Goal: Task Accomplishment & Management: Manage account settings

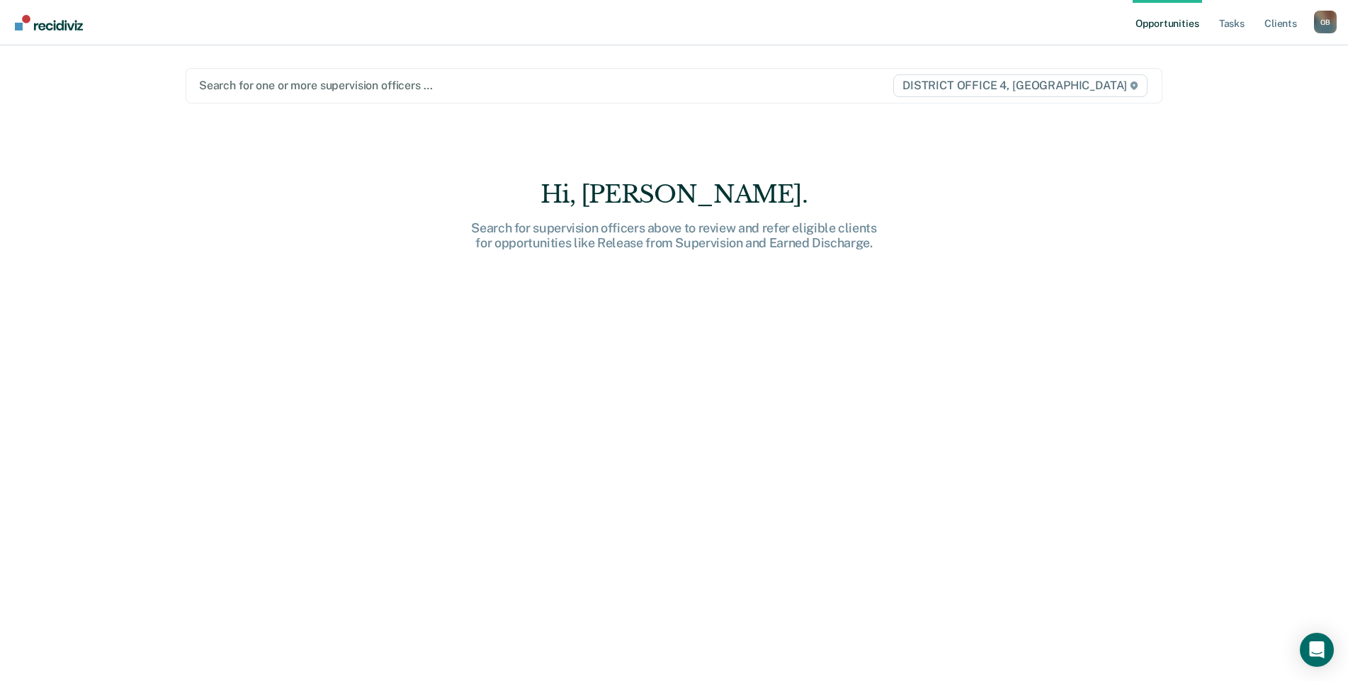
click at [239, 79] on div at bounding box center [531, 85] width 665 height 16
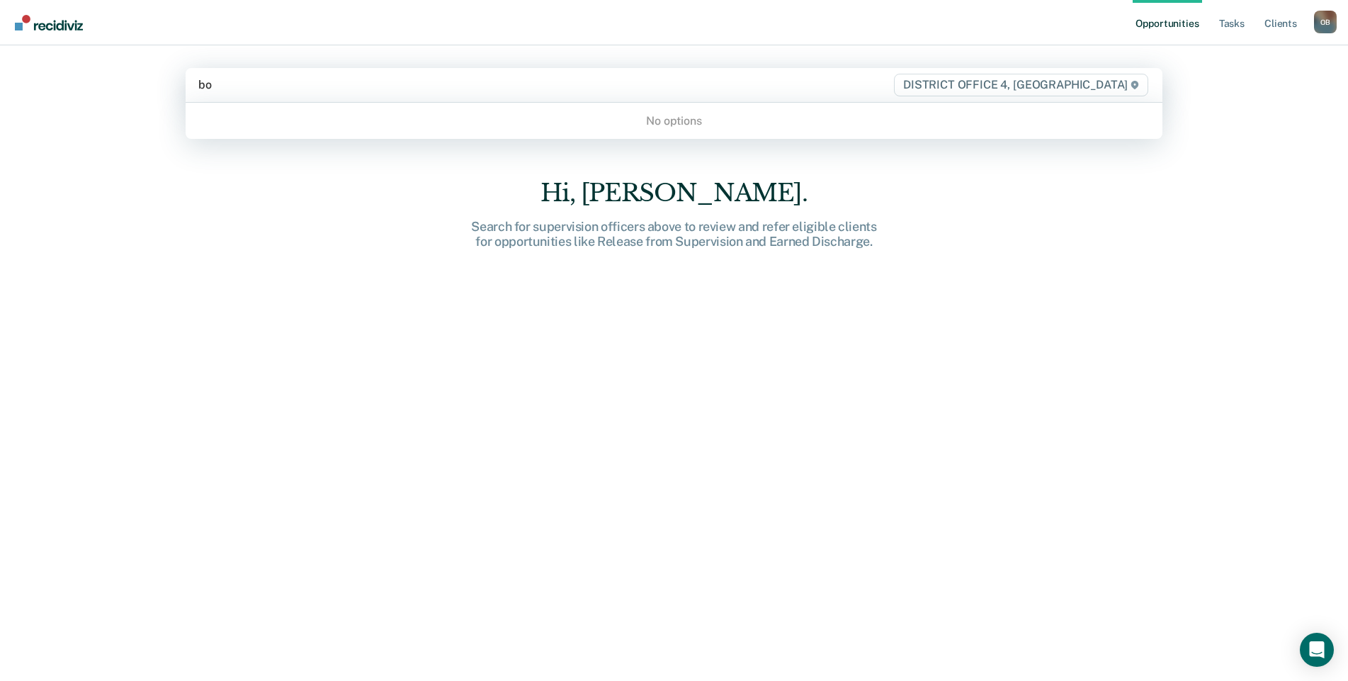
type input "b"
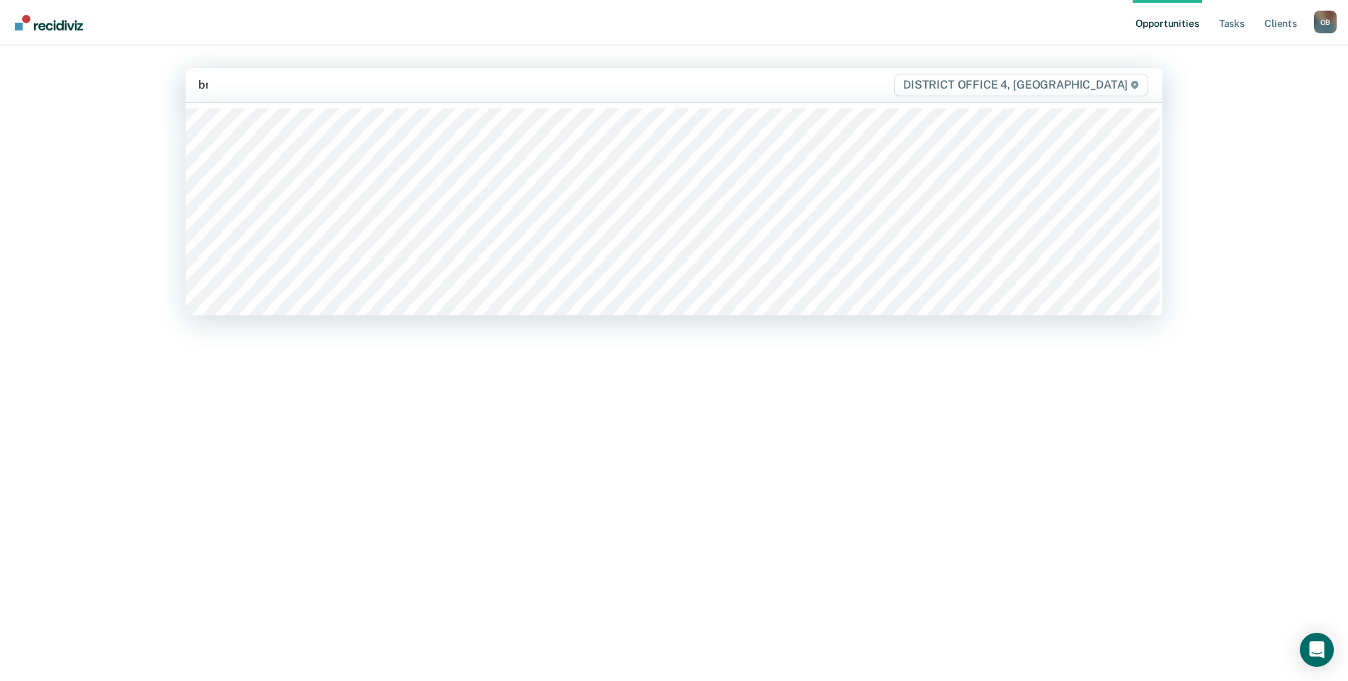
type input "bri"
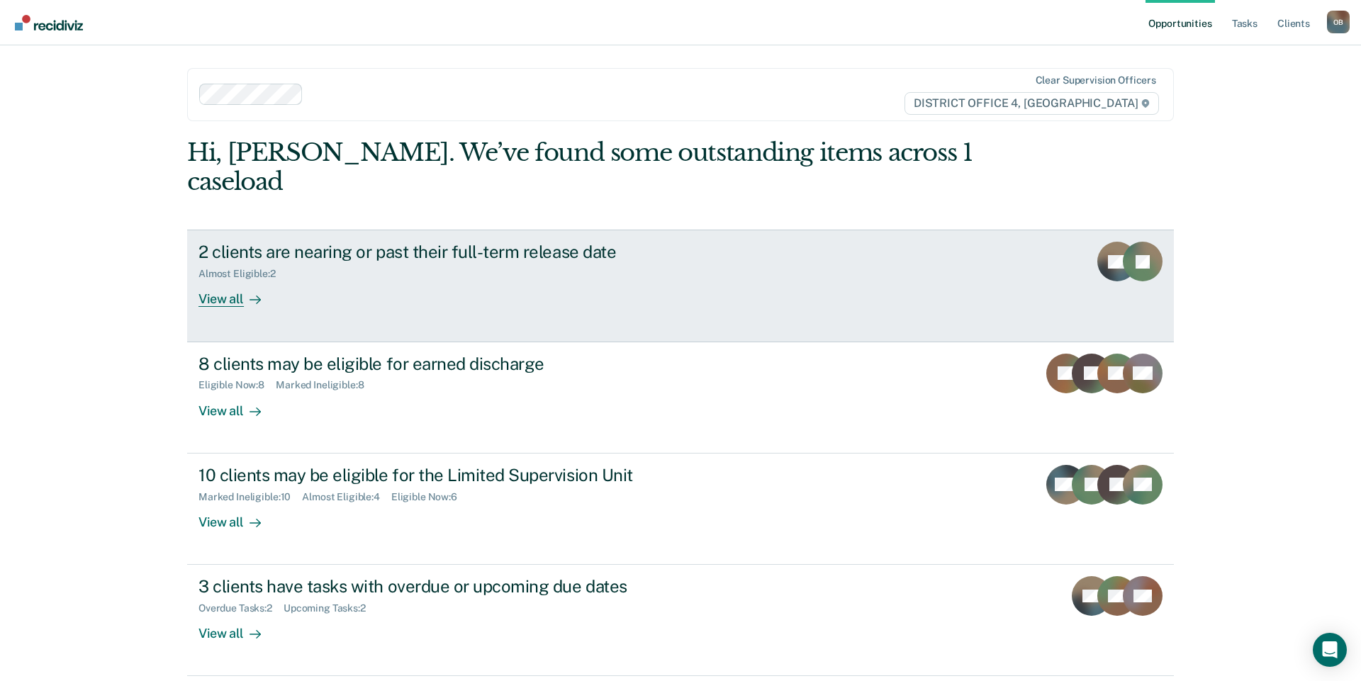
click at [222, 280] on div "View all" at bounding box center [237, 294] width 79 height 28
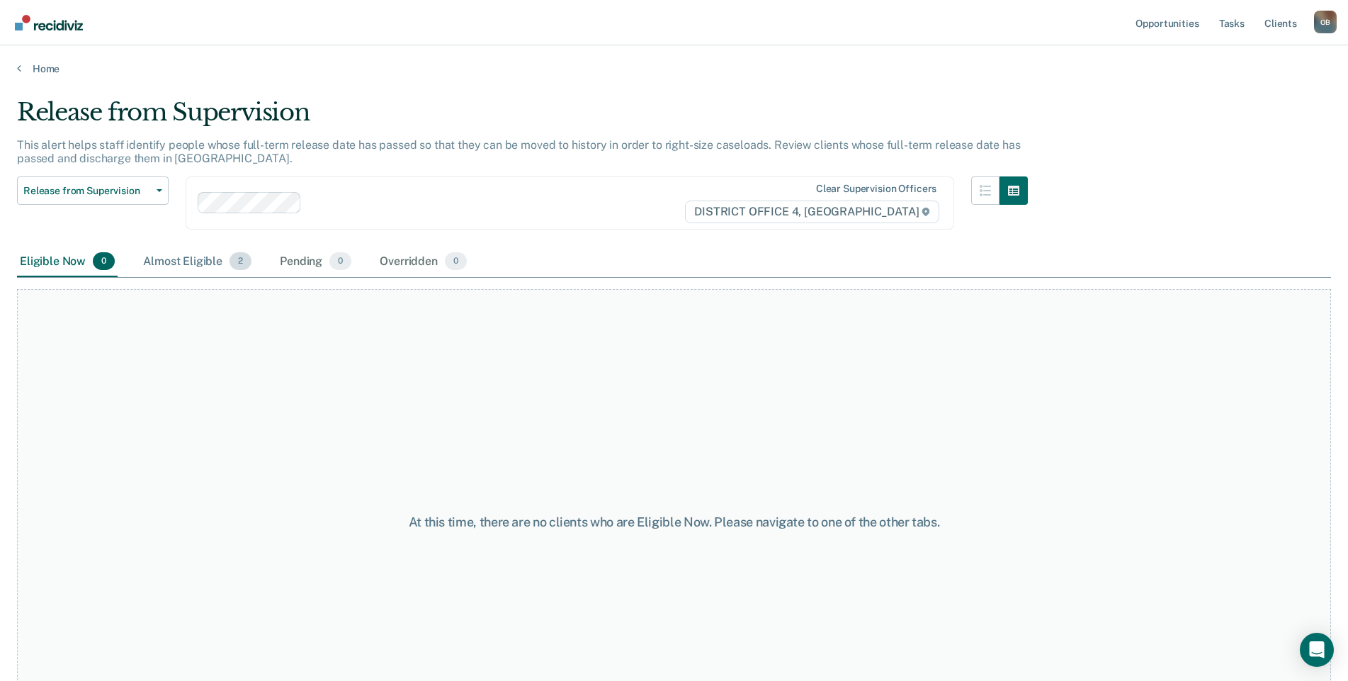
click at [178, 264] on div "Almost Eligible 2" at bounding box center [197, 262] width 114 height 31
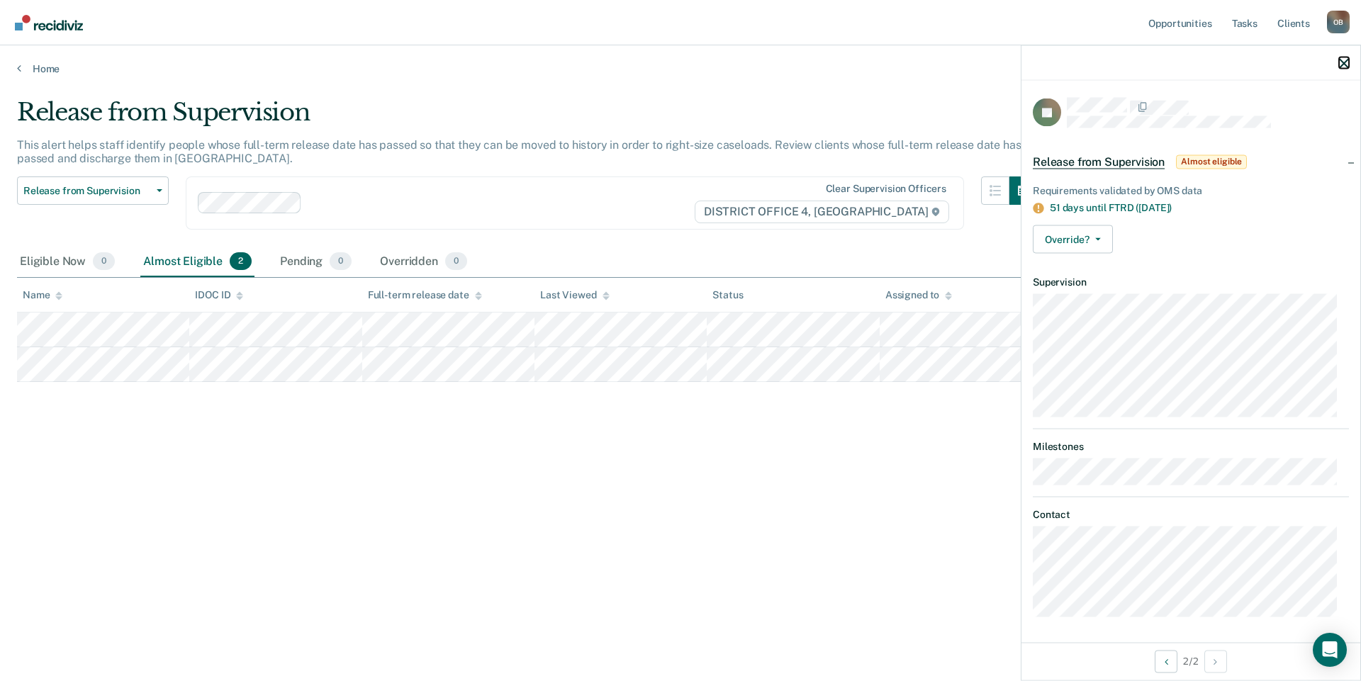
click at [1344, 61] on icon "button" at bounding box center [1344, 63] width 10 height 10
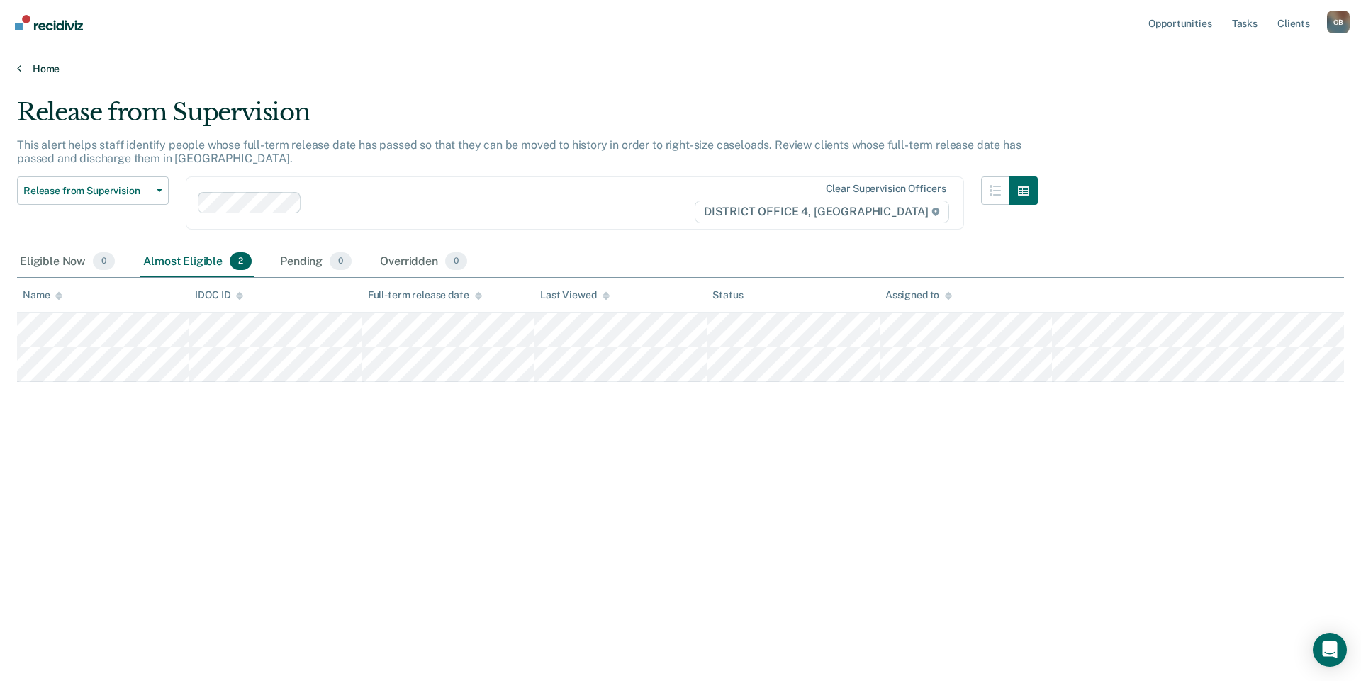
click at [49, 70] on link "Home" at bounding box center [680, 68] width 1327 height 13
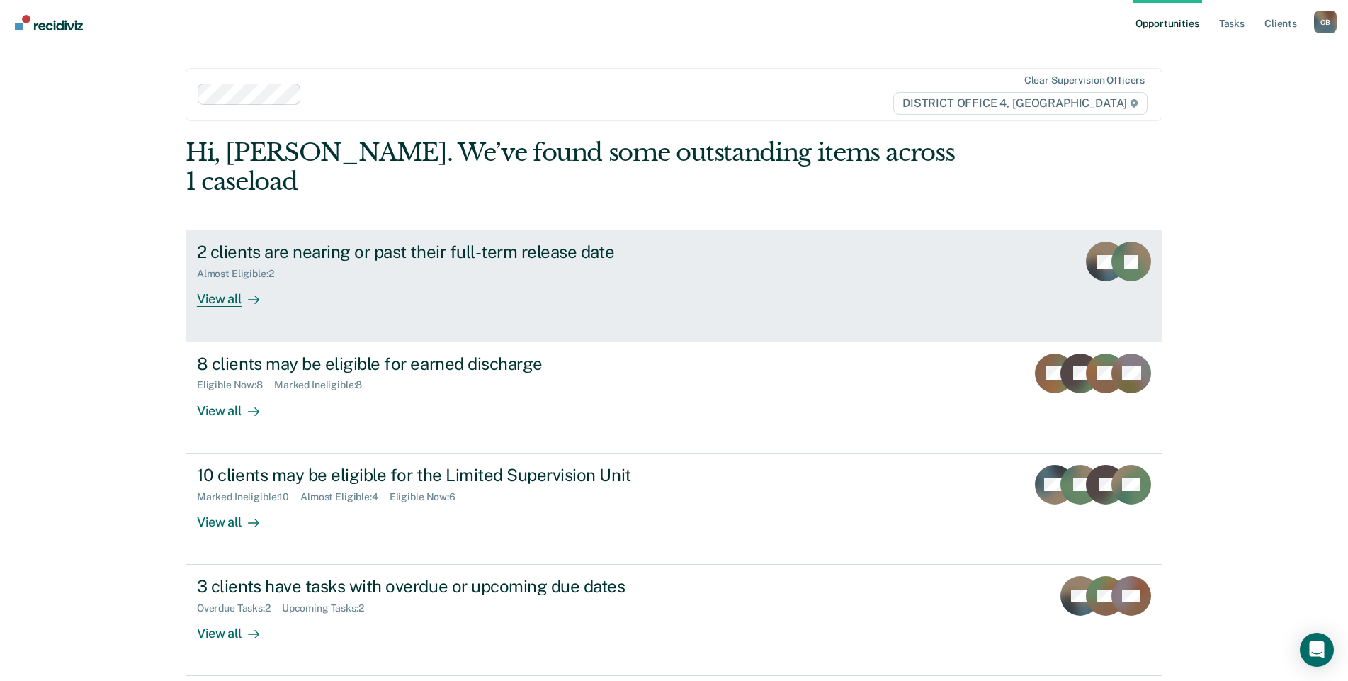
scroll to position [23, 0]
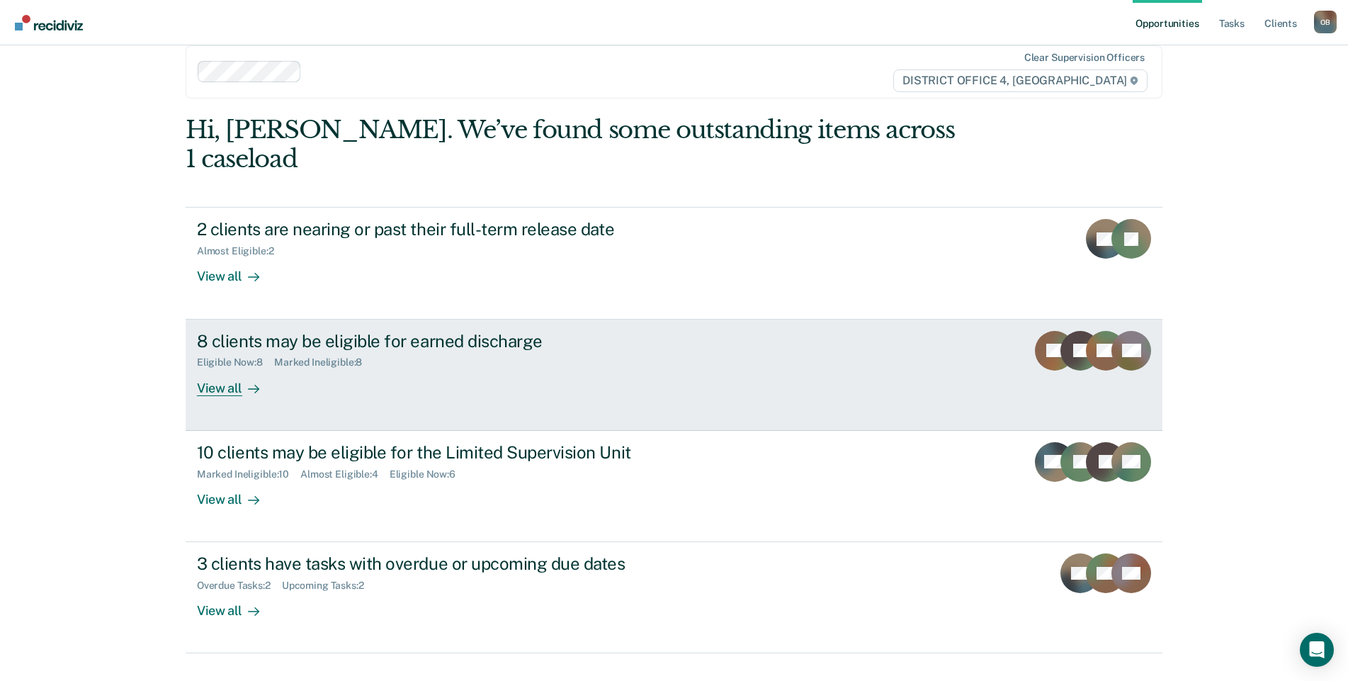
click at [221, 368] on div "View all" at bounding box center [236, 382] width 79 height 28
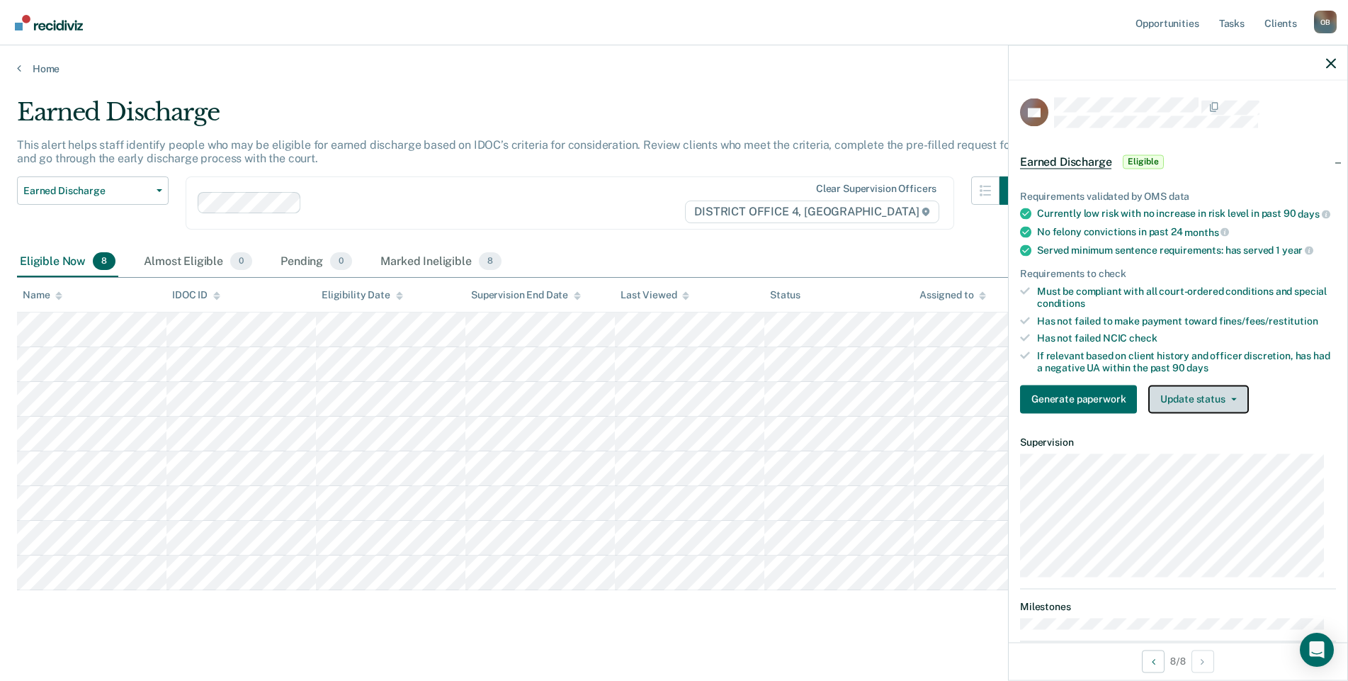
click at [1227, 413] on button "Update status" at bounding box center [1199, 399] width 100 height 28
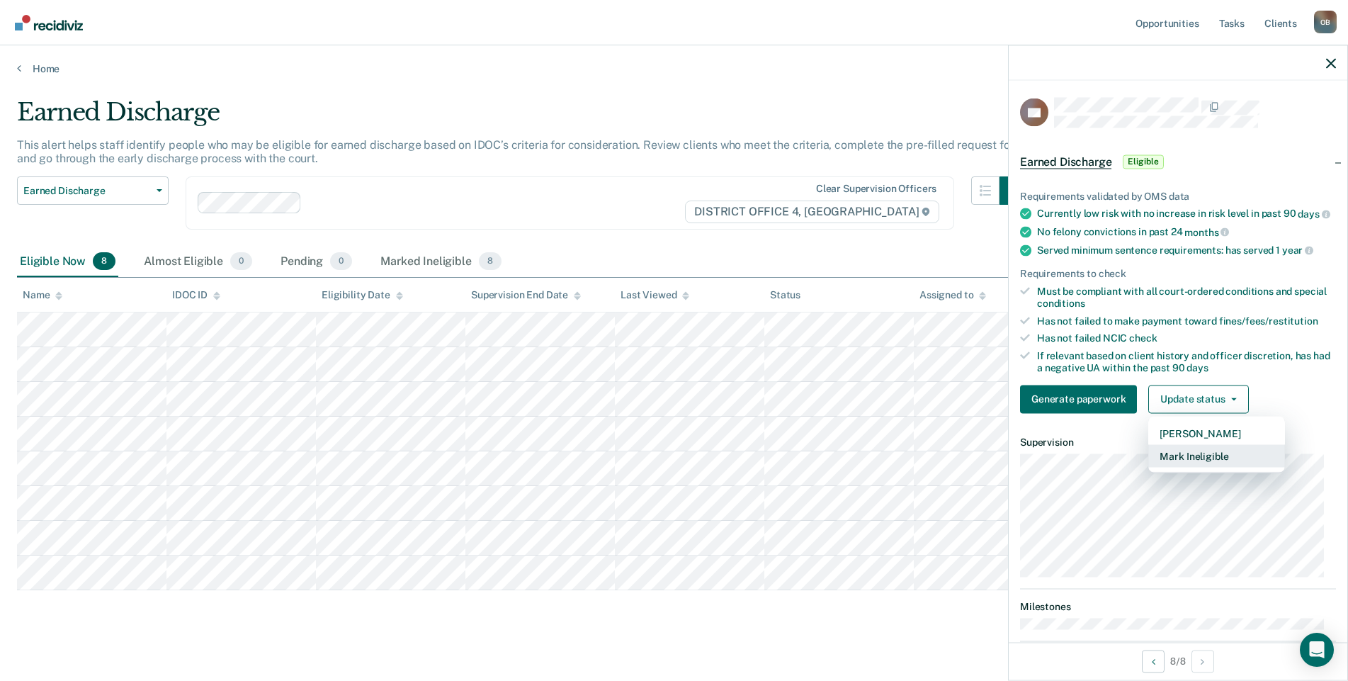
click at [1242, 467] on button "Mark Ineligible" at bounding box center [1217, 455] width 137 height 23
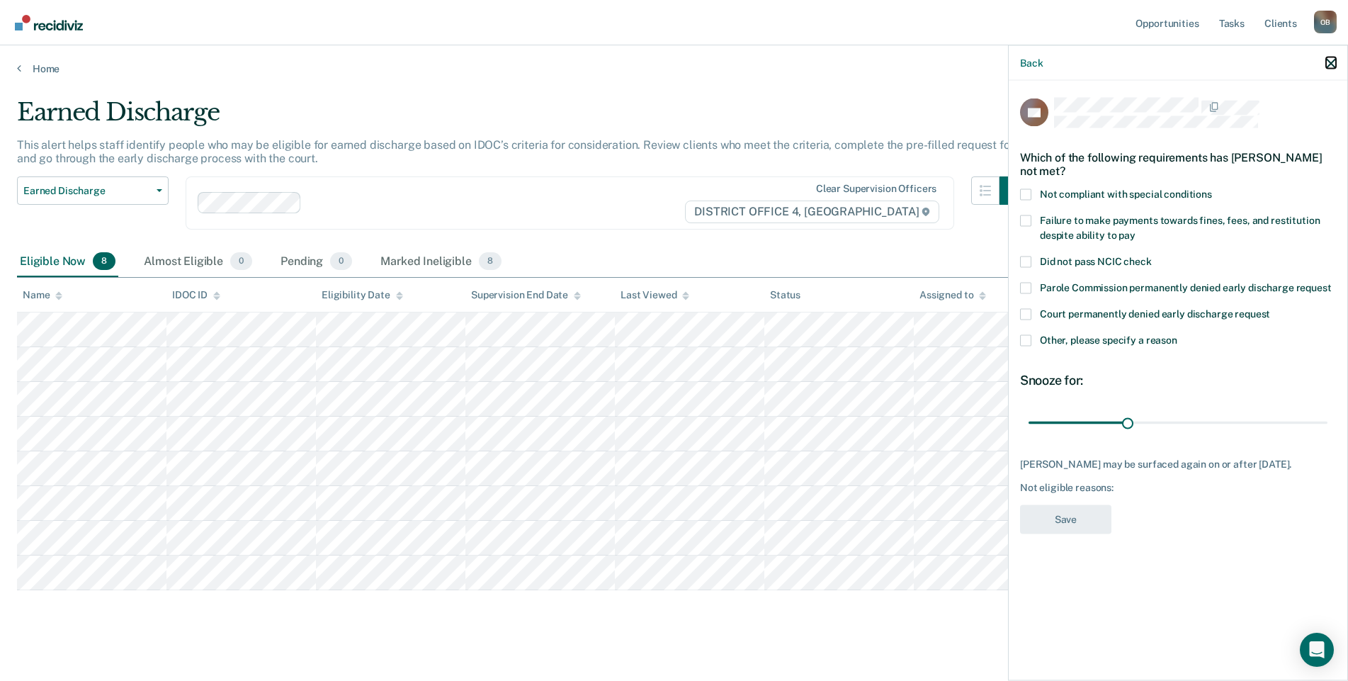
click at [1332, 64] on icon "button" at bounding box center [1332, 63] width 10 height 10
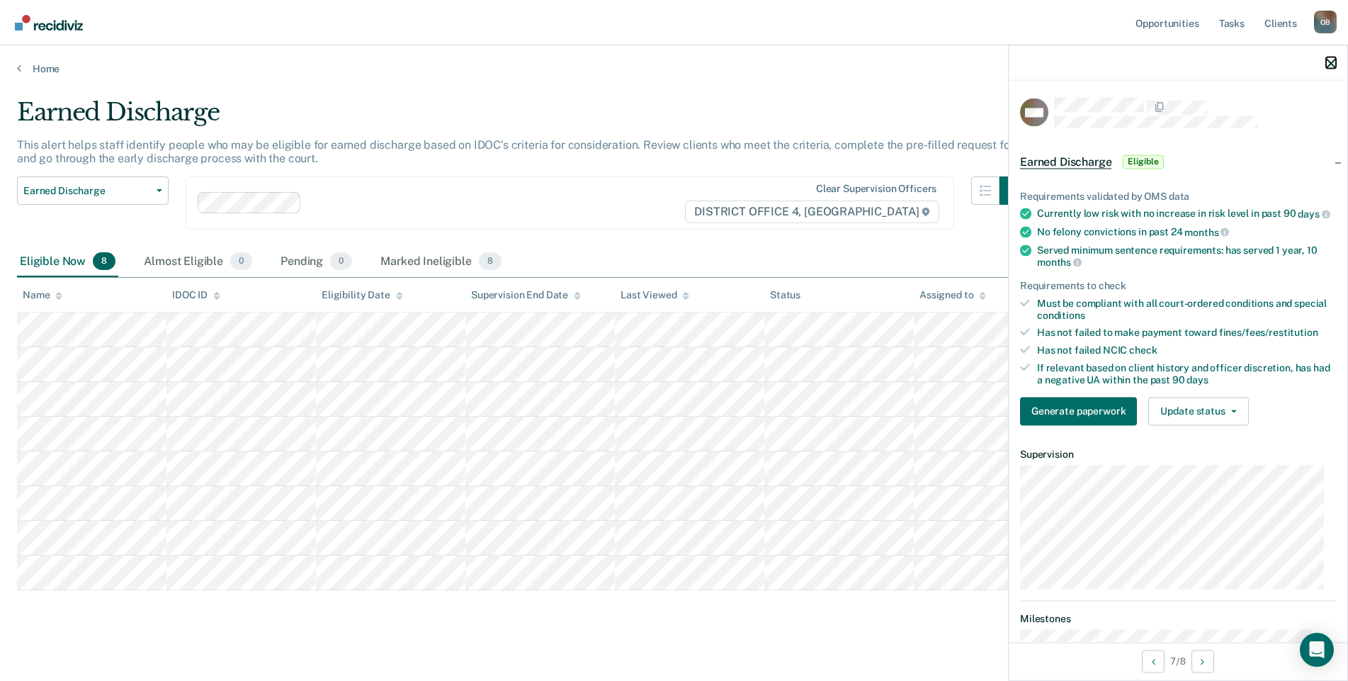
click at [1329, 64] on icon "button" at bounding box center [1332, 63] width 10 height 10
click at [1248, 415] on div "Generate paperwork Update status [PERSON_NAME] Mark Ineligible" at bounding box center [1178, 411] width 316 height 28
click at [1240, 418] on button "Update status" at bounding box center [1199, 411] width 100 height 28
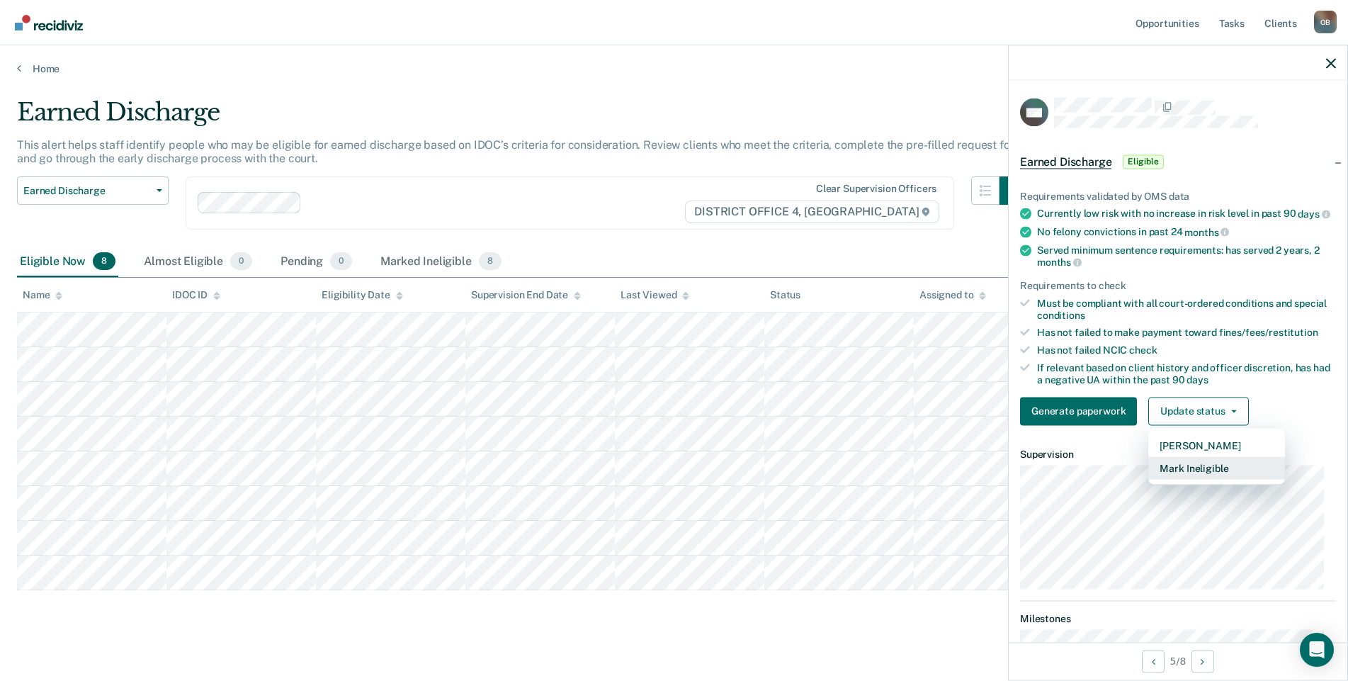
click at [1177, 479] on button "Mark Ineligible" at bounding box center [1217, 467] width 137 height 23
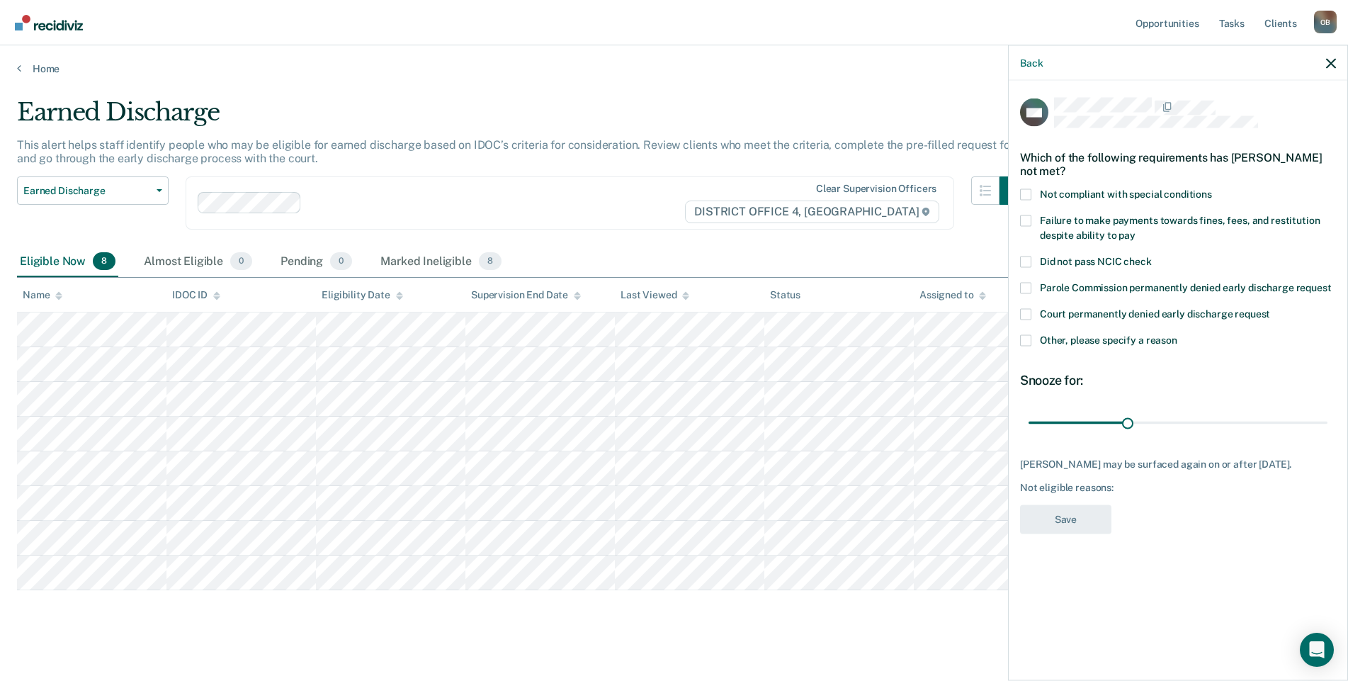
click at [1087, 261] on span "Did not pass NCIC check" at bounding box center [1096, 260] width 112 height 11
click at [1152, 256] on input "Did not pass NCIC check" at bounding box center [1152, 256] width 0 height 0
drag, startPoint x: 1066, startPoint y: 423, endPoint x: 1360, endPoint y: 431, distance: 293.5
type input "365"
click at [1328, 431] on input "range" at bounding box center [1178, 422] width 299 height 25
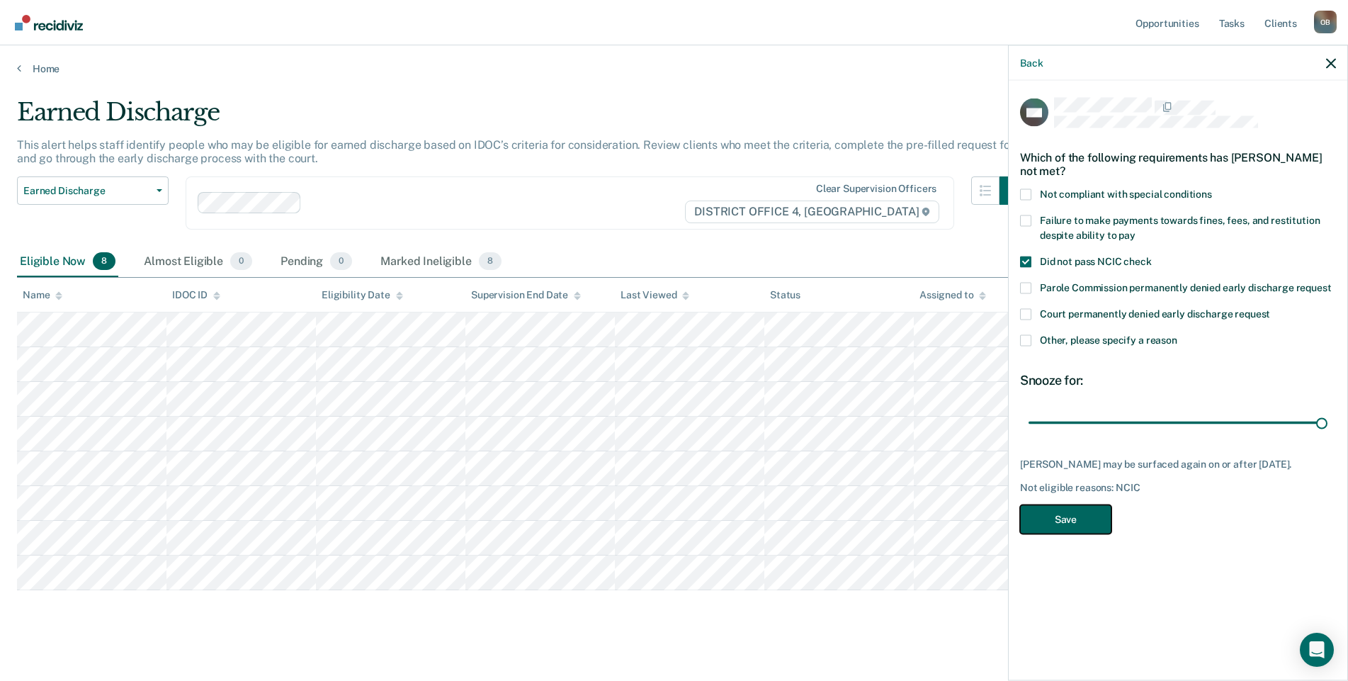
click at [1075, 527] on button "Save" at bounding box center [1065, 519] width 91 height 29
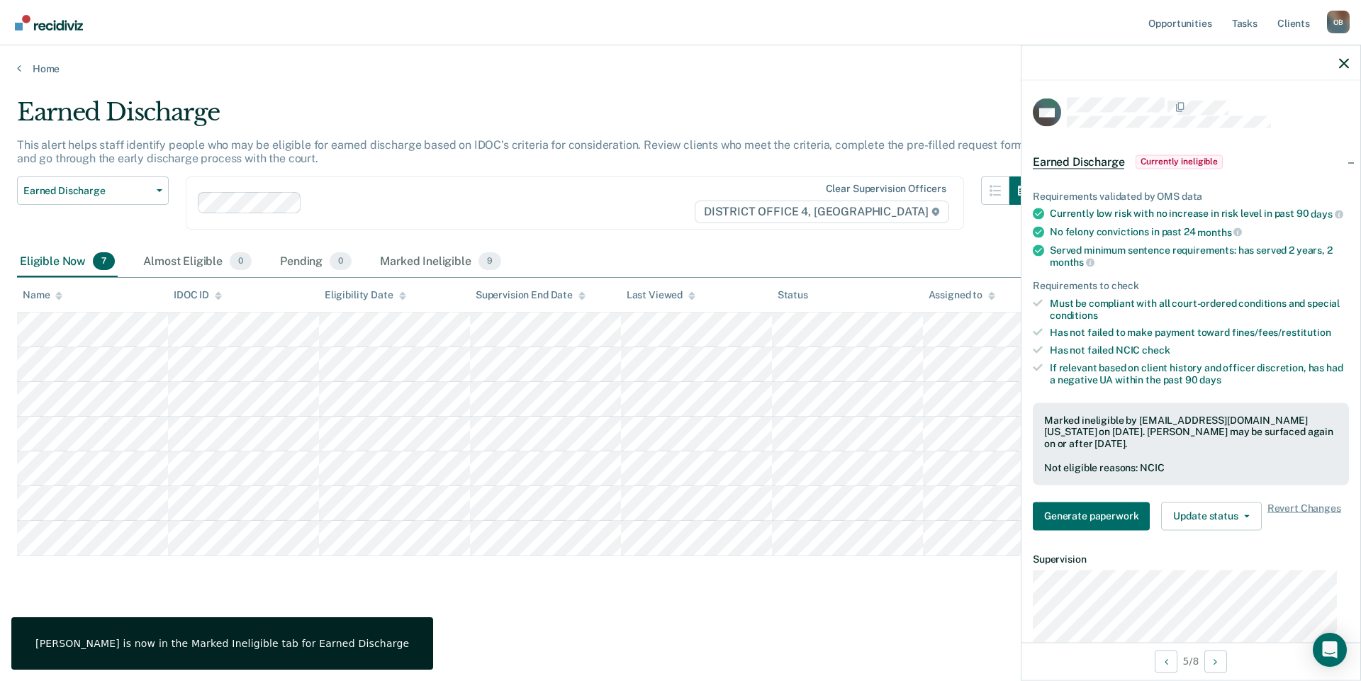
click at [655, 629] on main "Earned Discharge This alert helps staff identify people who may be eligible for…" at bounding box center [680, 376] width 1361 height 602
click at [1345, 63] on icon "button" at bounding box center [1344, 63] width 10 height 10
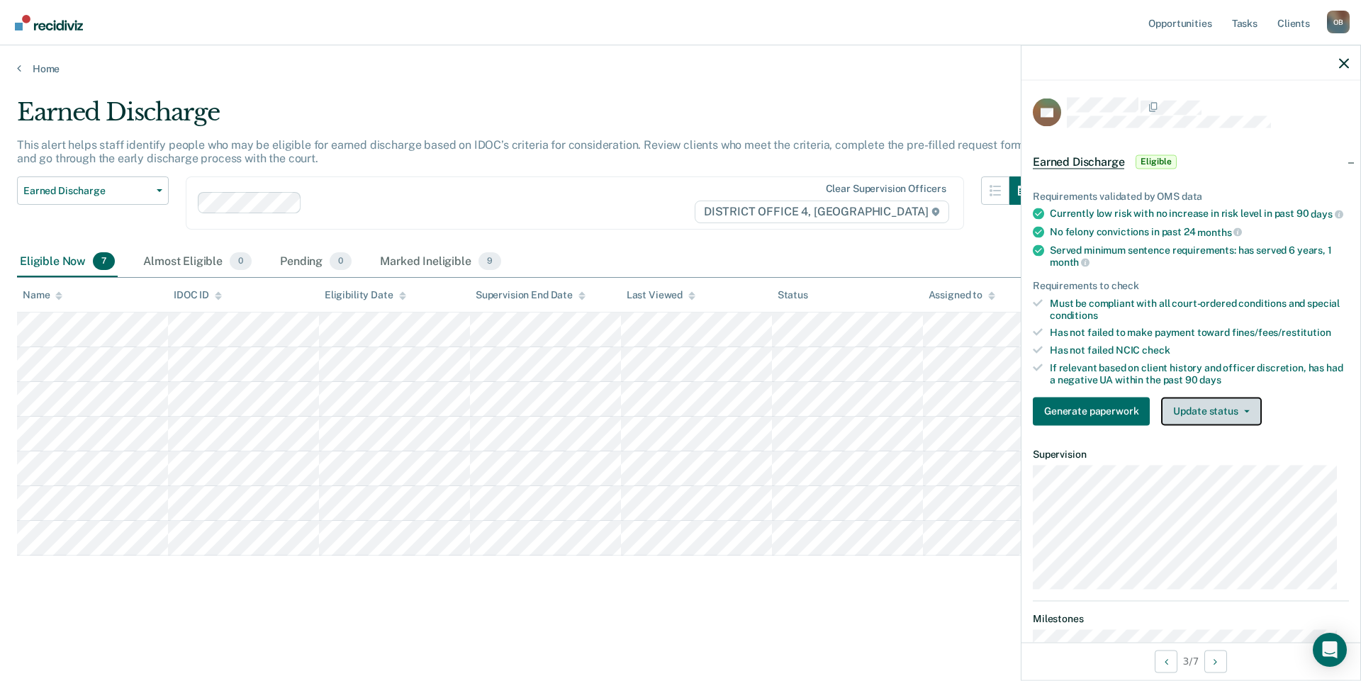
click at [1229, 417] on button "Update status" at bounding box center [1211, 411] width 100 height 28
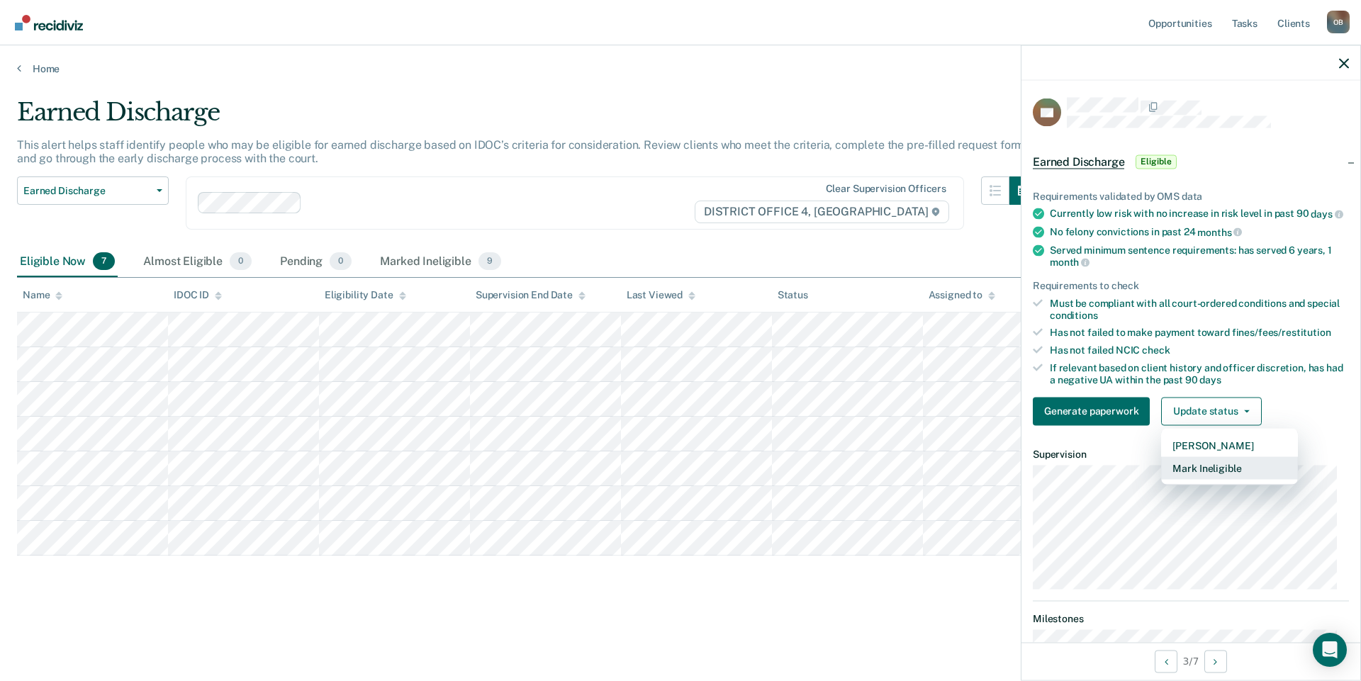
click at [1230, 477] on button "Mark Ineligible" at bounding box center [1229, 467] width 137 height 23
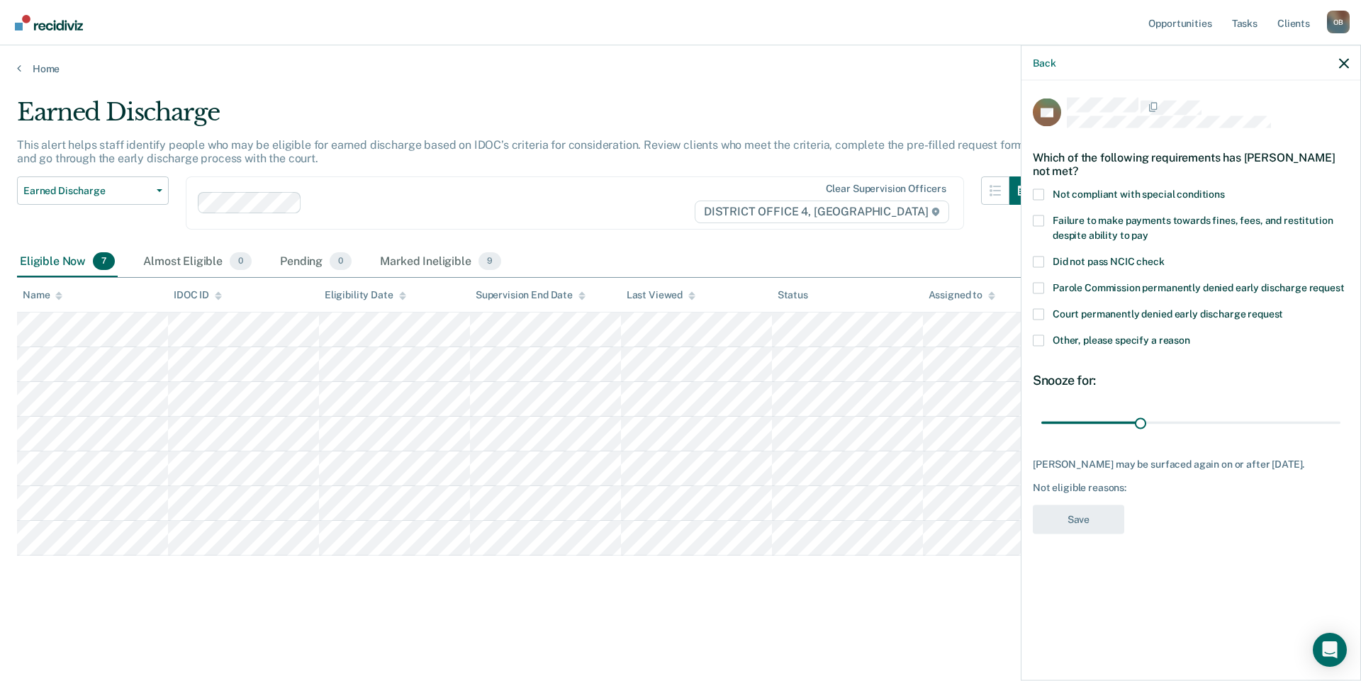
click at [1127, 334] on span "Other, please specify a reason" at bounding box center [1120, 339] width 137 height 11
click at [1190, 334] on input "Other, please specify a reason" at bounding box center [1190, 334] width 0 height 0
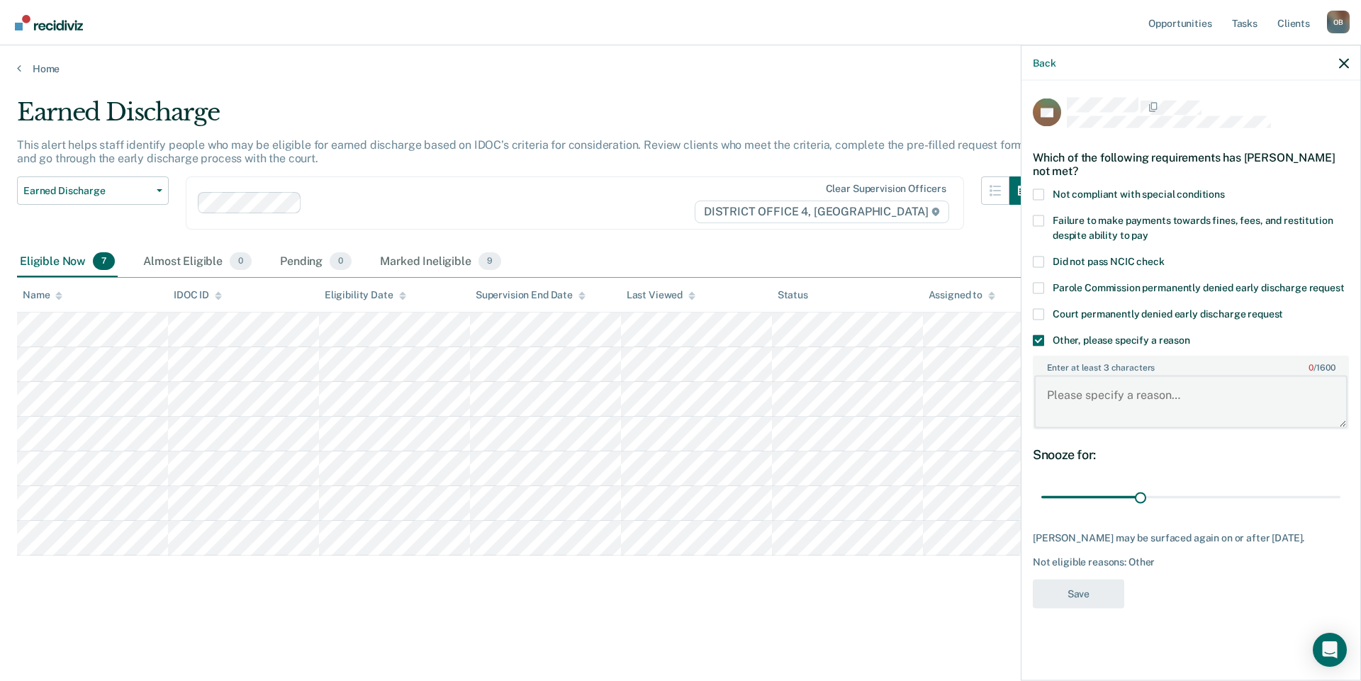
click at [1116, 399] on textarea "Enter at least 3 characters 0 / 1600" at bounding box center [1190, 402] width 313 height 52
type textarea "Recent alcohol in the home"
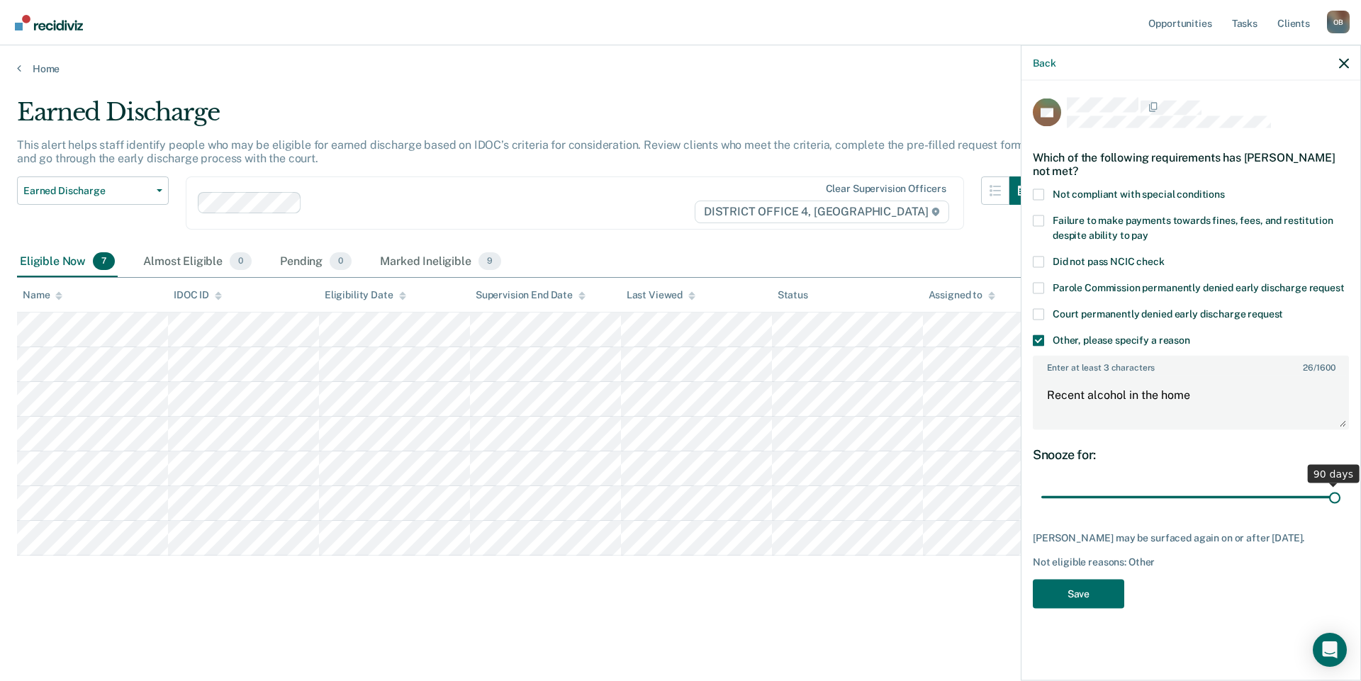
drag, startPoint x: 1138, startPoint y: 497, endPoint x: 1342, endPoint y: 498, distance: 204.1
type input "90"
click at [1340, 498] on input "range" at bounding box center [1190, 497] width 299 height 25
click at [1074, 598] on button "Save" at bounding box center [1077, 593] width 91 height 29
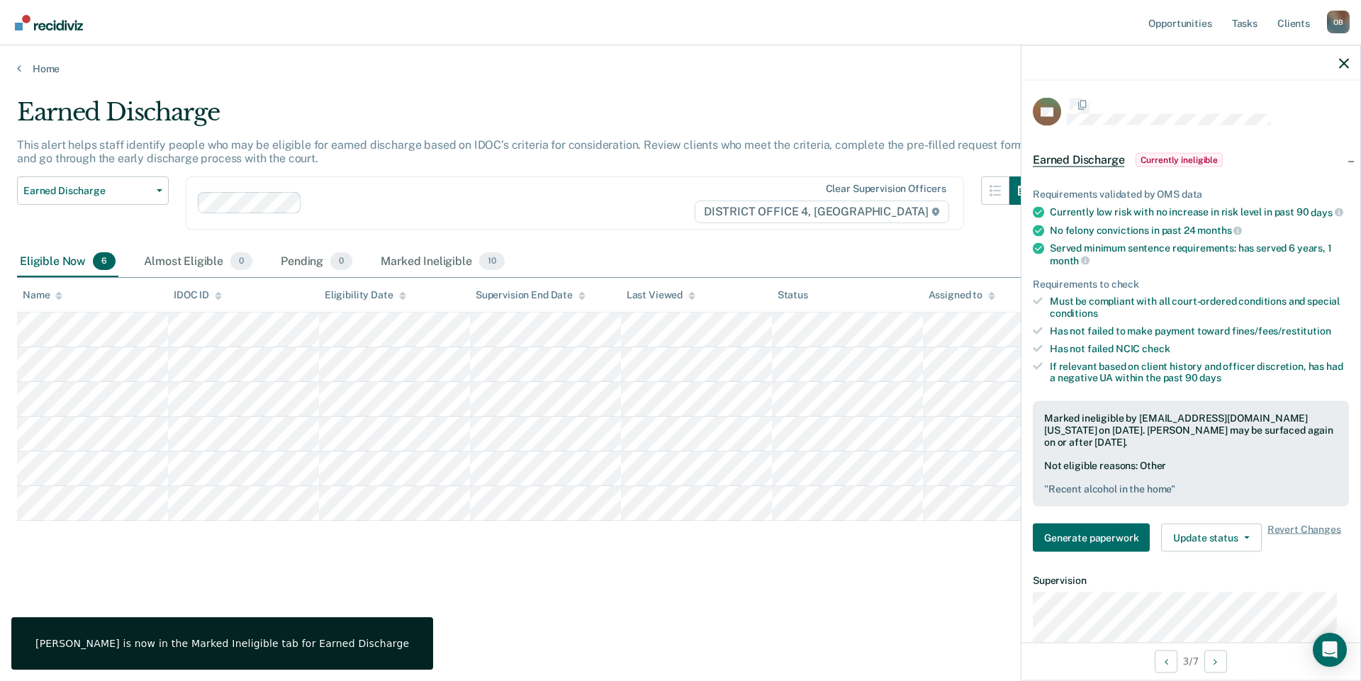
click at [906, 589] on div "Earned Discharge This alert helps staff identify people who may be eligible for…" at bounding box center [680, 359] width 1327 height 522
click at [1341, 67] on icon "button" at bounding box center [1344, 63] width 10 height 10
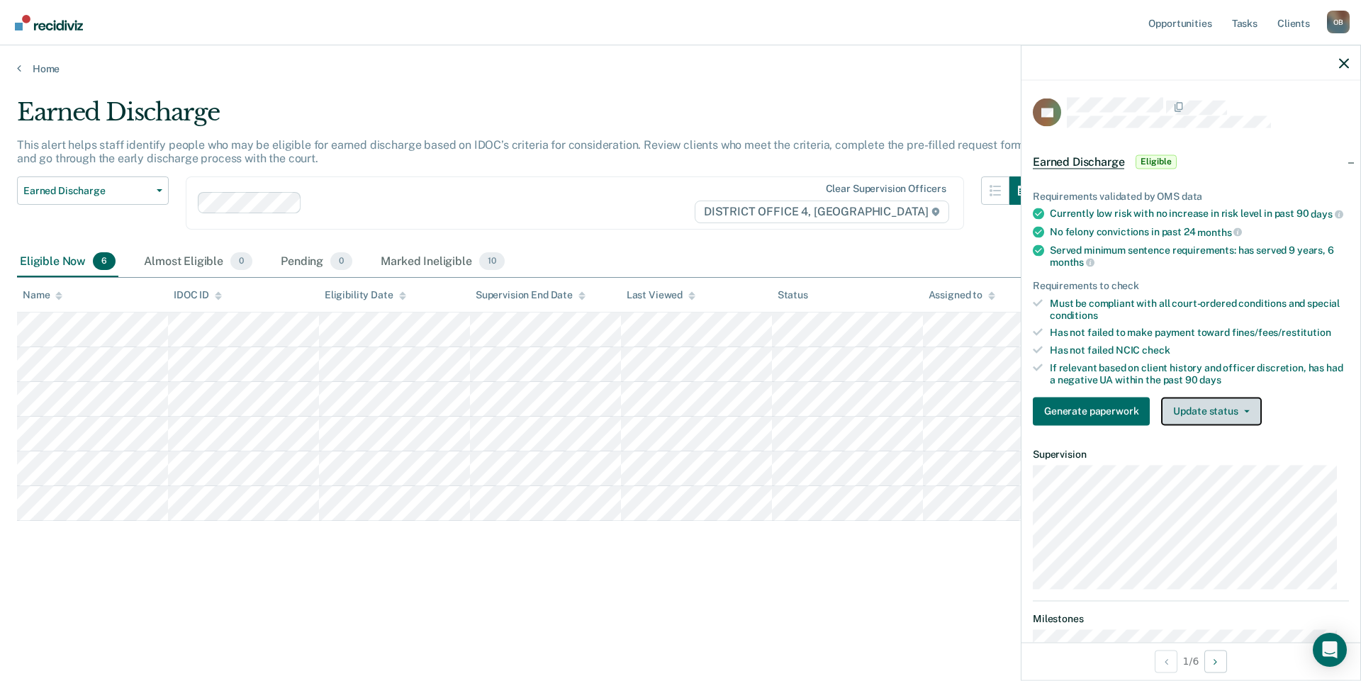
click at [1224, 425] on button "Update status" at bounding box center [1211, 411] width 100 height 28
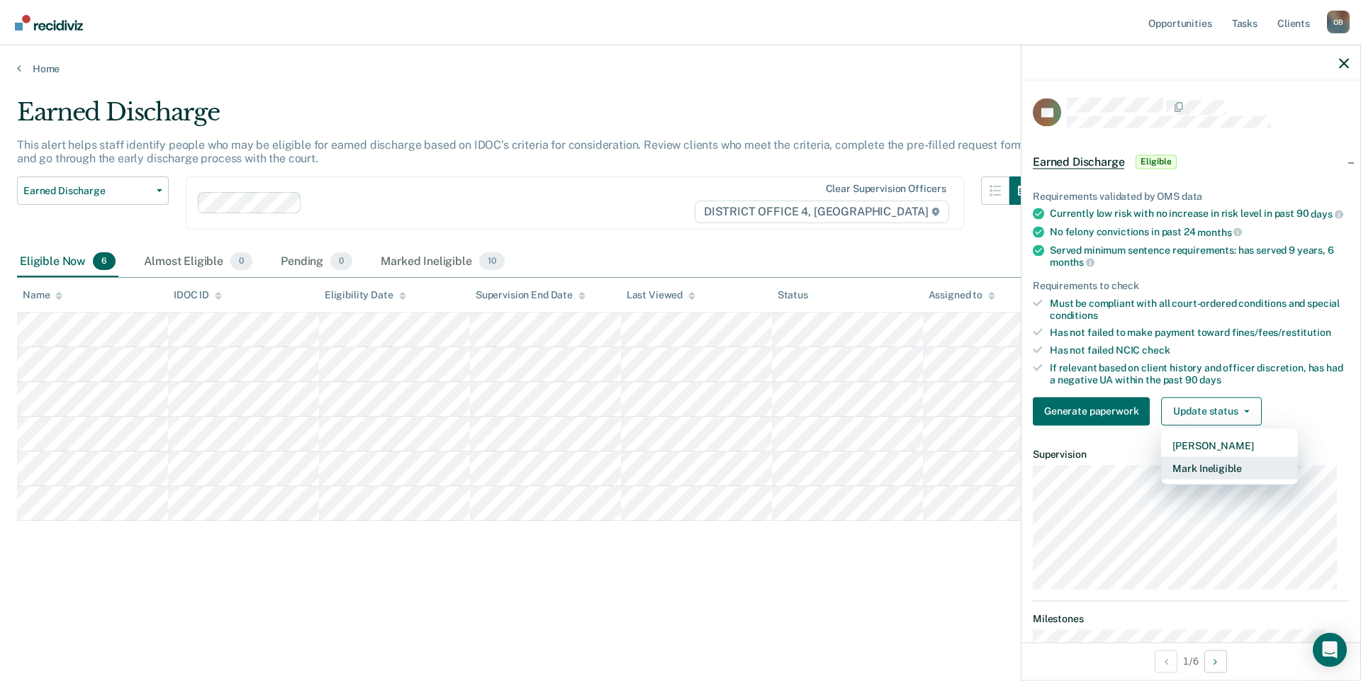
click at [1206, 476] on button "Mark Ineligible" at bounding box center [1229, 467] width 137 height 23
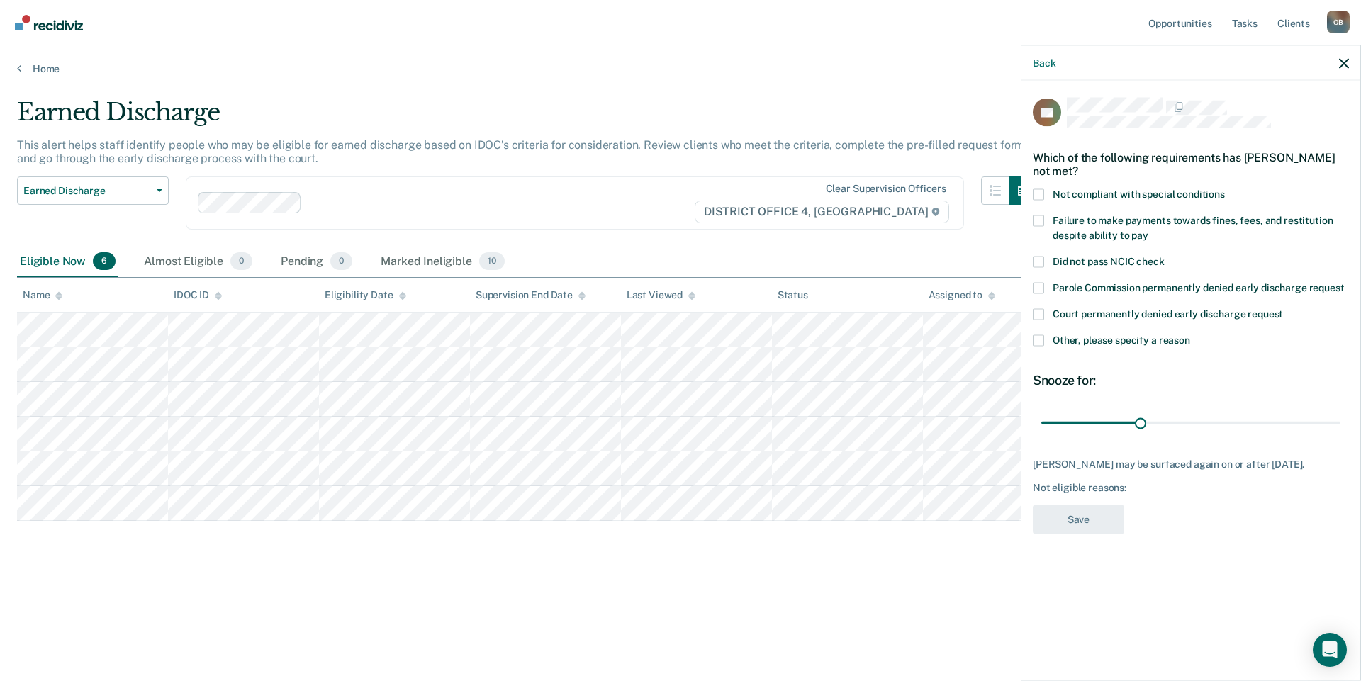
click at [1124, 218] on span "Failure to make payments towards fines, fees, and restitution despite ability t…" at bounding box center [1192, 227] width 280 height 26
click at [1148, 230] on input "Failure to make payments towards fines, fees, and restitution despite ability t…" at bounding box center [1148, 230] width 0 height 0
drag, startPoint x: 1139, startPoint y: 420, endPoint x: 1360, endPoint y: 422, distance: 220.4
type input "90"
click at [1340, 422] on input "range" at bounding box center [1190, 422] width 299 height 25
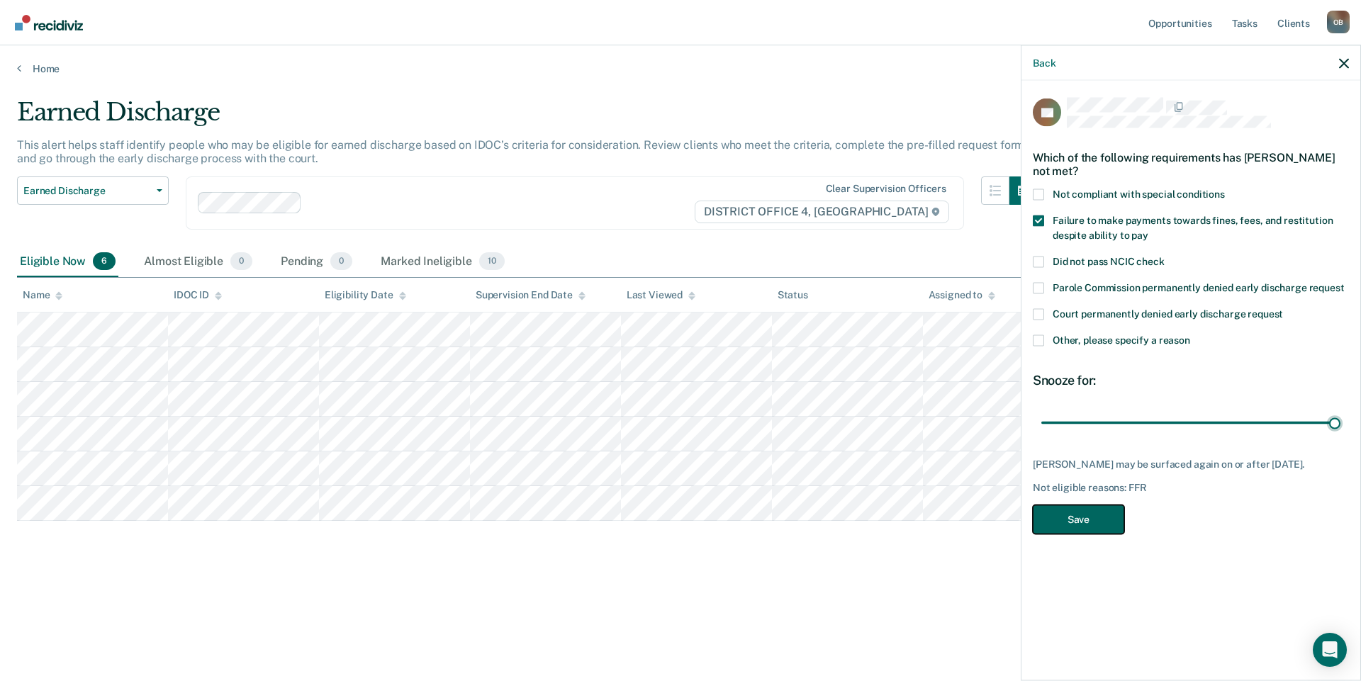
click at [1097, 534] on button "Save" at bounding box center [1077, 519] width 91 height 29
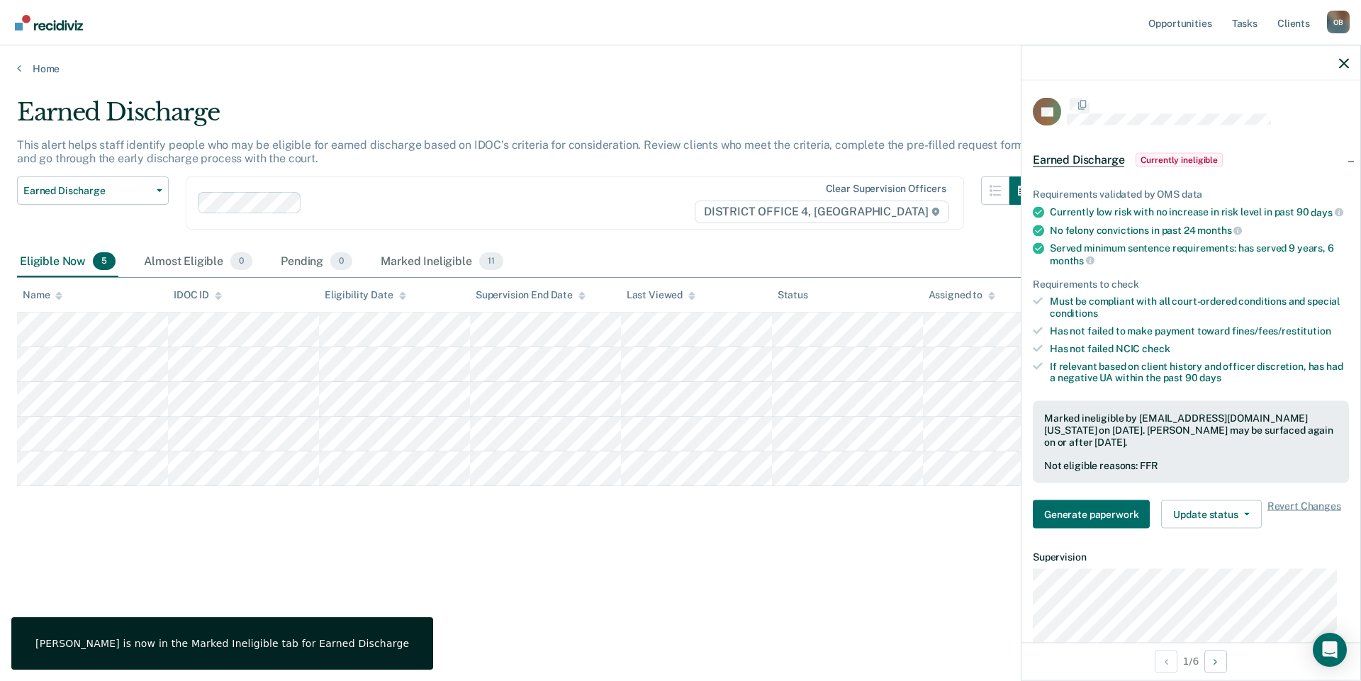
click at [779, 656] on main "Earned Discharge This alert helps staff identify people who may be eligible for…" at bounding box center [680, 376] width 1361 height 602
click at [739, 564] on div "Earned Discharge This alert helps staff identify people who may be eligible for…" at bounding box center [680, 336] width 1327 height 477
click at [1336, 67] on div at bounding box center [1190, 62] width 339 height 35
click at [1347, 63] on icon "button" at bounding box center [1344, 63] width 10 height 10
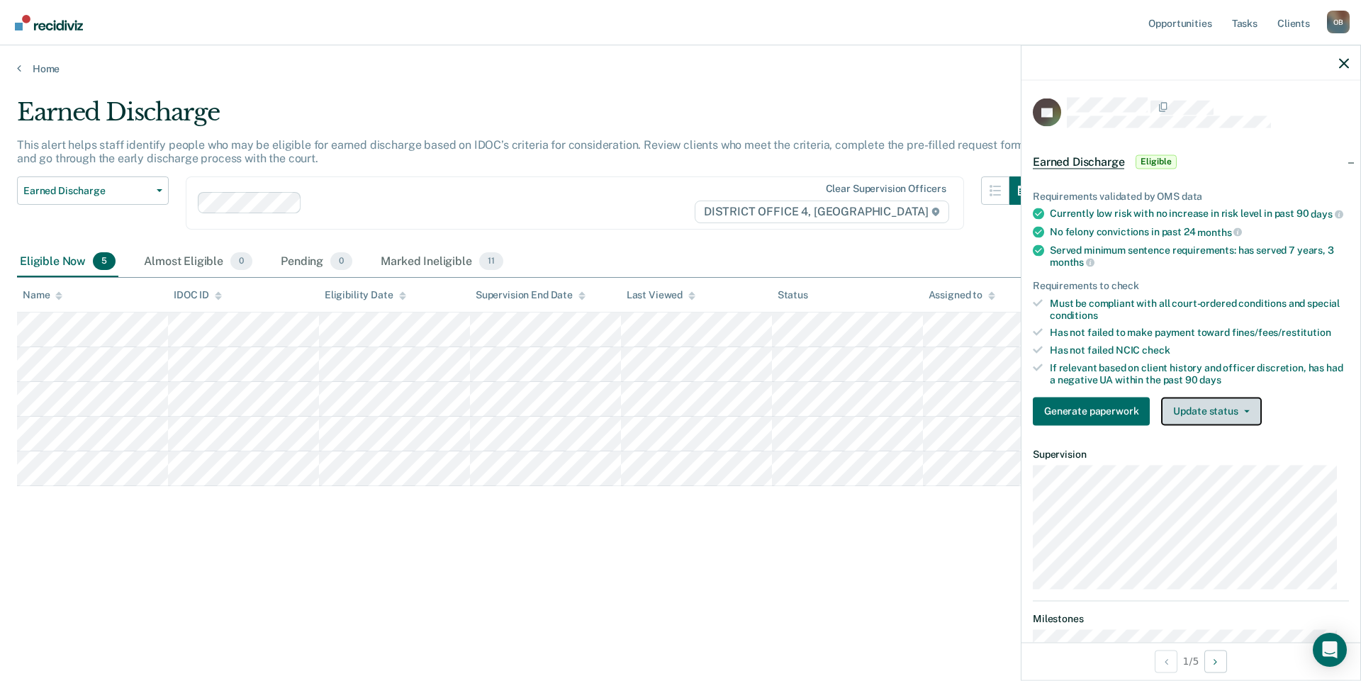
click at [1222, 425] on button "Update status" at bounding box center [1211, 411] width 100 height 28
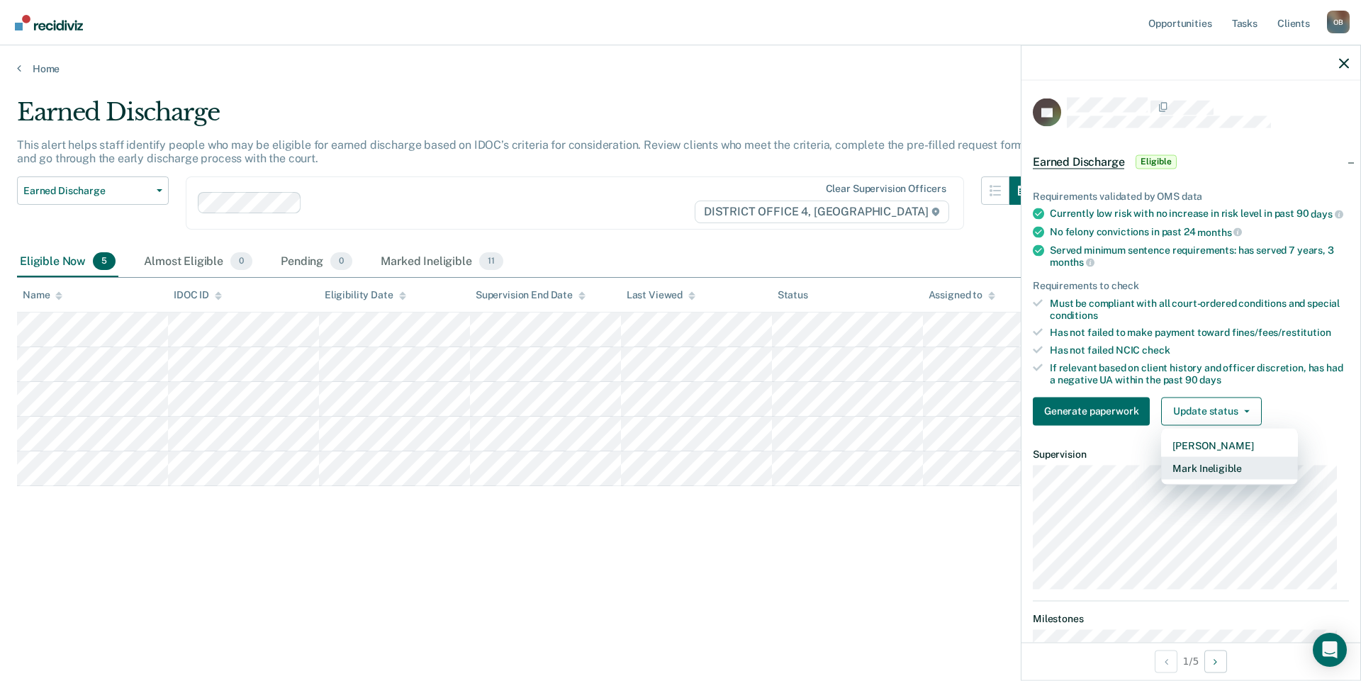
click at [1222, 479] on button "Mark Ineligible" at bounding box center [1229, 467] width 137 height 23
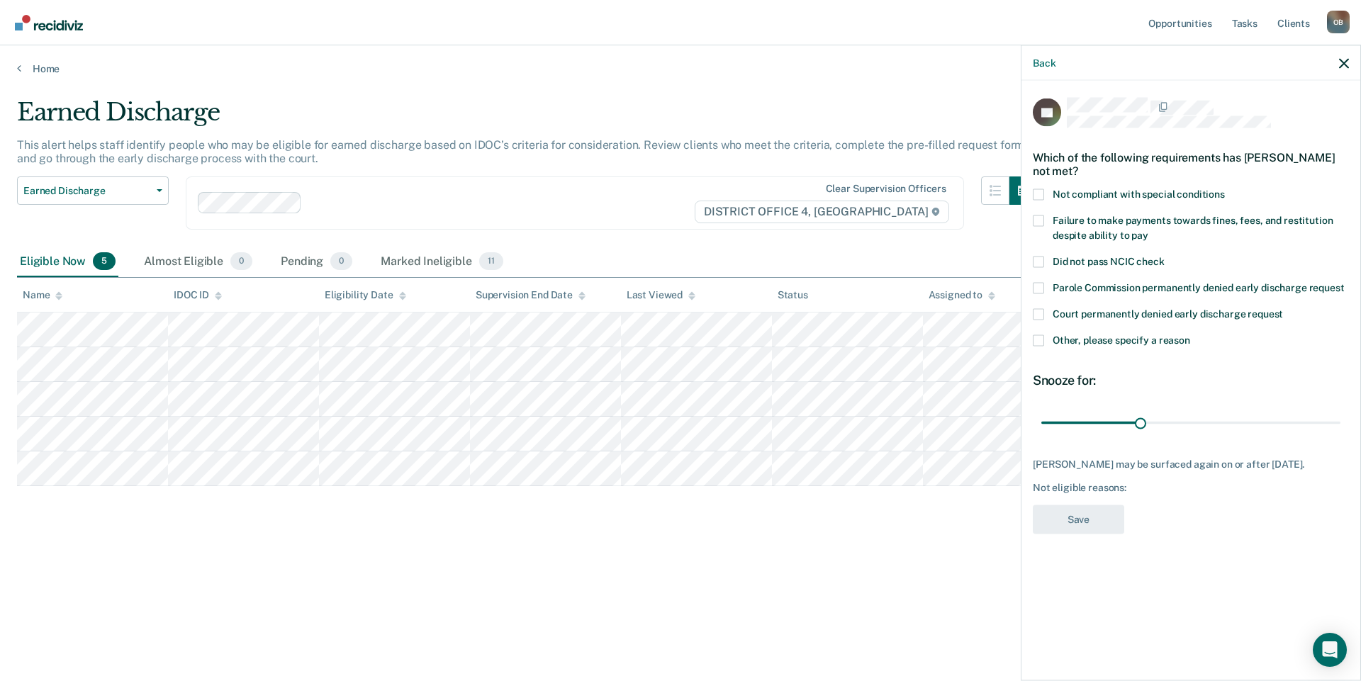
click at [1158, 190] on span "Not compliant with special conditions" at bounding box center [1138, 193] width 172 height 11
click at [1224, 188] on input "Not compliant with special conditions" at bounding box center [1224, 188] width 0 height 0
drag, startPoint x: 1140, startPoint y: 422, endPoint x: 1360, endPoint y: 420, distance: 219.7
type input "90"
click at [1340, 420] on input "range" at bounding box center [1190, 422] width 299 height 25
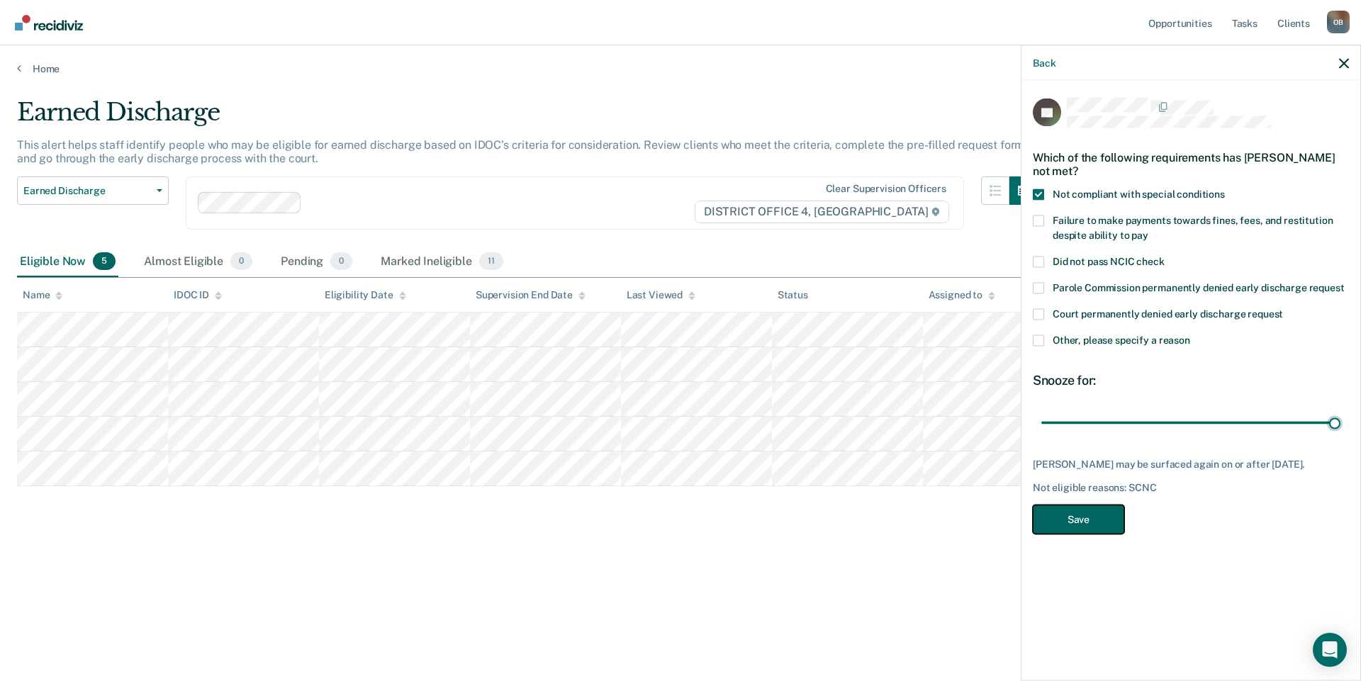
click at [1064, 518] on button "Save" at bounding box center [1077, 519] width 91 height 29
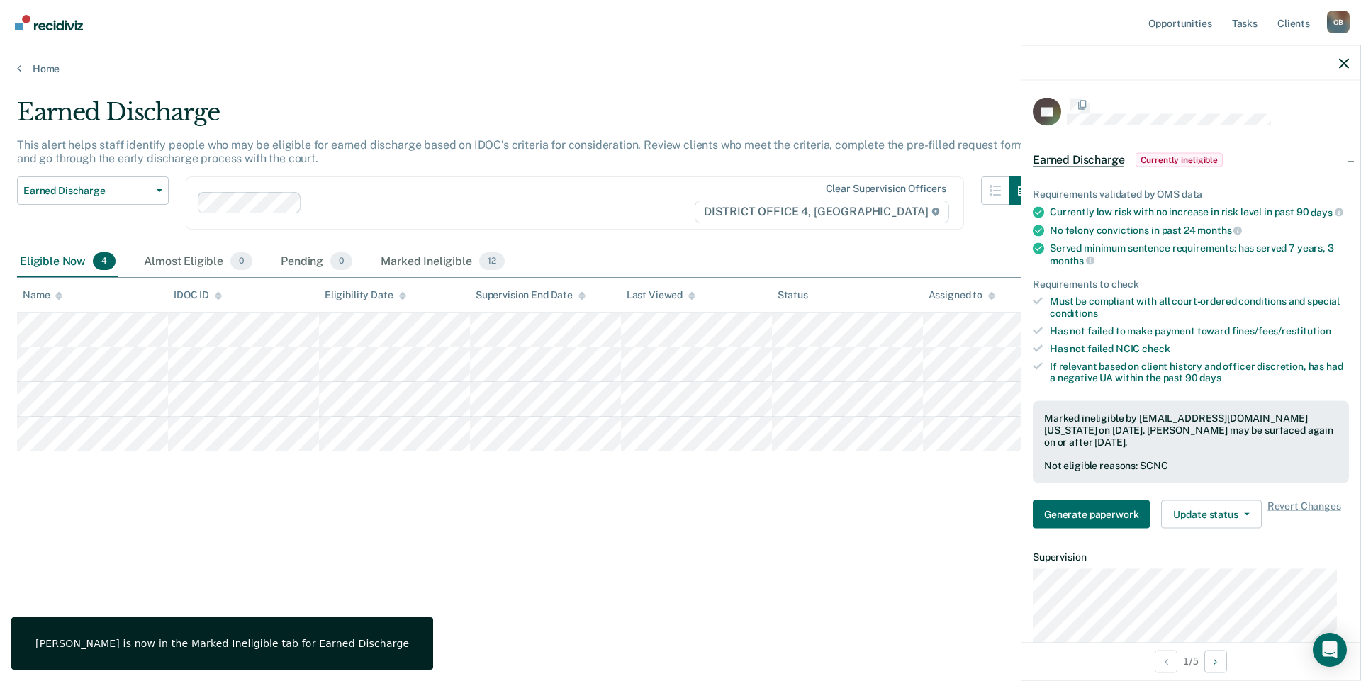
click at [600, 498] on div "Earned Discharge This alert helps staff identify people who may be eligible for…" at bounding box center [680, 336] width 1327 height 477
click at [1343, 59] on icon "button" at bounding box center [1344, 63] width 10 height 10
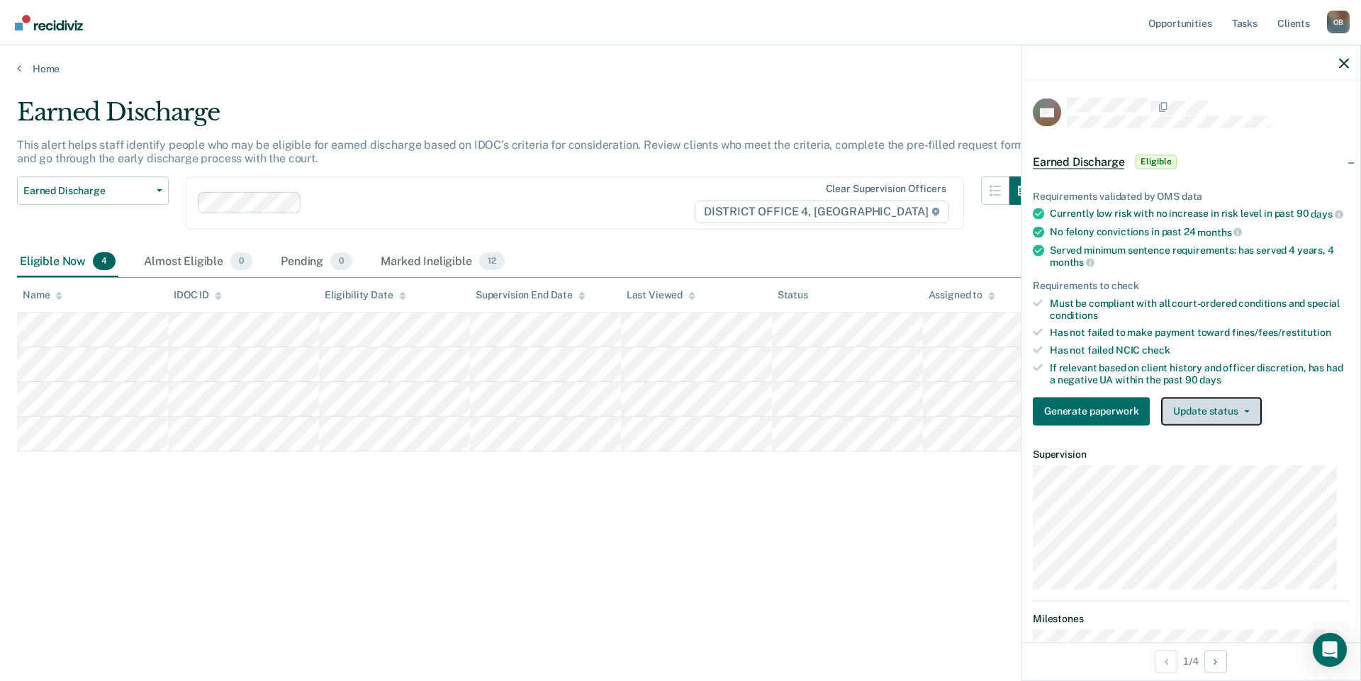
click at [1229, 425] on button "Update status" at bounding box center [1211, 411] width 100 height 28
click at [1214, 420] on button "Update status" at bounding box center [1211, 411] width 100 height 28
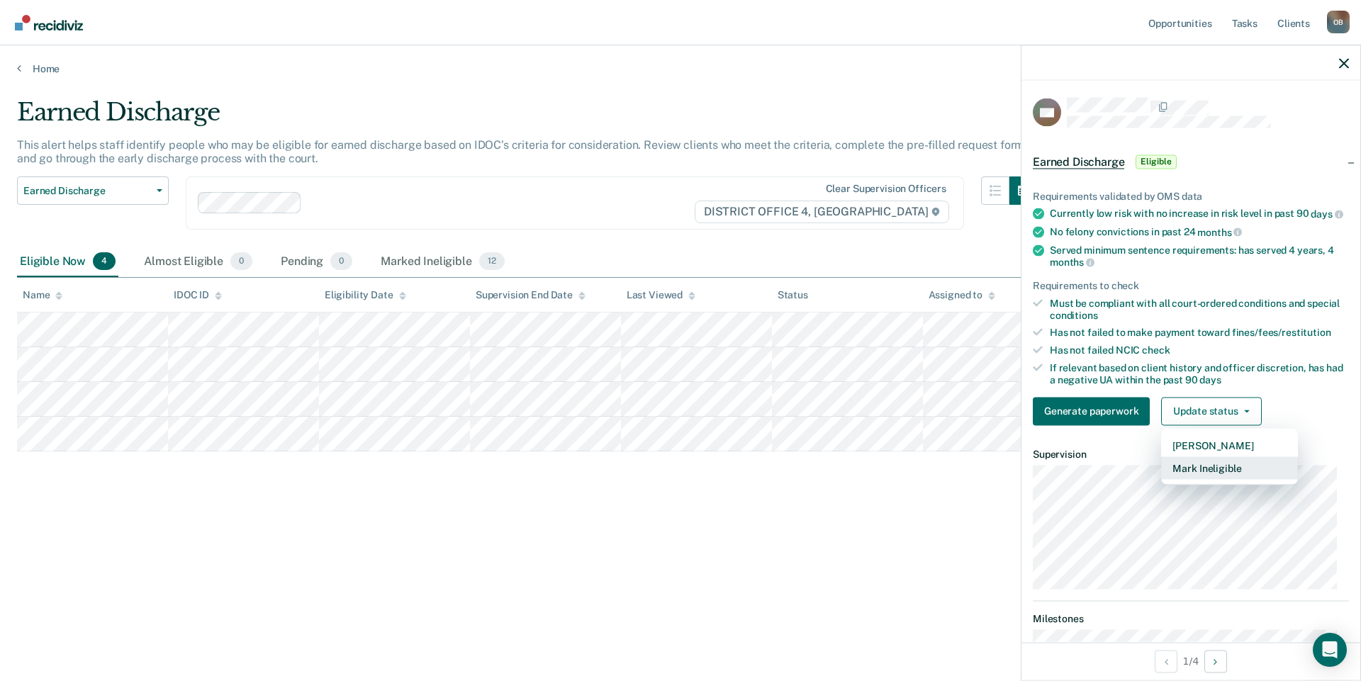
click at [1210, 479] on button "Mark Ineligible" at bounding box center [1229, 467] width 137 height 23
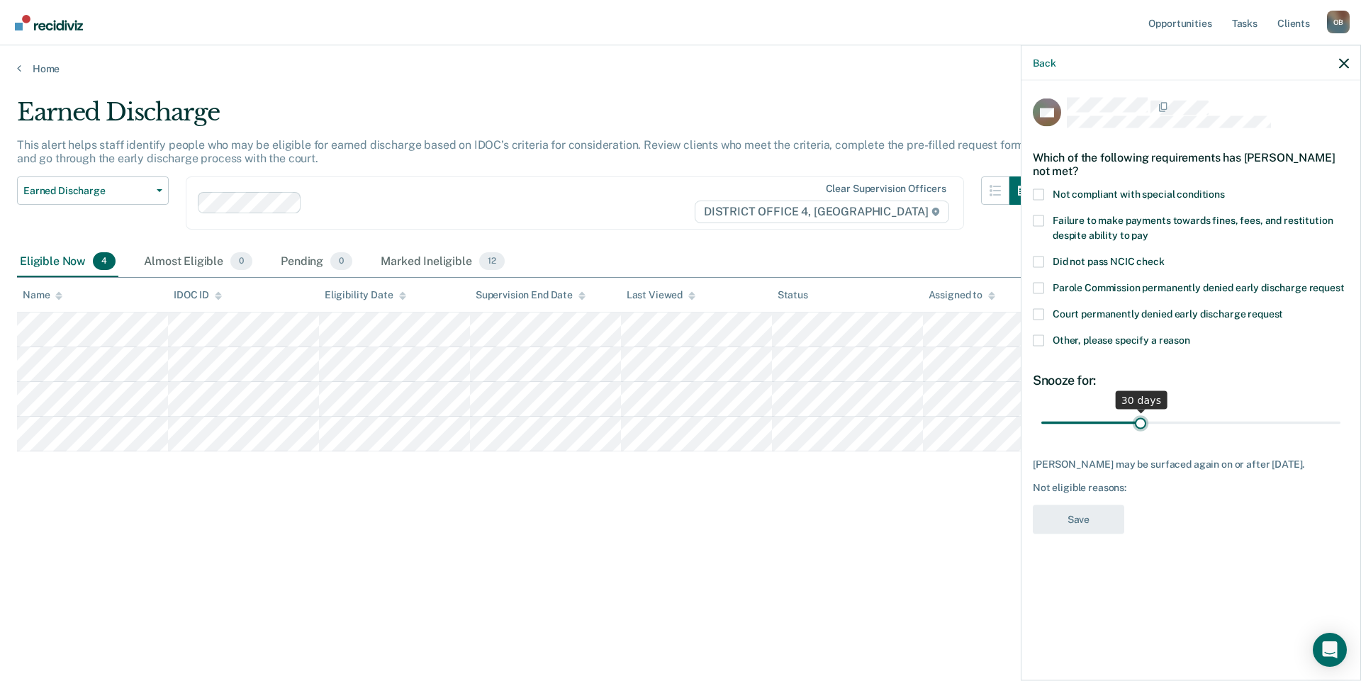
click at [1142, 423] on input "range" at bounding box center [1190, 422] width 299 height 25
click at [1072, 341] on span "Other, please specify a reason" at bounding box center [1120, 339] width 137 height 11
click at [1190, 334] on input "Other, please specify a reason" at bounding box center [1190, 334] width 0 height 0
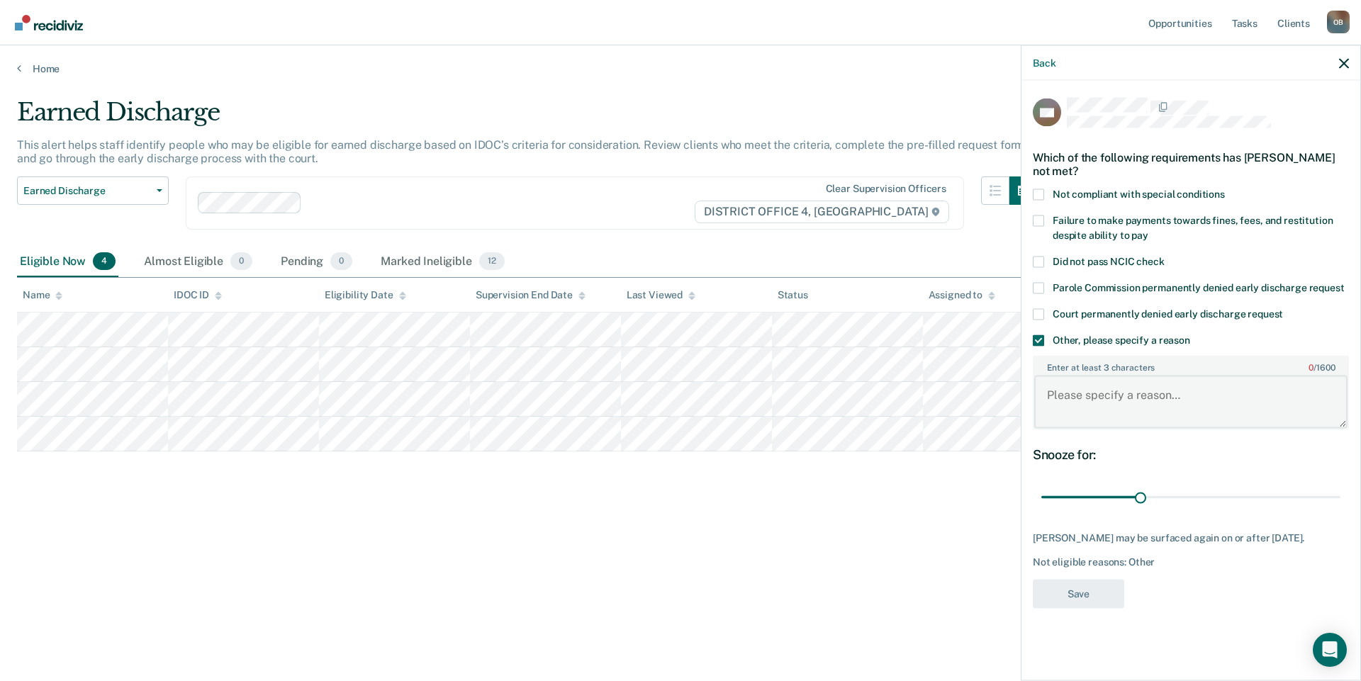
click at [1057, 400] on textarea "Enter at least 3 characters 0 / 1600" at bounding box center [1190, 402] width 313 height 52
type textarea "Not familiar with case, need to review"
click at [1108, 587] on button "Save" at bounding box center [1077, 593] width 91 height 29
click at [729, 551] on div "Earned Discharge This alert helps staff identify people who may be eligible for…" at bounding box center [680, 336] width 1327 height 477
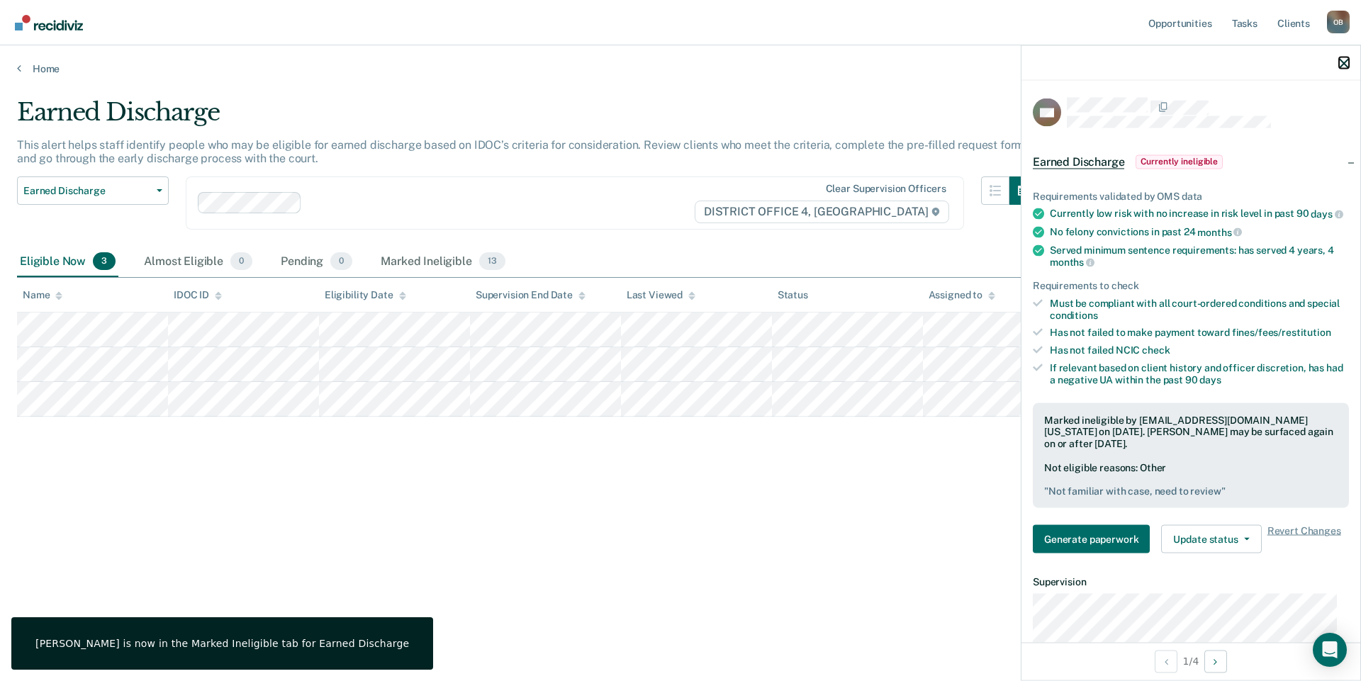
click at [1346, 68] on icon "button" at bounding box center [1344, 63] width 10 height 10
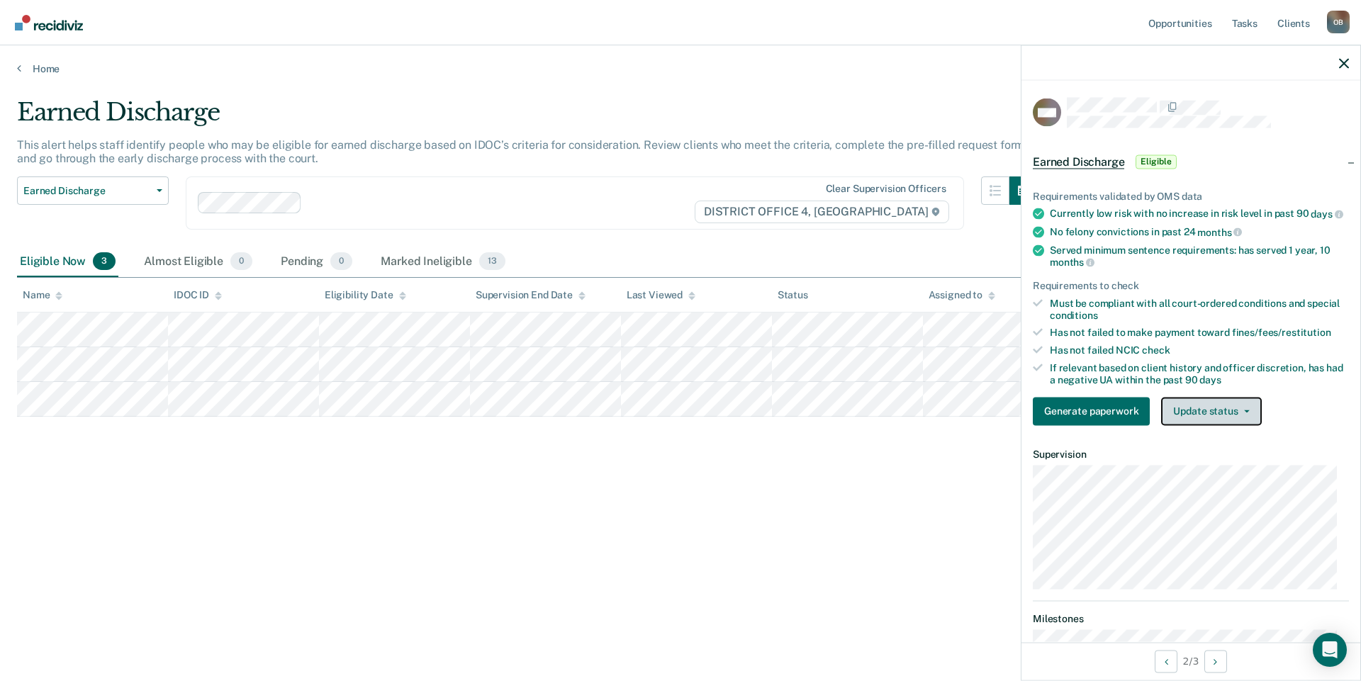
click at [1234, 420] on button "Update status" at bounding box center [1211, 411] width 100 height 28
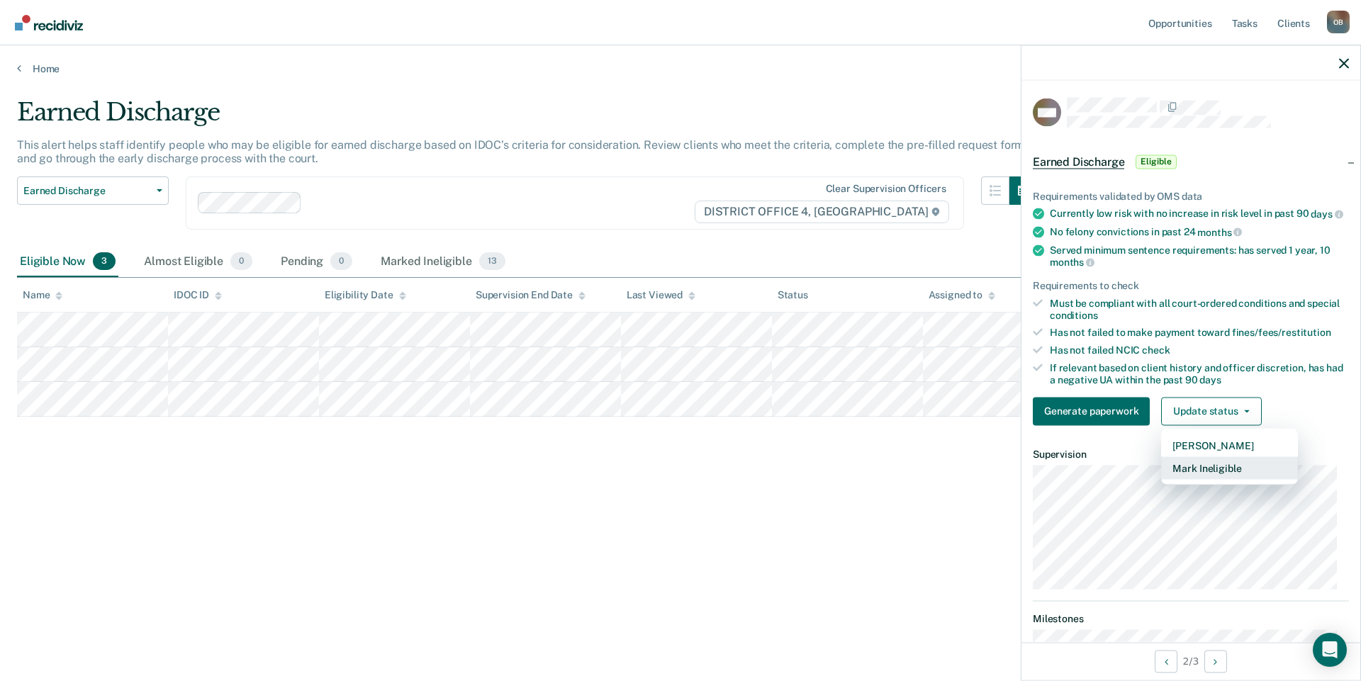
click at [1197, 479] on button "Mark Ineligible" at bounding box center [1229, 467] width 137 height 23
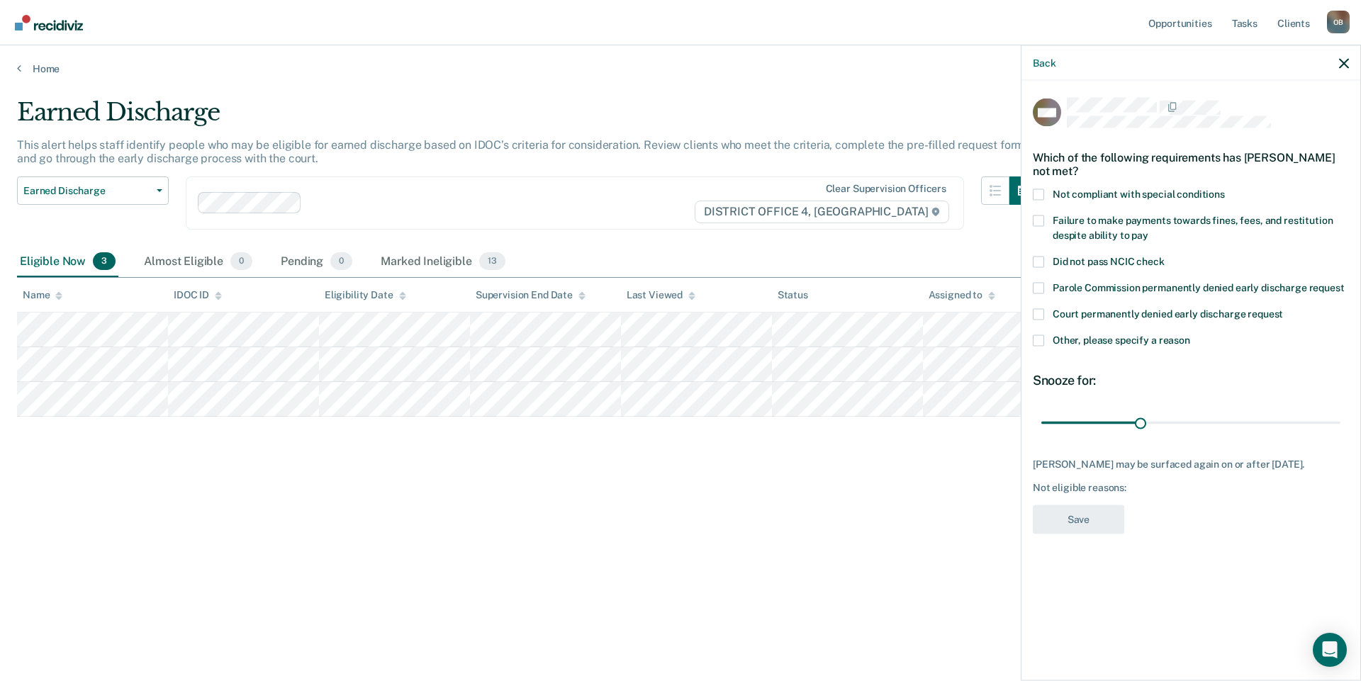
click at [1077, 335] on span "Other, please specify a reason" at bounding box center [1120, 339] width 137 height 11
click at [1190, 334] on input "Other, please specify a reason" at bounding box center [1190, 334] width 0 height 0
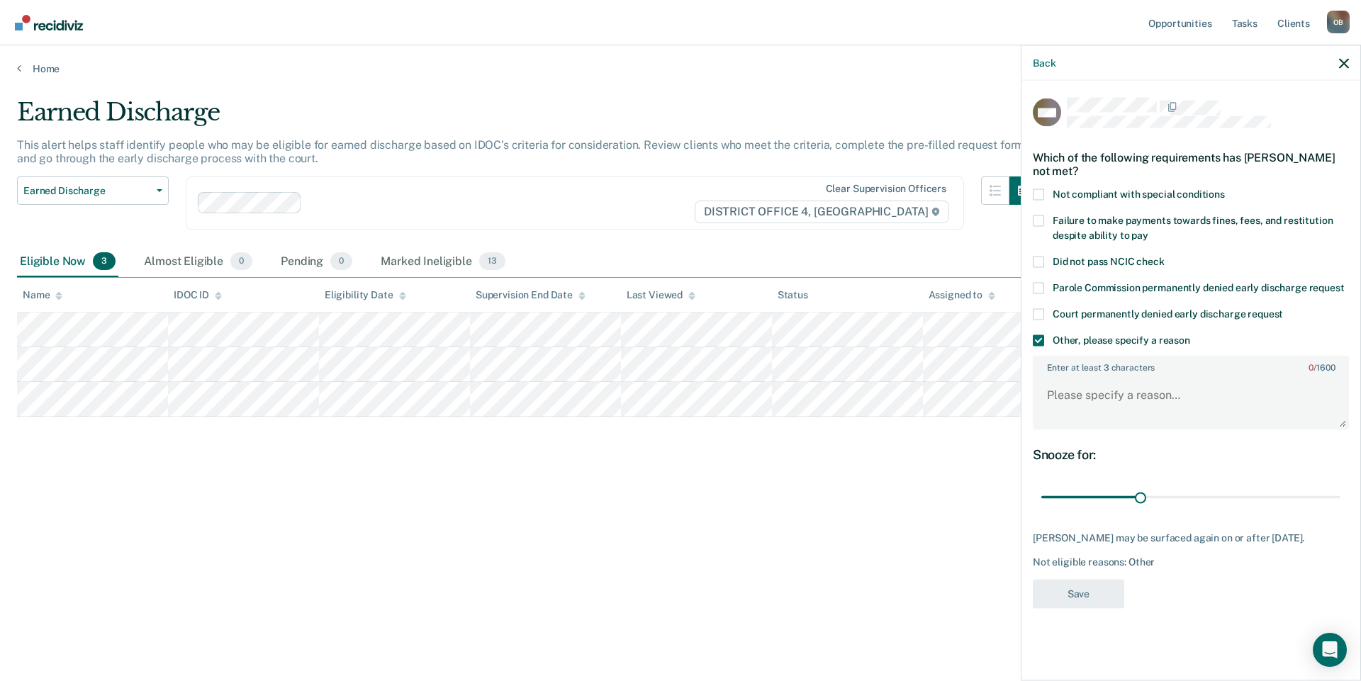
click at [1190, 334] on input "Other, please specify a reason" at bounding box center [1190, 334] width 0 height 0
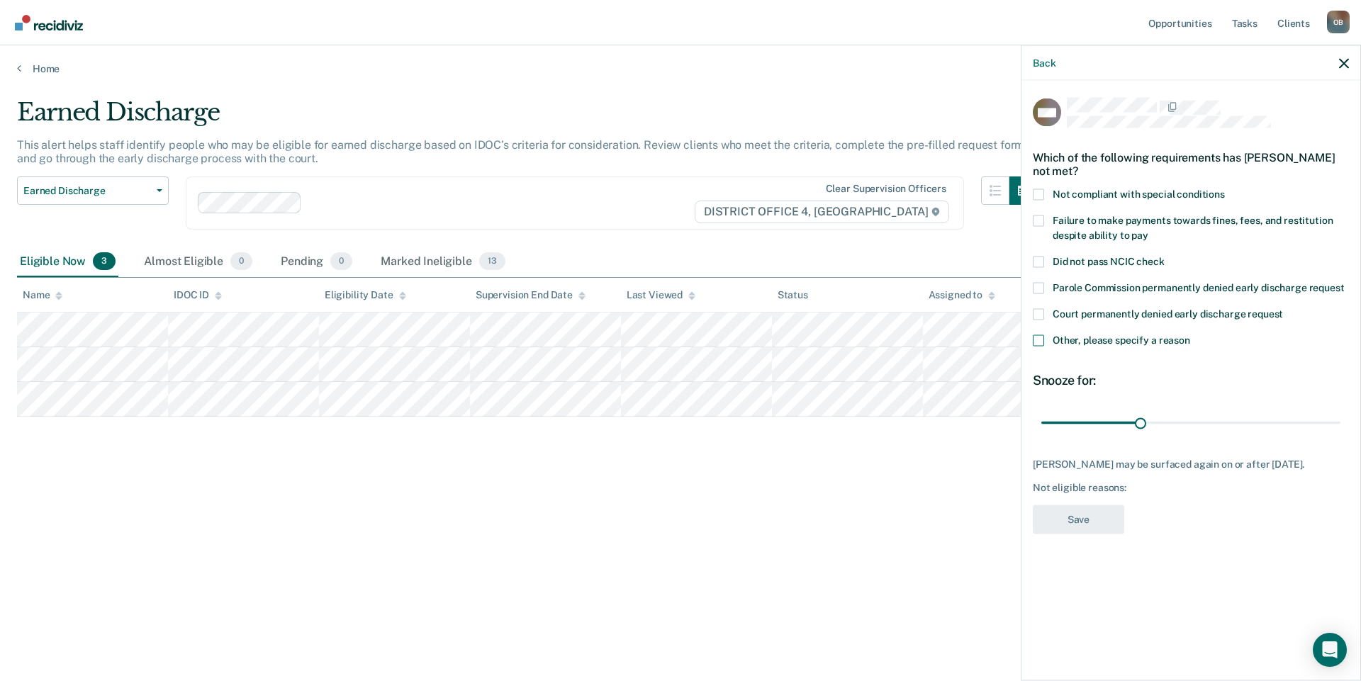
click at [1190, 334] on input "Other, please specify a reason" at bounding box center [1190, 334] width 0 height 0
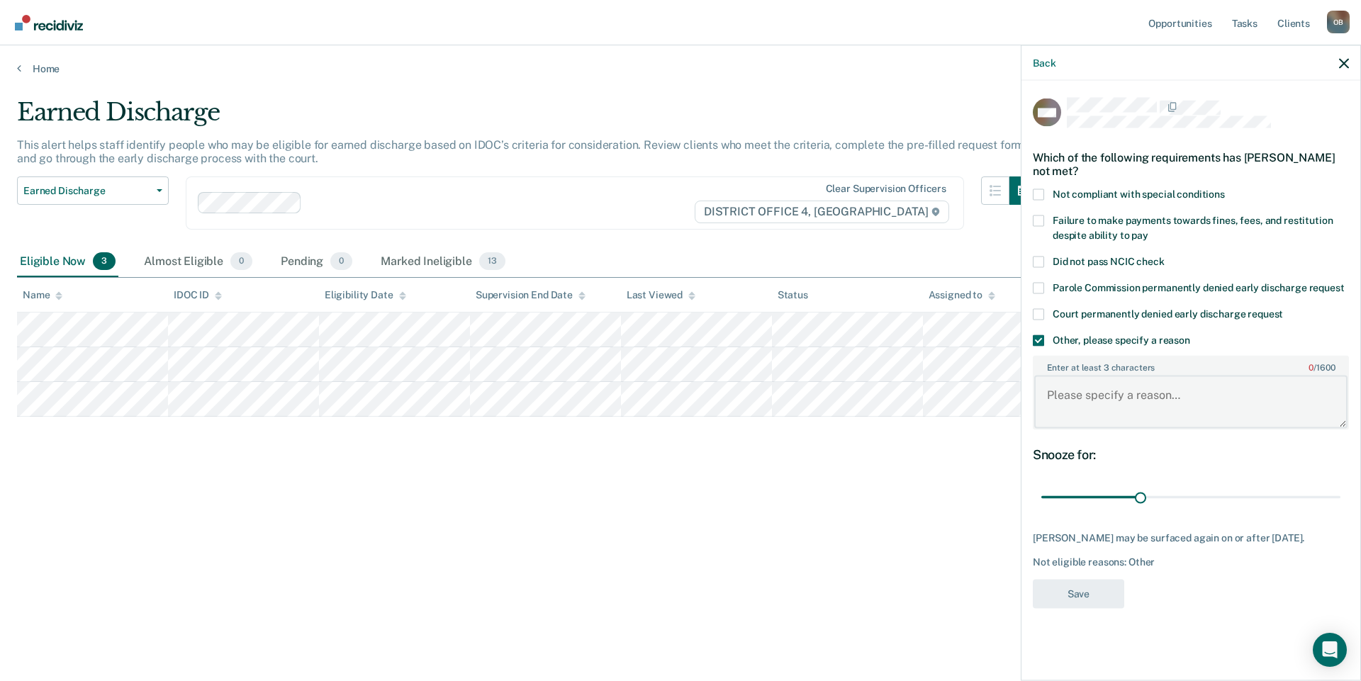
click at [1131, 406] on textarea "Enter at least 3 characters 0 / 1600" at bounding box center [1190, 402] width 313 height 52
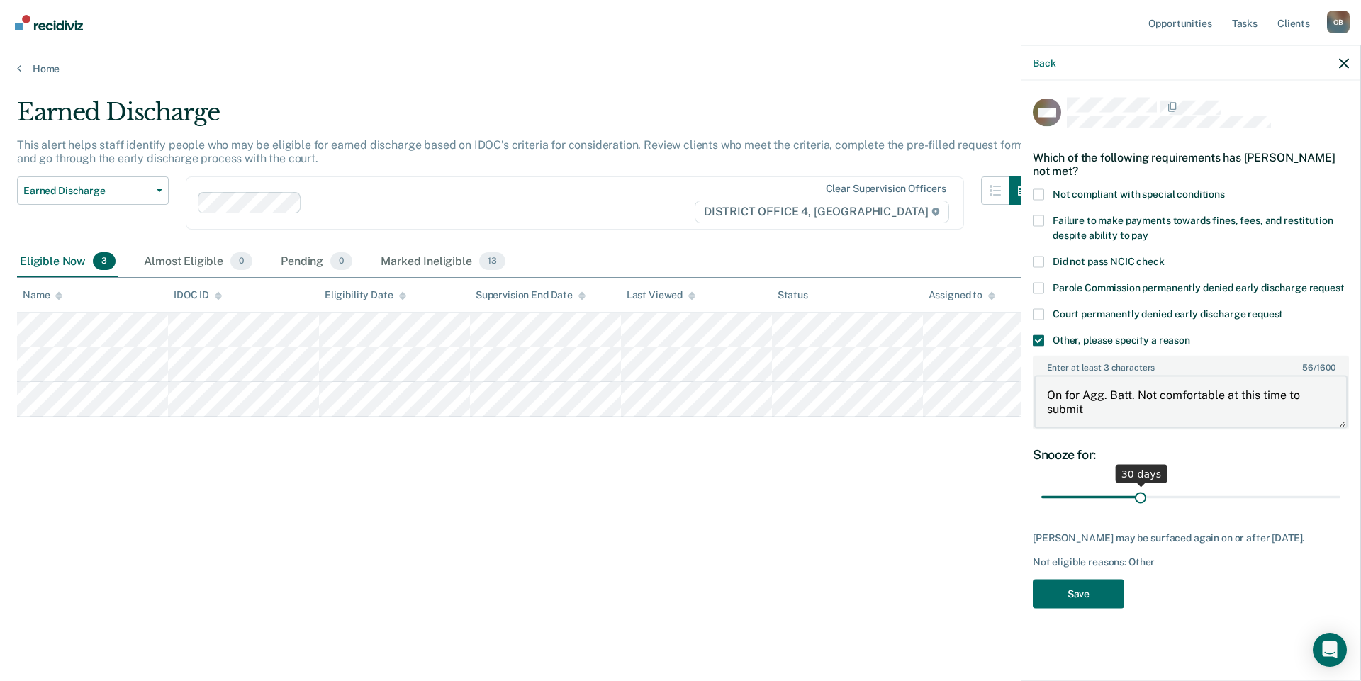
type textarea "On for Agg. Batt. Not comfortable at this time to submit"
drag, startPoint x: 1140, startPoint y: 496, endPoint x: 1162, endPoint y: 616, distance: 122.4
type input "90"
click at [1340, 501] on input "range" at bounding box center [1190, 497] width 299 height 25
click at [1074, 602] on button "Save" at bounding box center [1077, 593] width 91 height 29
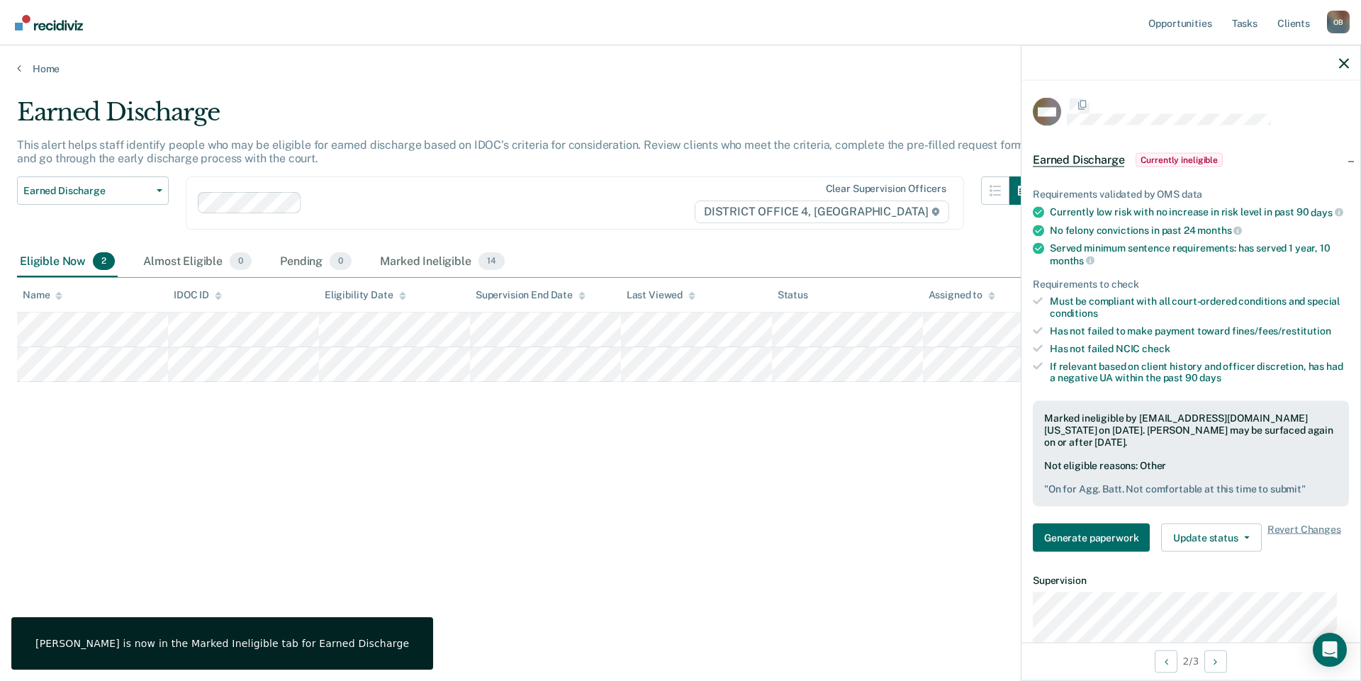
click at [826, 605] on div "Earned Discharge This alert helps staff identify people who may be eligible for…" at bounding box center [680, 359] width 1327 height 522
click at [1342, 61] on icon "button" at bounding box center [1344, 63] width 10 height 10
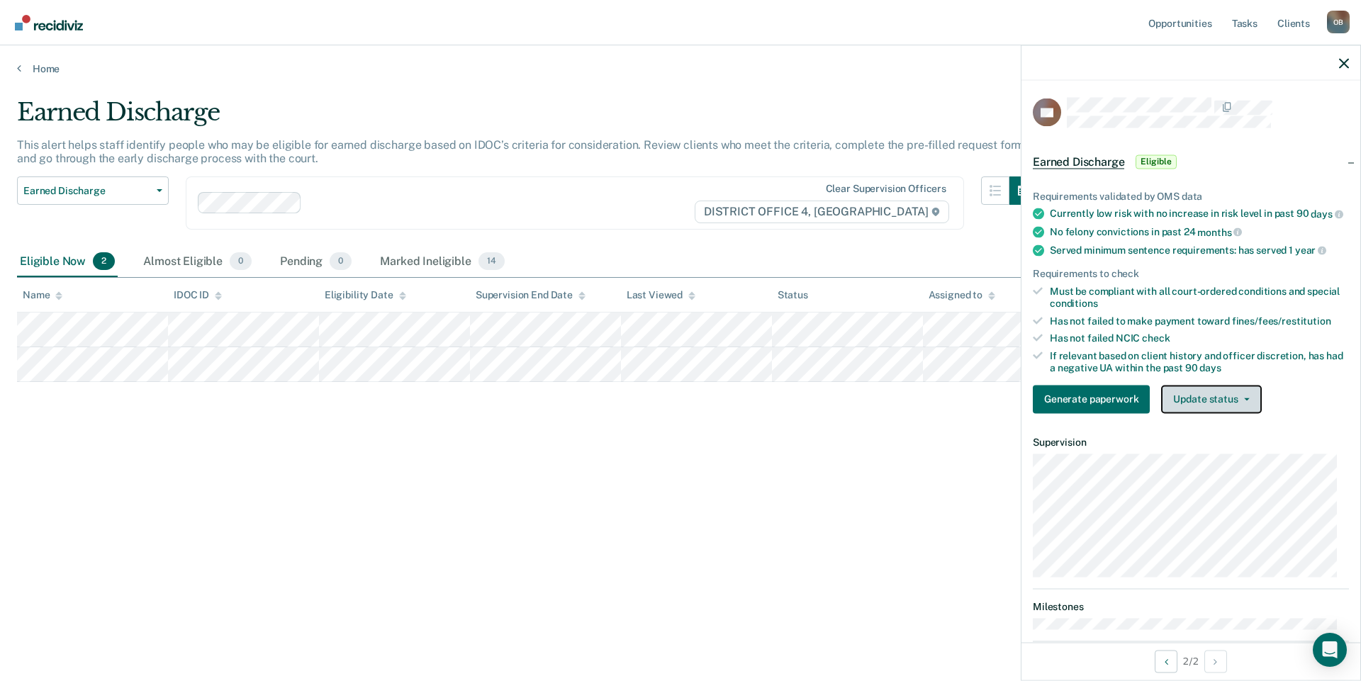
click at [1218, 406] on button "Update status" at bounding box center [1211, 399] width 100 height 28
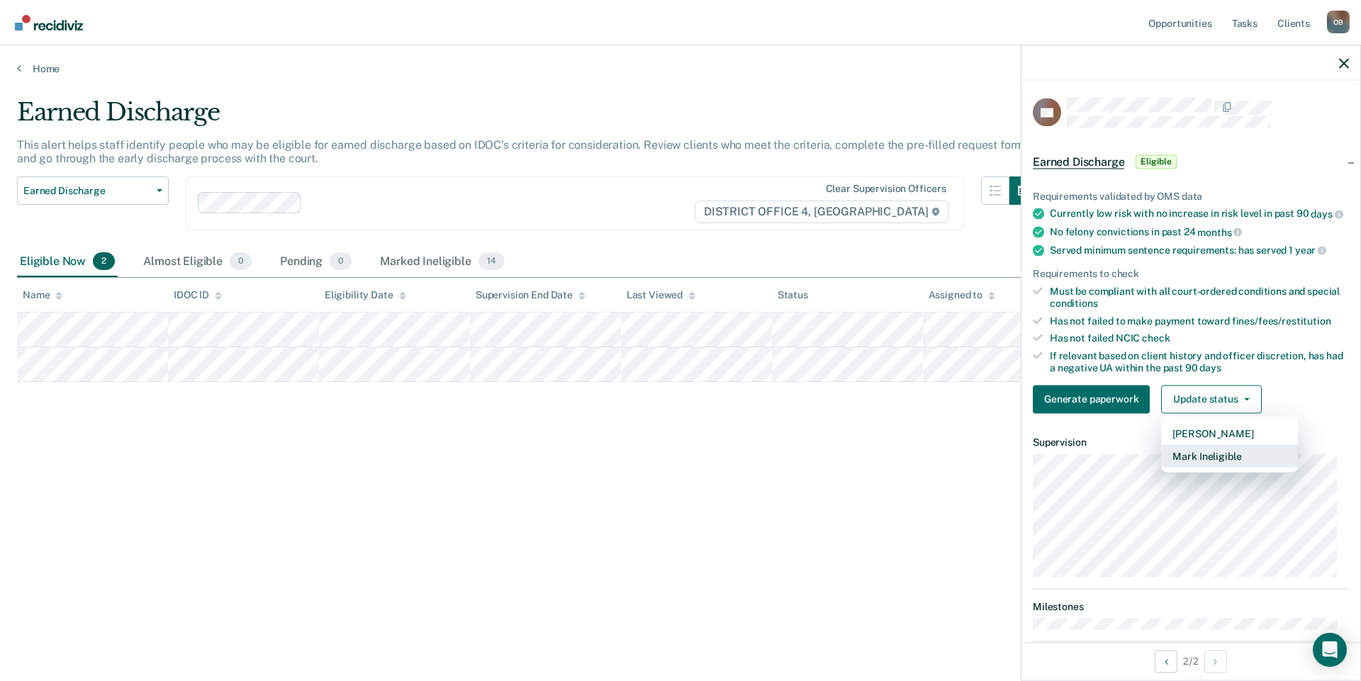
click at [1200, 463] on button "Mark Ineligible" at bounding box center [1229, 455] width 137 height 23
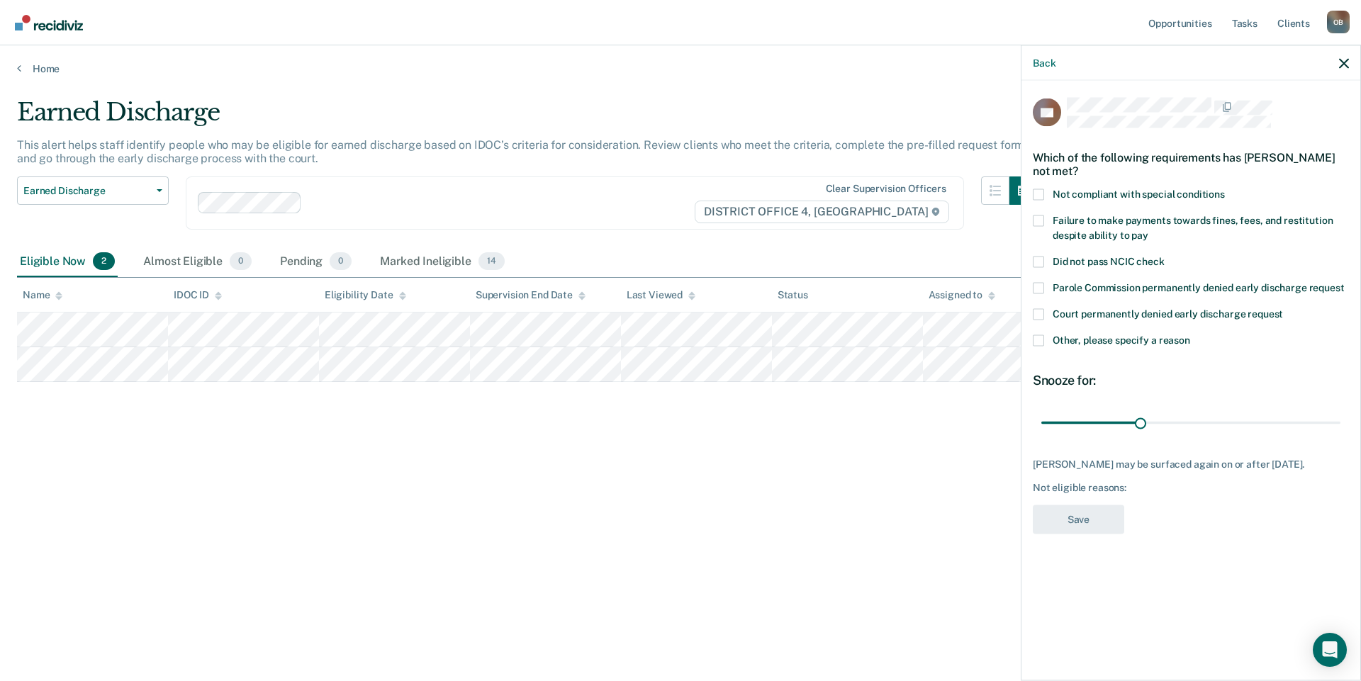
click at [1128, 342] on span "Other, please specify a reason" at bounding box center [1120, 339] width 137 height 11
click at [1190, 334] on input "Other, please specify a reason" at bounding box center [1190, 334] width 0 height 0
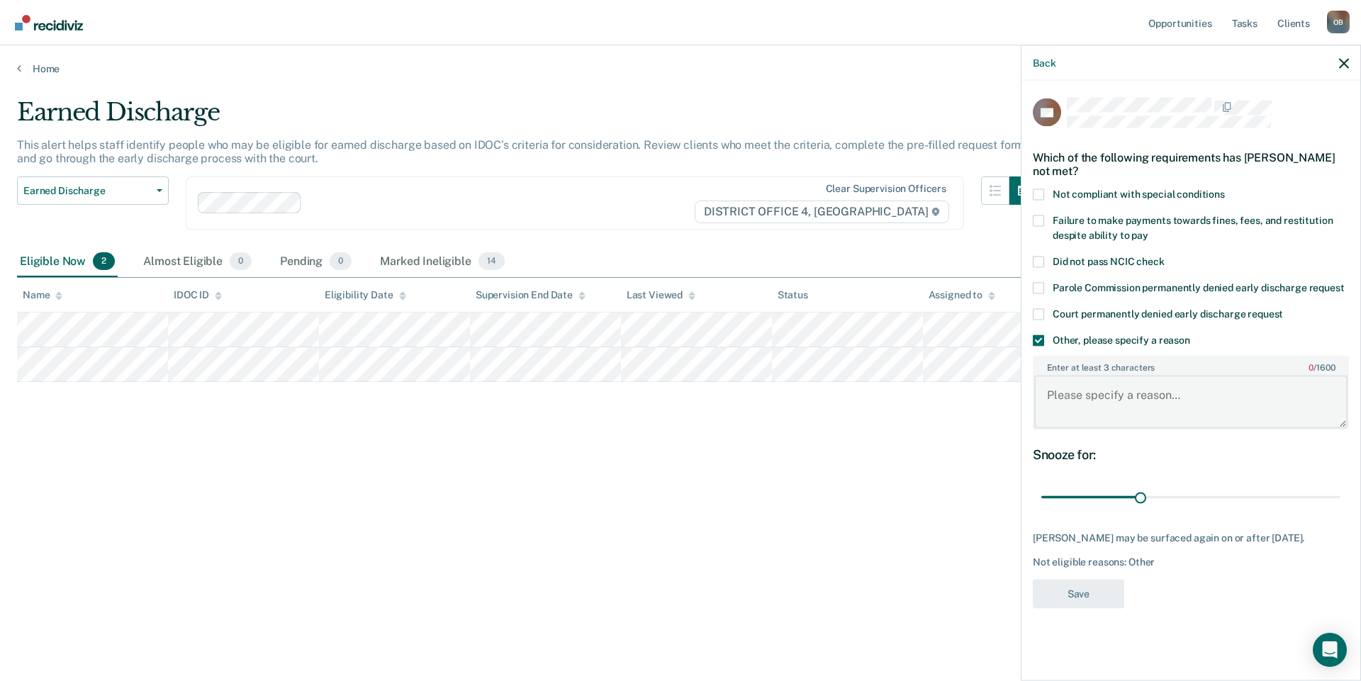
click at [1095, 397] on textarea "Enter at least 3 characters 0 / 1600" at bounding box center [1190, 402] width 313 height 52
type textarea "Recent marijuana use. Lives out of district"
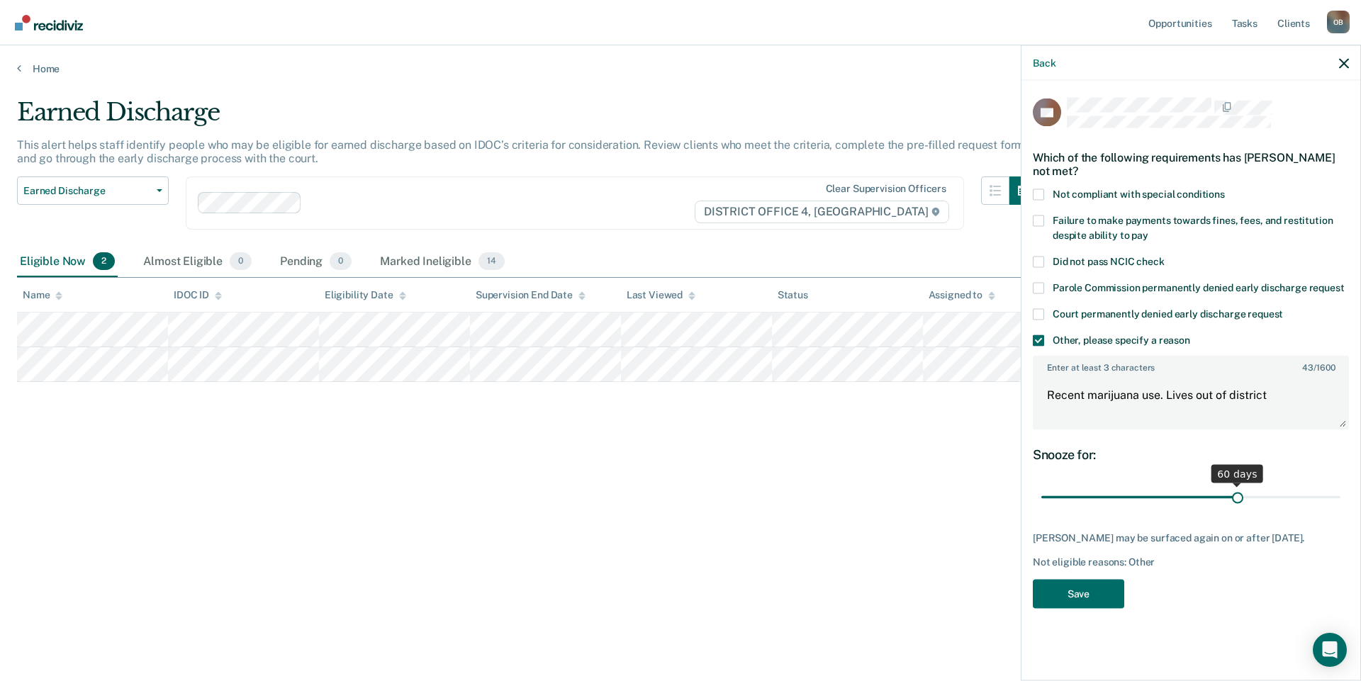
drag, startPoint x: 1134, startPoint y: 495, endPoint x: 1236, endPoint y: 497, distance: 102.0
type input "60"
click at [1236, 497] on input "range" at bounding box center [1190, 497] width 299 height 25
click at [1108, 604] on button "Save" at bounding box center [1077, 593] width 91 height 29
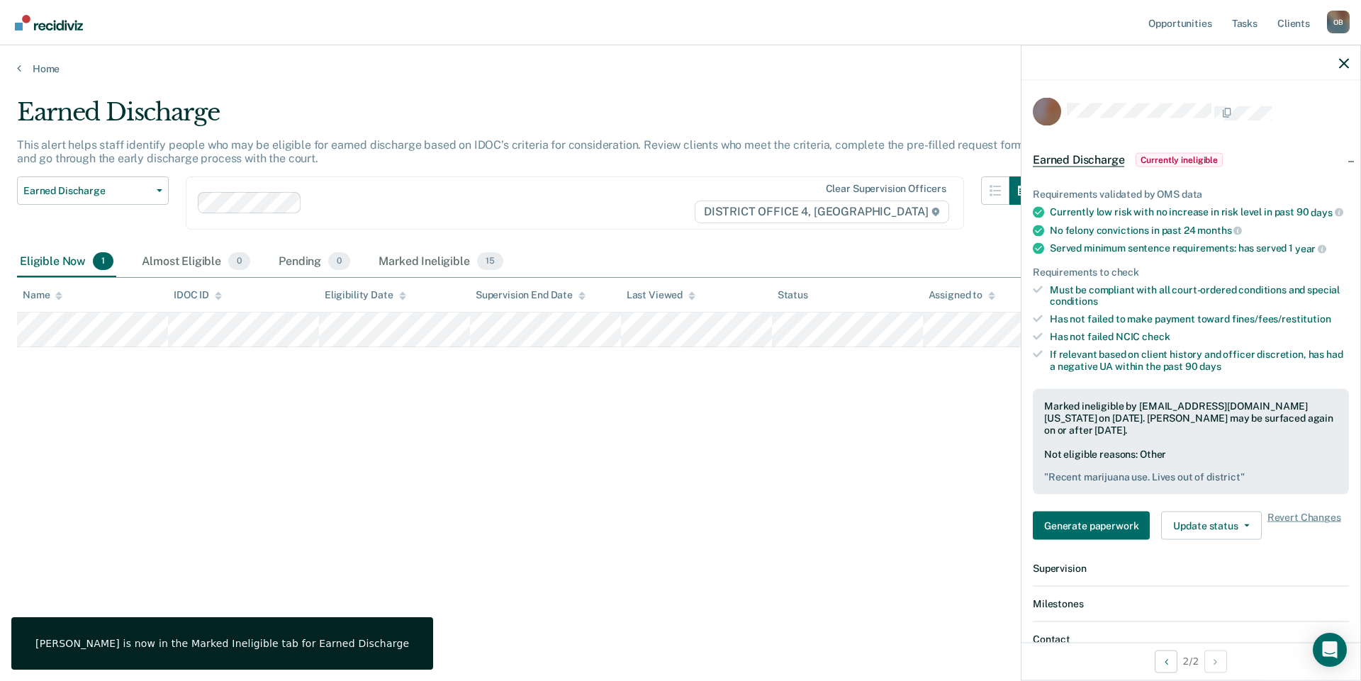
click at [778, 507] on div "Earned Discharge This alert helps staff identify people who may be eligible for…" at bounding box center [680, 336] width 1327 height 477
click at [1348, 67] on icon "button" at bounding box center [1344, 63] width 10 height 10
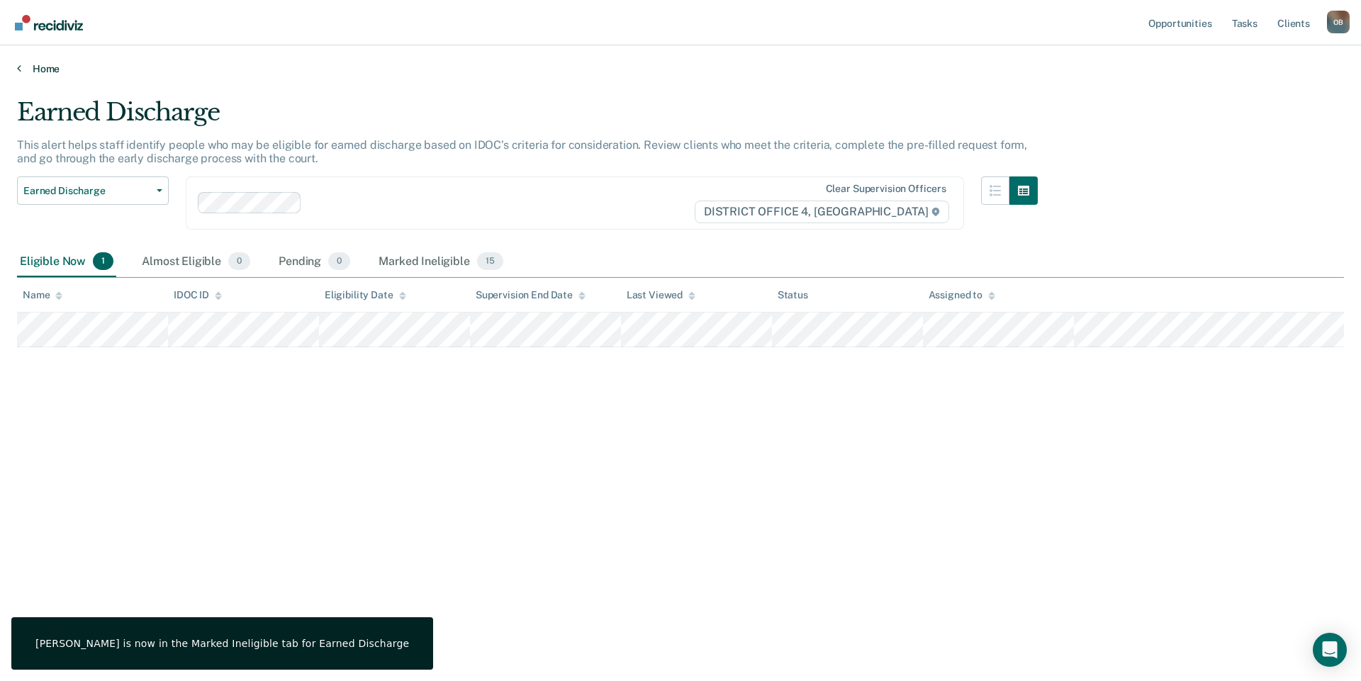
click at [58, 69] on link "Home" at bounding box center [680, 68] width 1327 height 13
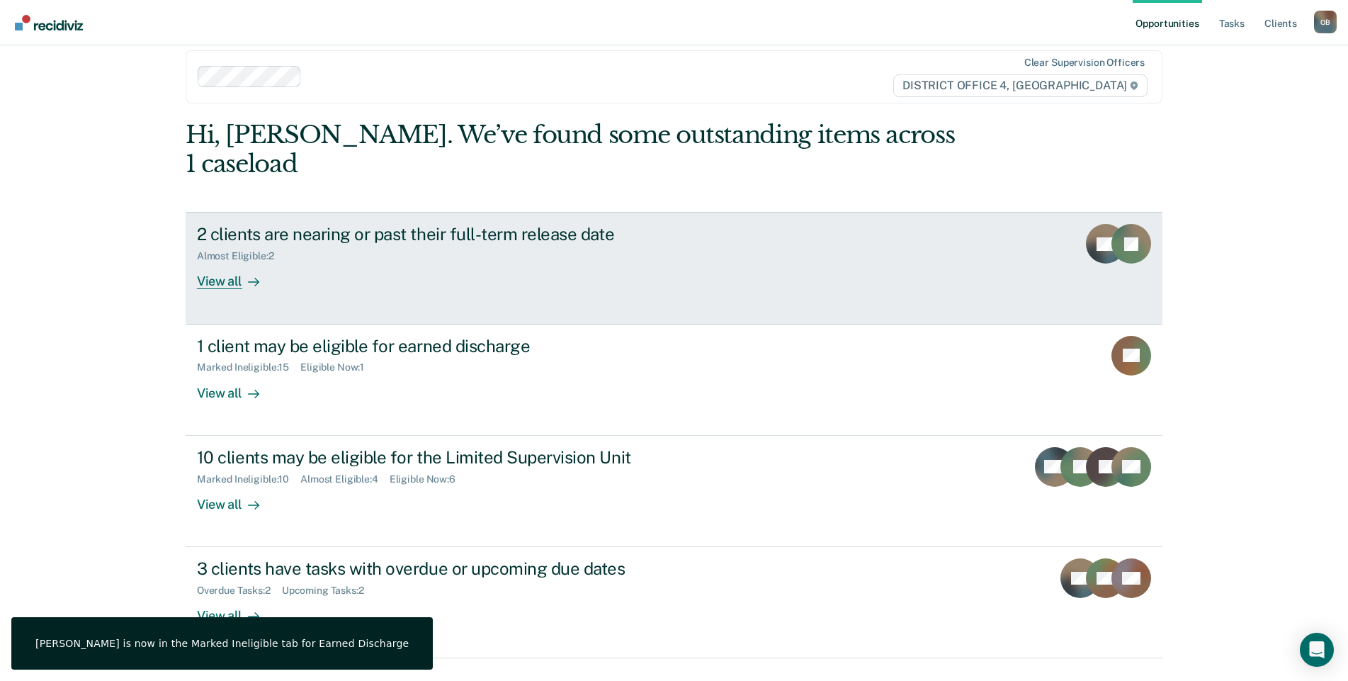
scroll to position [23, 0]
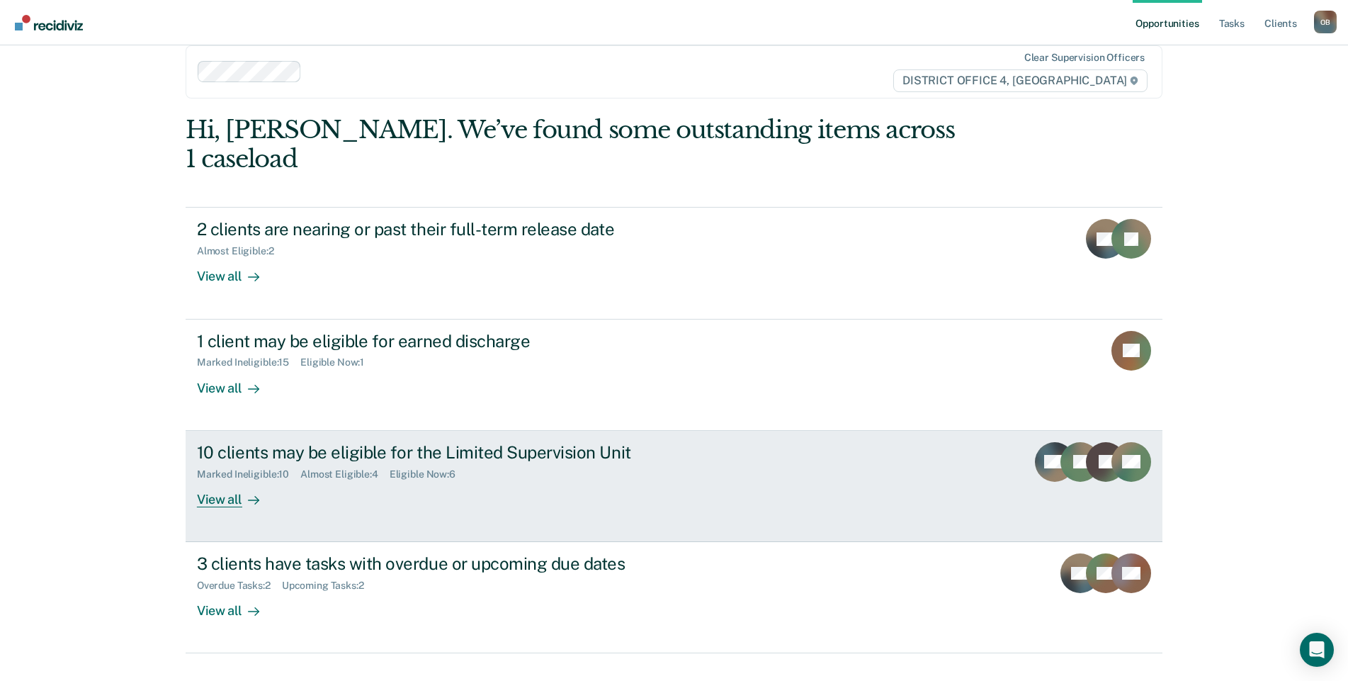
click at [215, 480] on div "View all" at bounding box center [236, 494] width 79 height 28
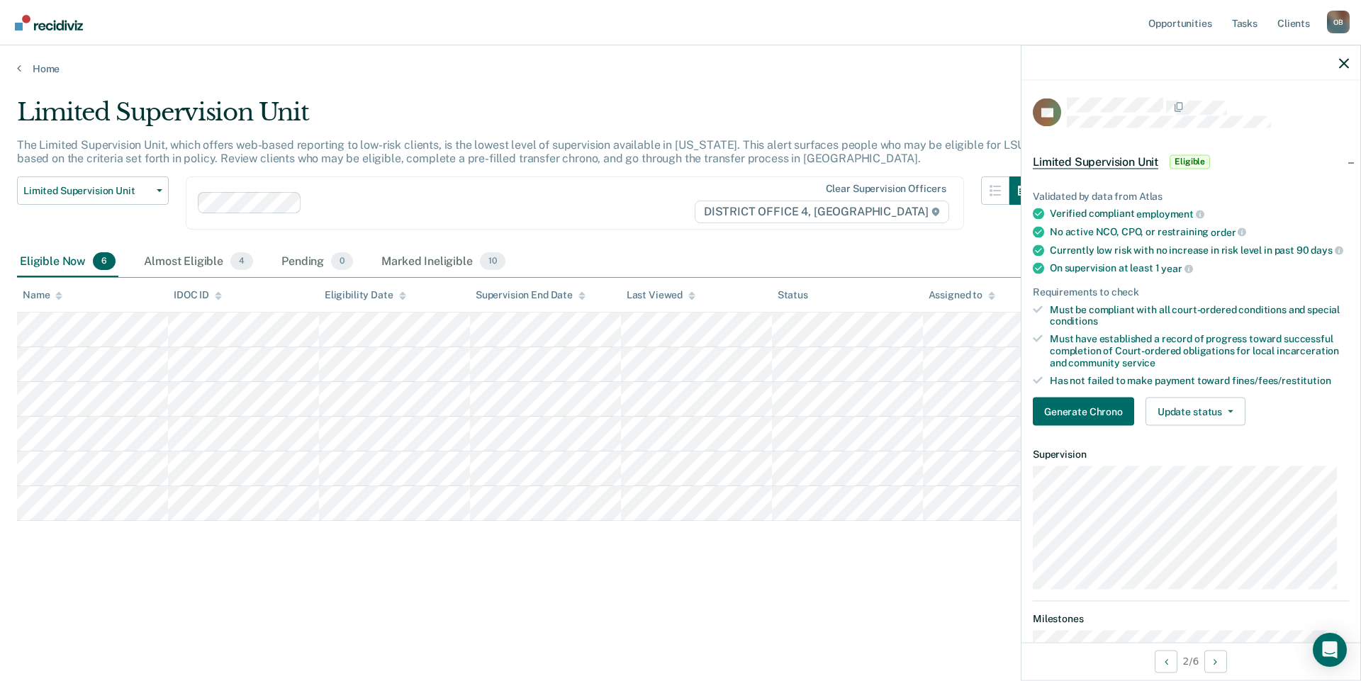
drag, startPoint x: 725, startPoint y: 579, endPoint x: 738, endPoint y: 578, distance: 13.5
click at [726, 579] on div "Limited Supervision Unit The Limited Supervision Unit, which offers web-based r…" at bounding box center [680, 359] width 1327 height 522
click at [758, 215] on div "Clear supervision officers DISTRICT OFFICE 4, [GEOGRAPHIC_DATA]" at bounding box center [822, 203] width 257 height 40
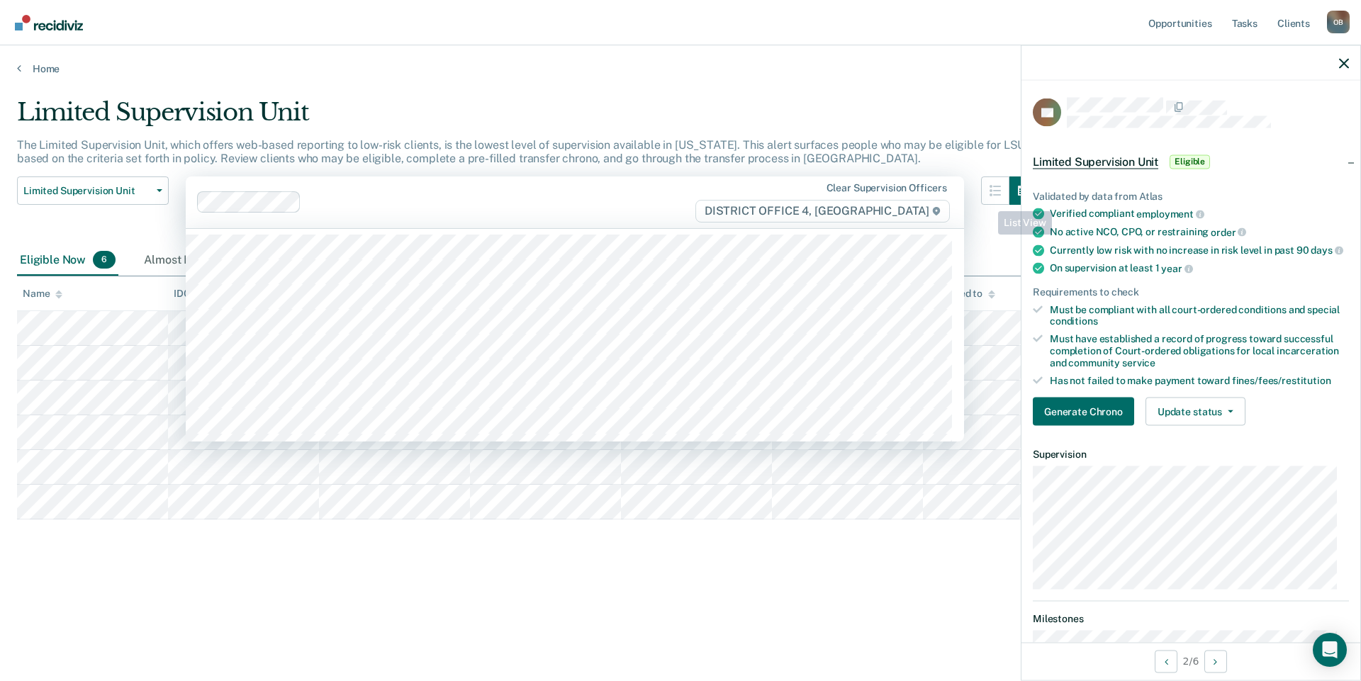
click at [990, 241] on div at bounding box center [1009, 210] width 57 height 69
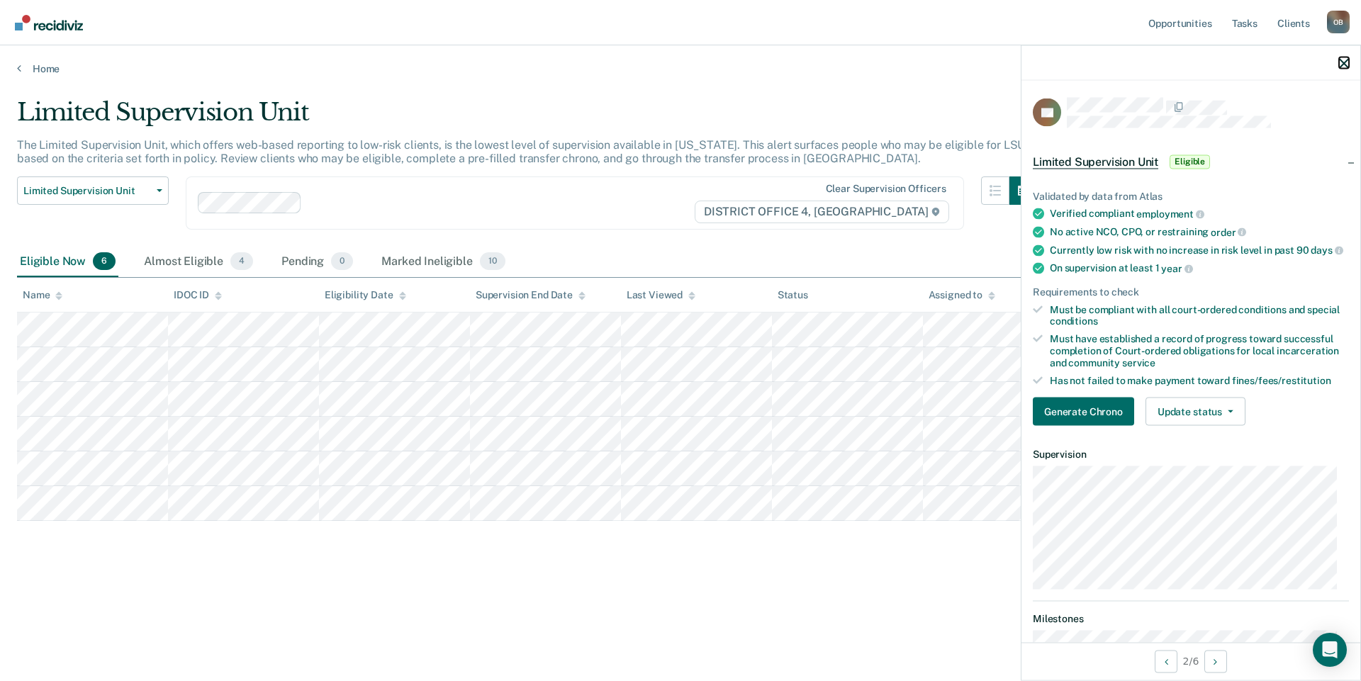
click at [1347, 63] on icon "button" at bounding box center [1344, 63] width 10 height 10
click at [1227, 413] on icon "button" at bounding box center [1230, 411] width 6 height 3
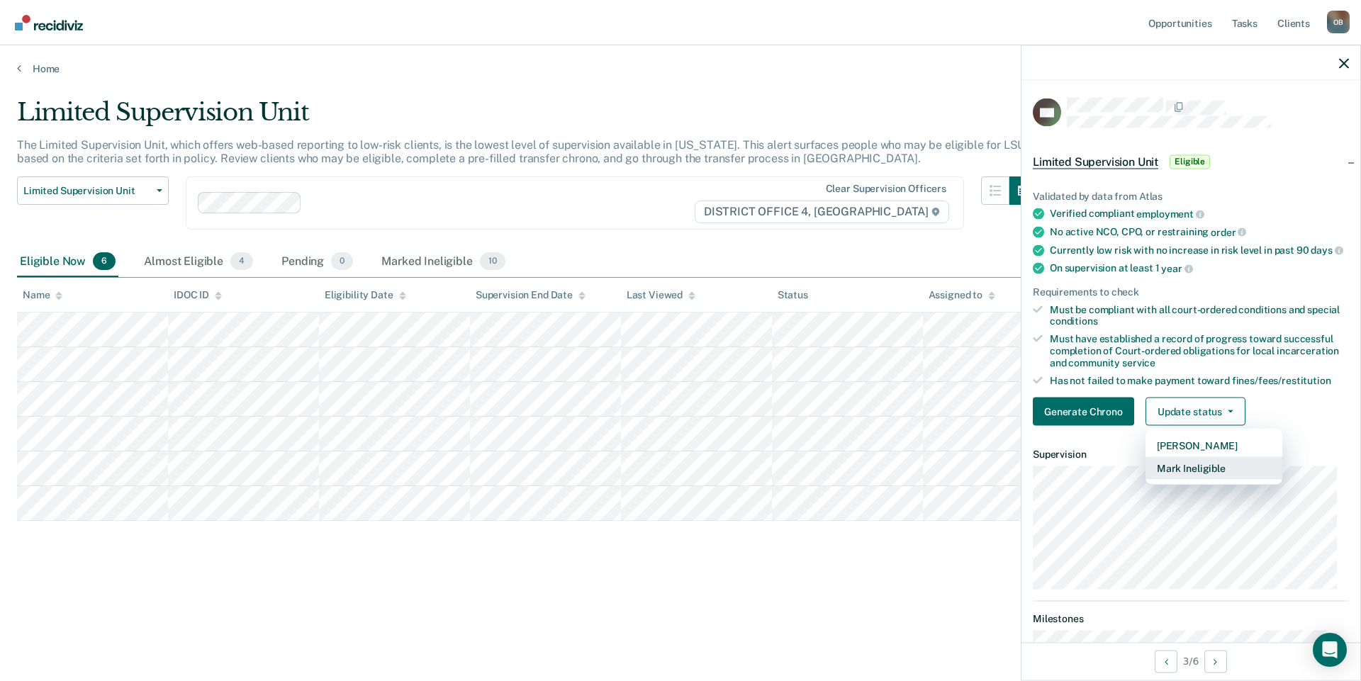
click at [1220, 480] on button "Mark Ineligible" at bounding box center [1213, 468] width 137 height 23
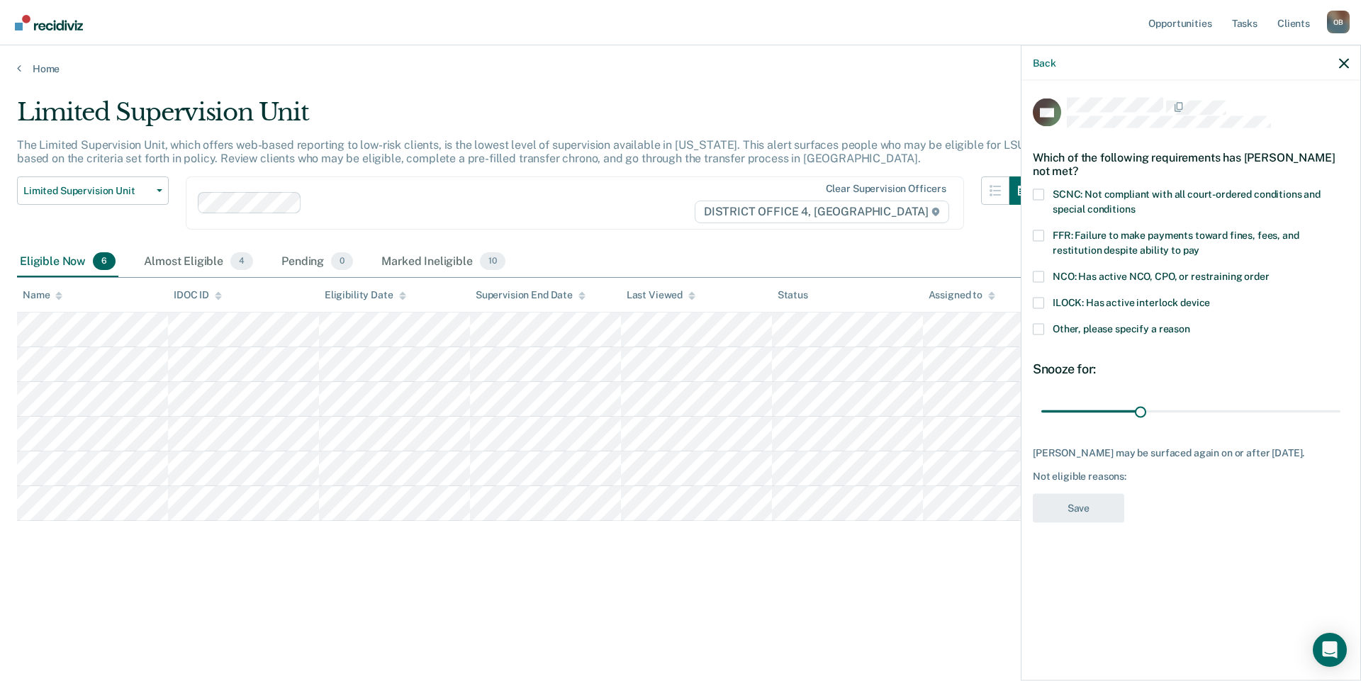
click at [1143, 333] on label "Other, please specify a reason" at bounding box center [1190, 330] width 316 height 15
click at [1190, 323] on input "Other, please specify a reason" at bounding box center [1190, 323] width 0 height 0
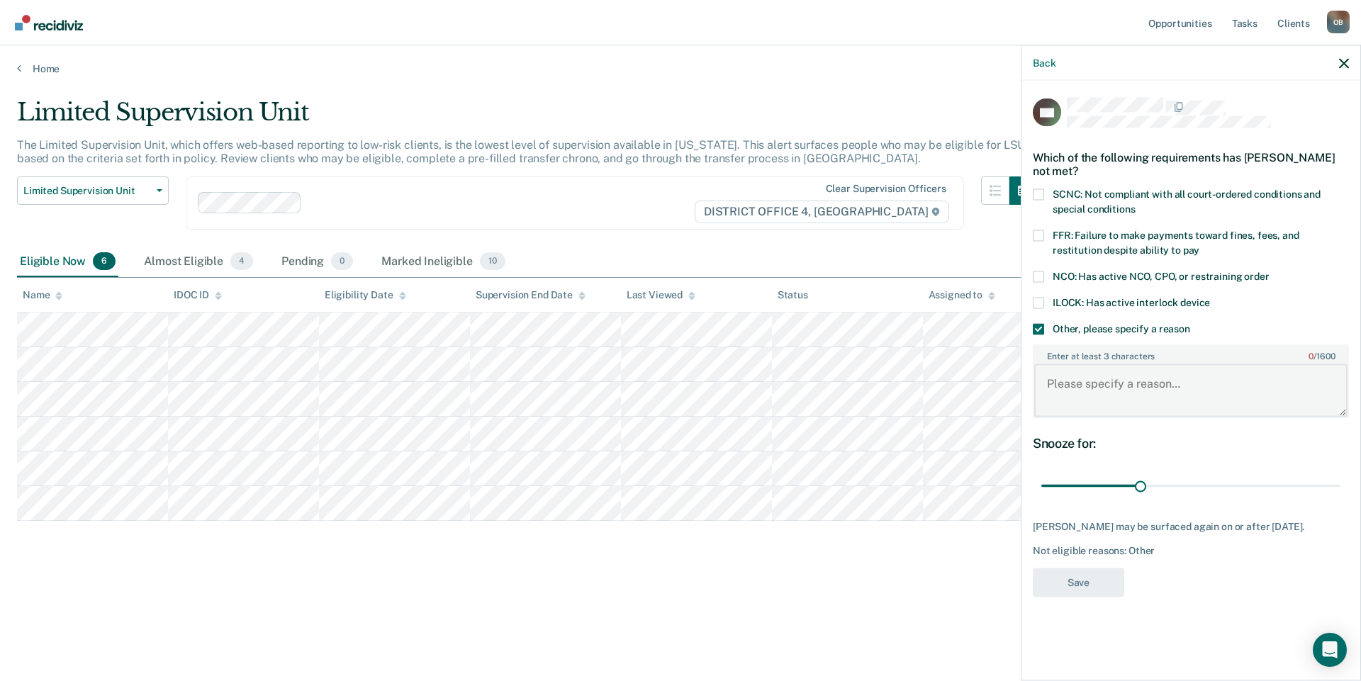
click at [1134, 372] on textarea "Enter at least 3 characters 0 / 1600" at bounding box center [1190, 390] width 313 height 52
type textarea "N"
type textarea "H"
click at [1346, 62] on icon "button" at bounding box center [1344, 63] width 10 height 10
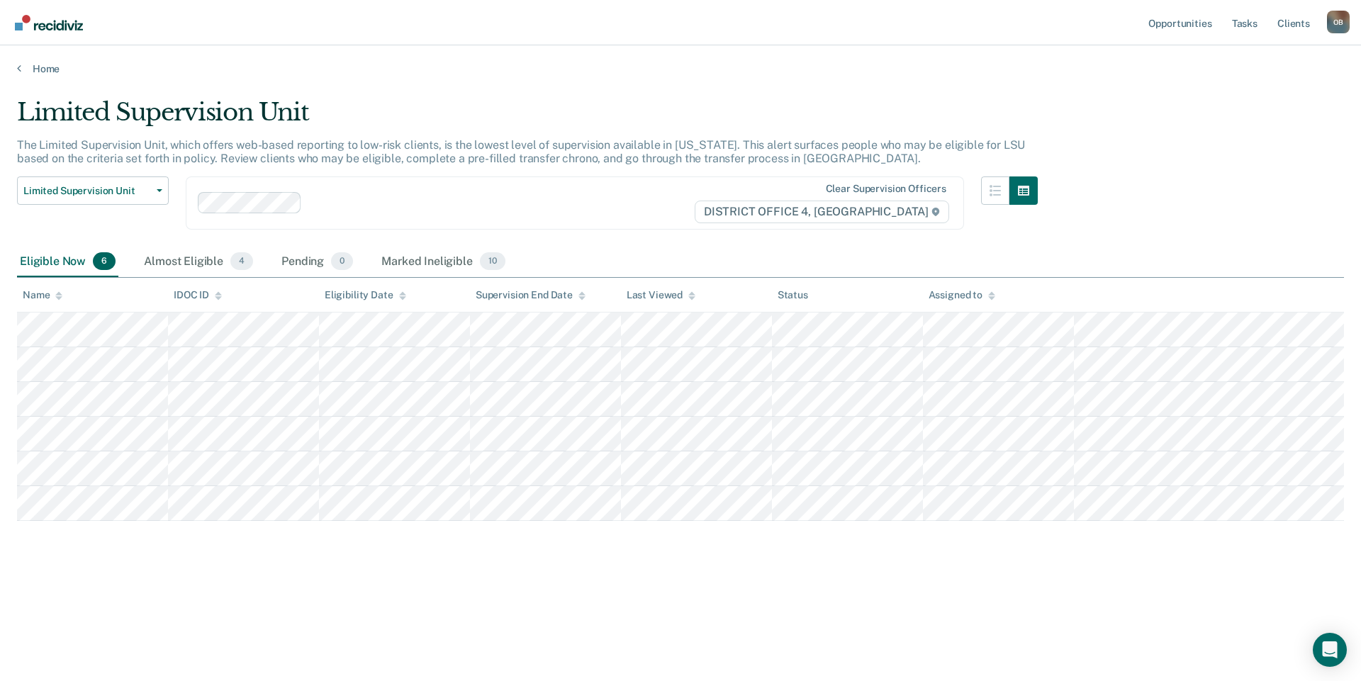
click at [614, 232] on div "Limited Supervision Unit Release from Supervision Earned Discharge Limited Supe…" at bounding box center [527, 211] width 1020 height 70
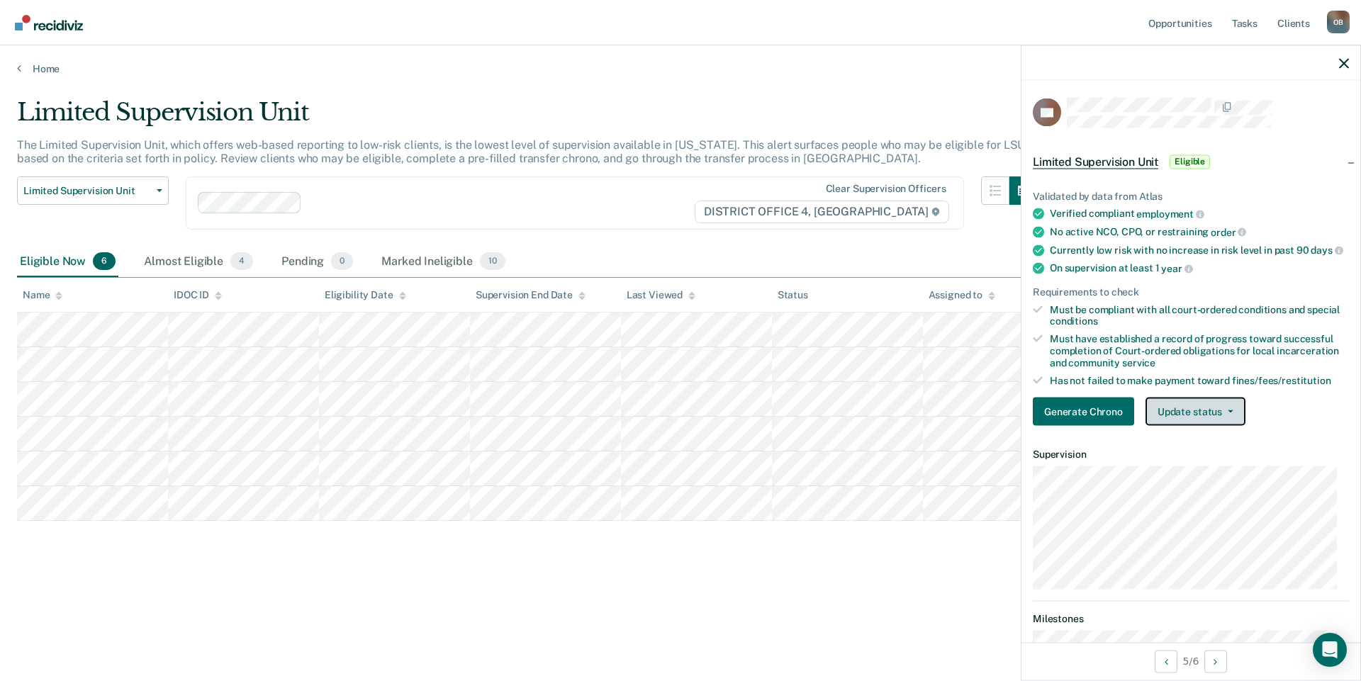
click at [1200, 426] on button "Update status" at bounding box center [1195, 412] width 100 height 28
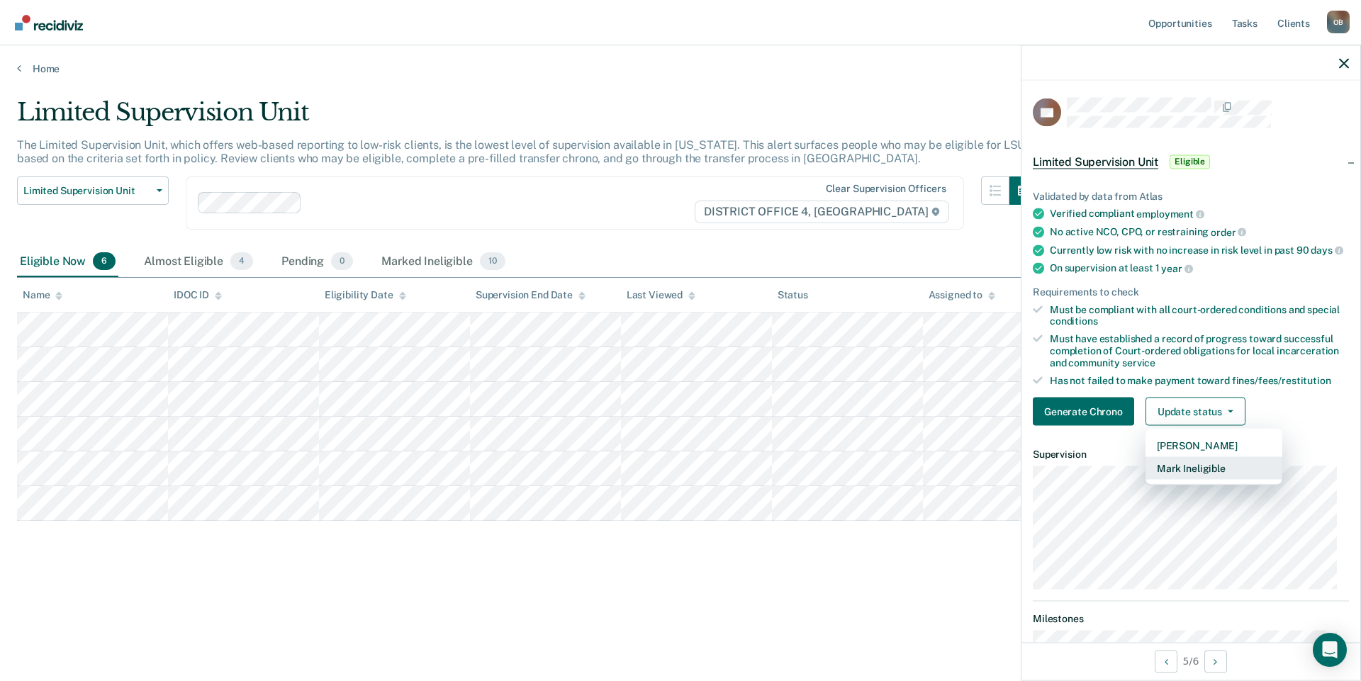
click at [1206, 480] on button "Mark Ineligible" at bounding box center [1213, 468] width 137 height 23
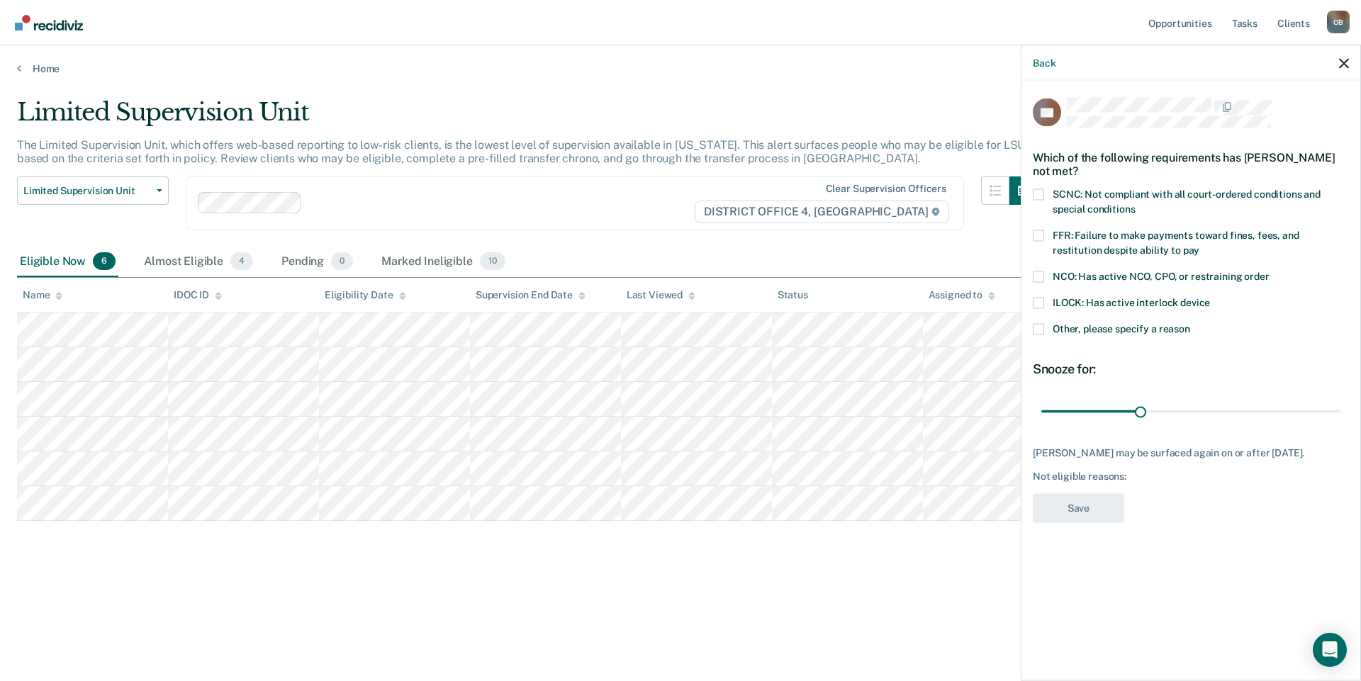
click at [1122, 325] on span "Other, please specify a reason" at bounding box center [1120, 327] width 137 height 11
click at [1190, 323] on input "Other, please specify a reason" at bounding box center [1190, 323] width 0 height 0
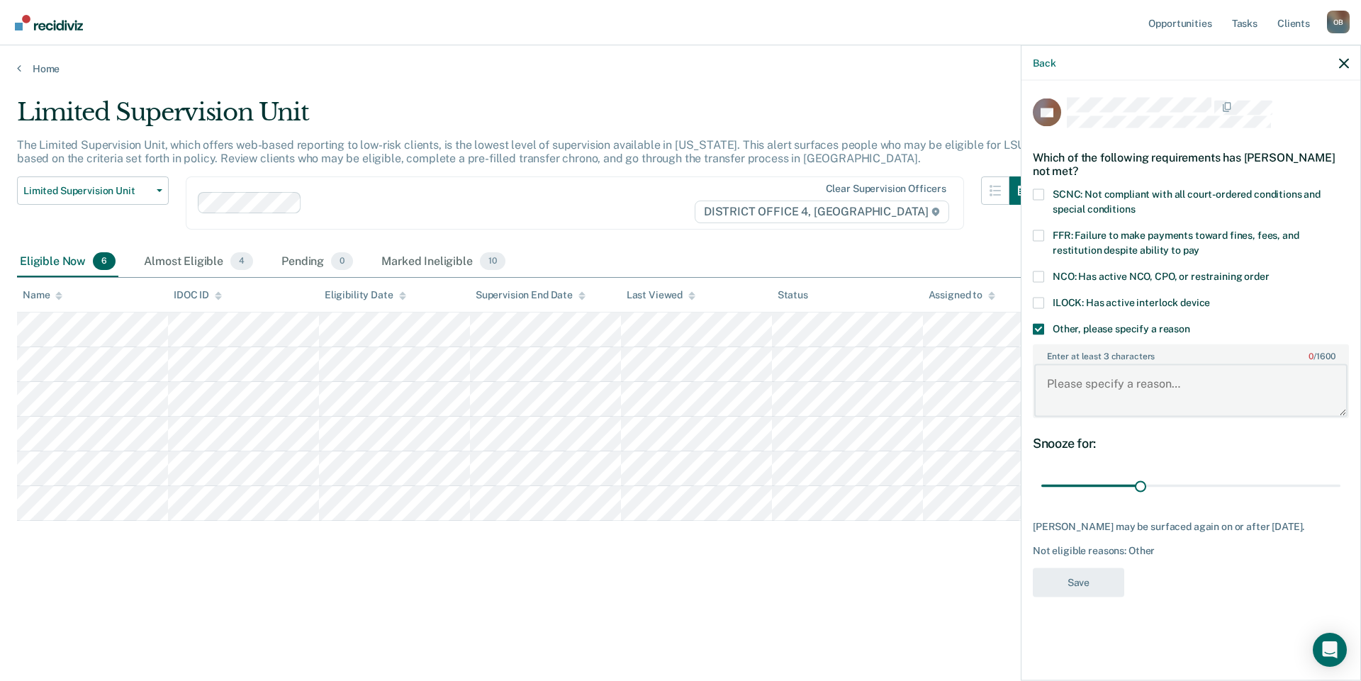
click at [1148, 391] on textarea "Enter at least 3 characters 0 / 1600" at bounding box center [1190, 390] width 313 height 52
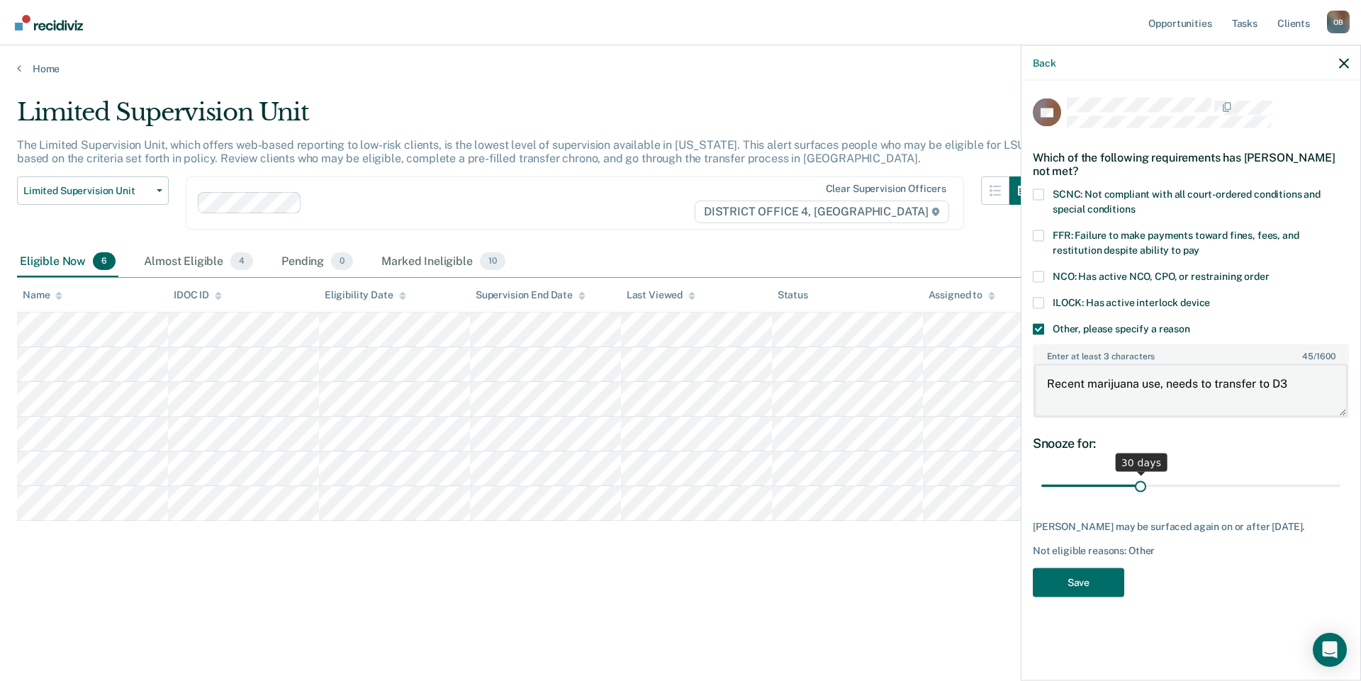
type textarea "Recent marijuana use, needs to transfer to D3"
drag, startPoint x: 1143, startPoint y: 490, endPoint x: 1236, endPoint y: 495, distance: 93.0
type input "60"
click at [1236, 495] on input "range" at bounding box center [1190, 485] width 299 height 25
click at [1076, 592] on button "Save" at bounding box center [1077, 582] width 91 height 29
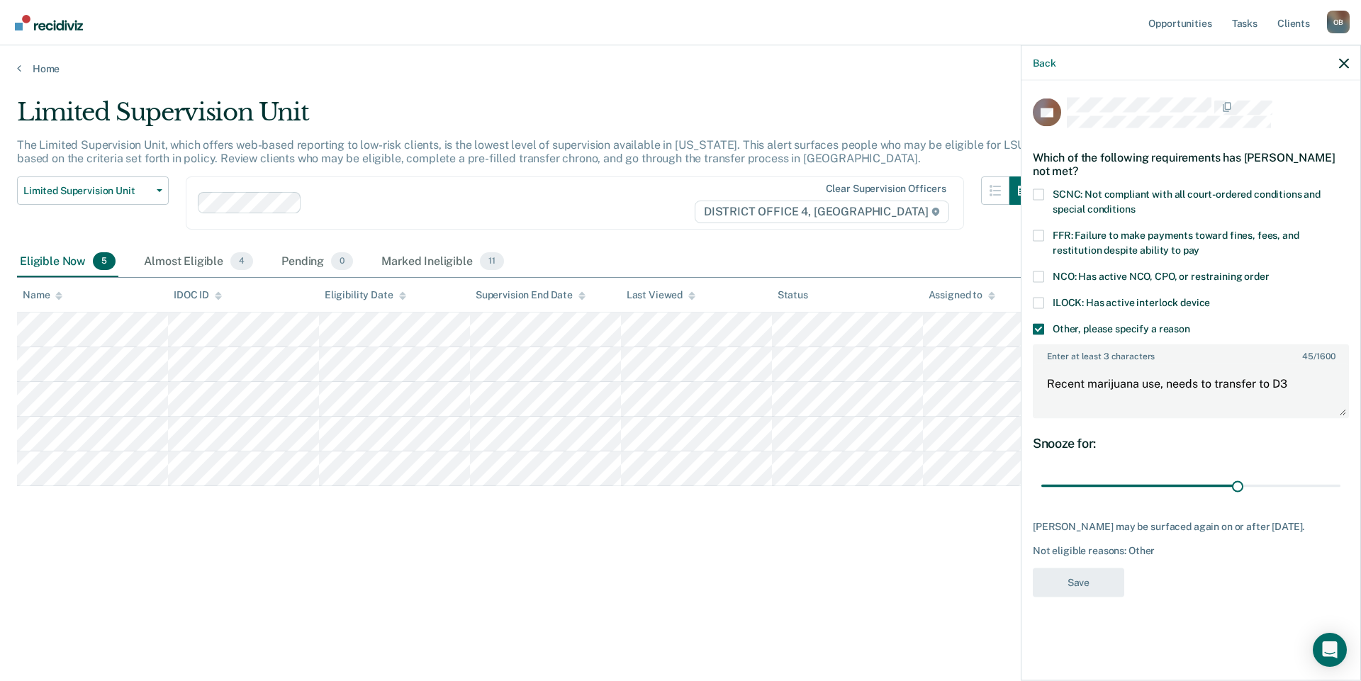
click at [584, 582] on div "Limited Supervision Unit The Limited Supervision Unit, which offers web-based r…" at bounding box center [680, 359] width 1327 height 522
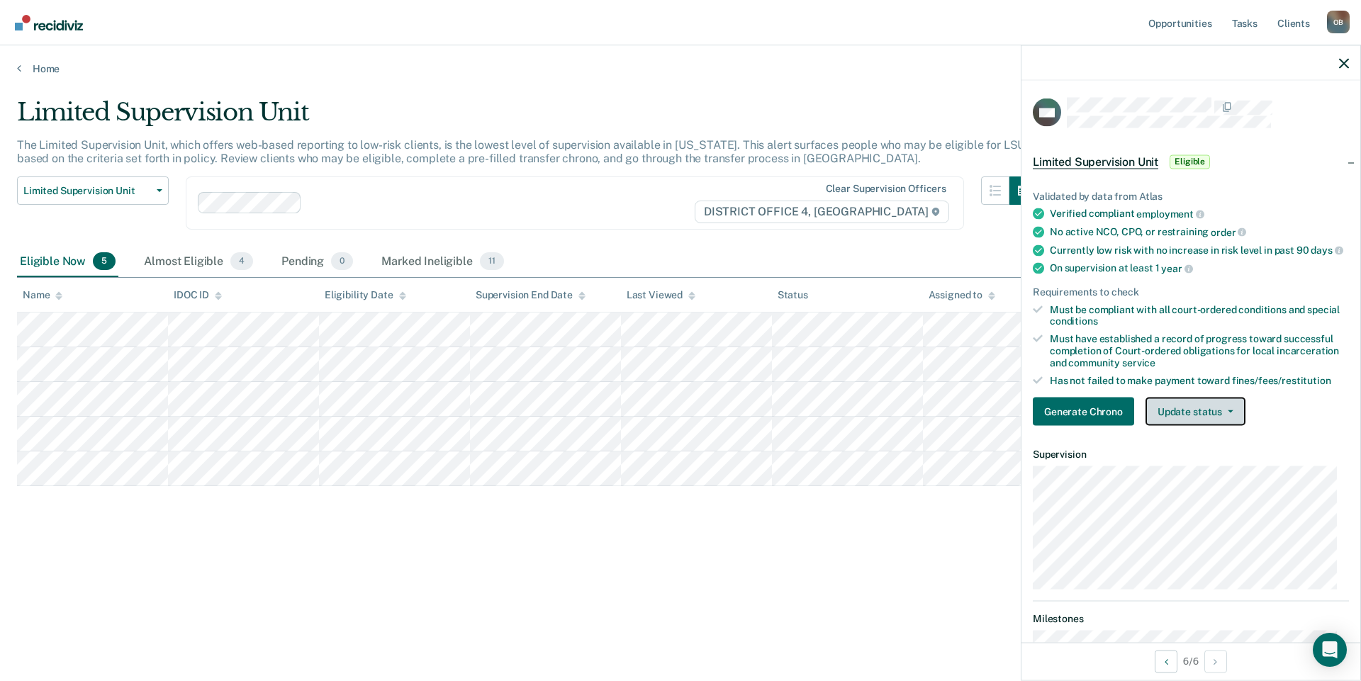
click at [1238, 424] on button "Update status" at bounding box center [1195, 412] width 100 height 28
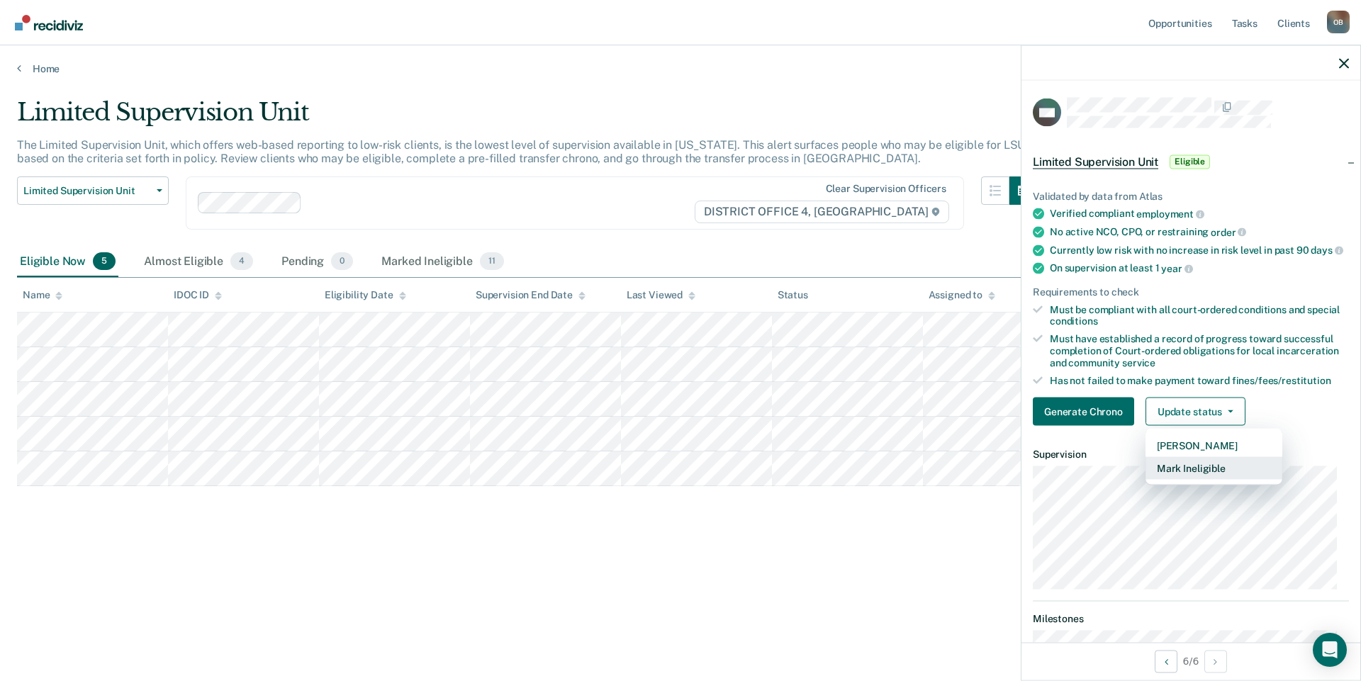
click at [1195, 476] on button "Mark Ineligible" at bounding box center [1213, 468] width 137 height 23
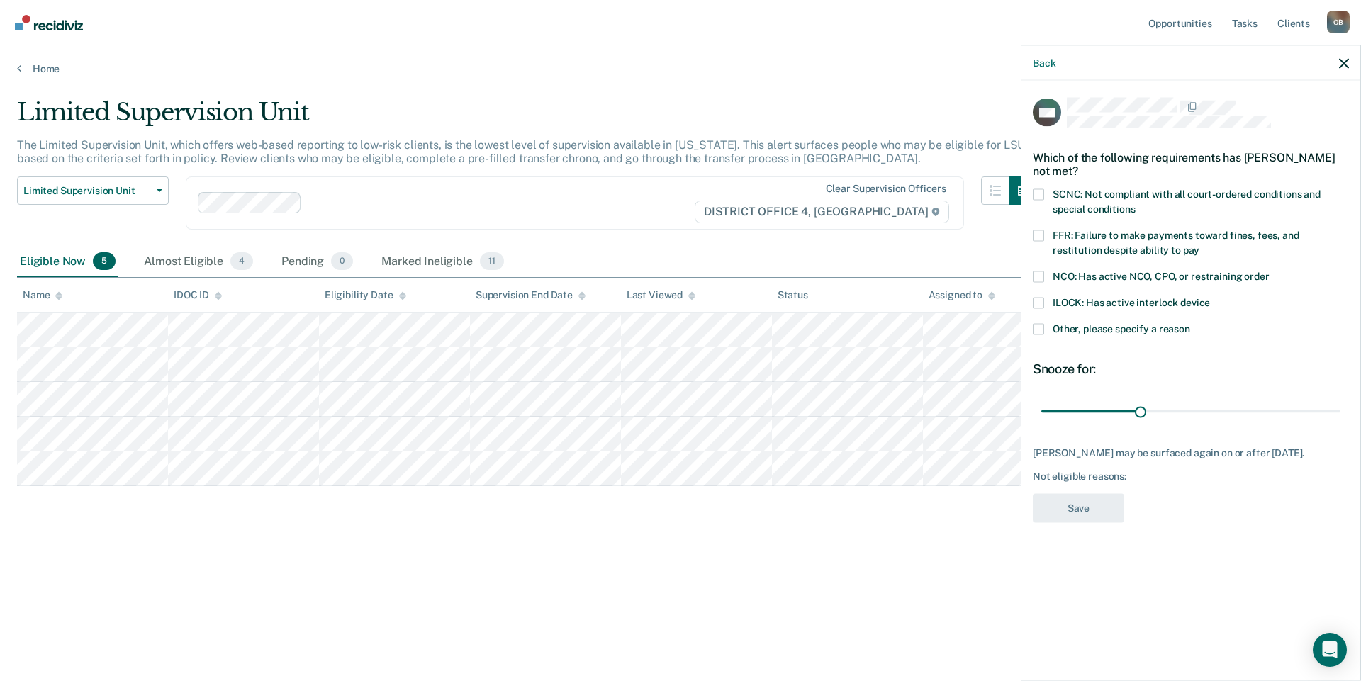
click at [1130, 236] on span "FFR: Failure to make payments toward fines, fees, and restitution despite abili…" at bounding box center [1175, 242] width 247 height 26
click at [1199, 244] on input "FFR: Failure to make payments toward fines, fees, and restitution despite abili…" at bounding box center [1199, 244] width 0 height 0
drag, startPoint x: 1142, startPoint y: 412, endPoint x: 1236, endPoint y: 410, distance: 93.5
type input "60"
click at [1236, 410] on input "range" at bounding box center [1190, 411] width 299 height 25
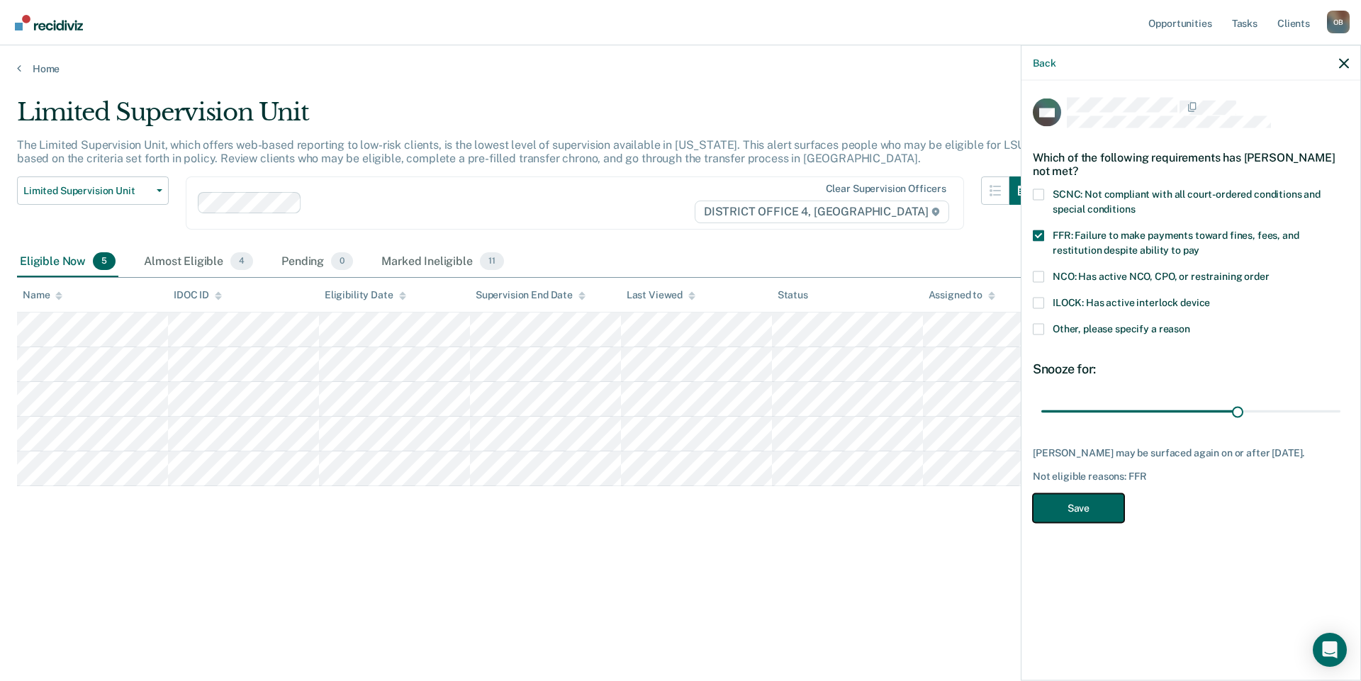
click at [1052, 517] on button "Save" at bounding box center [1077, 507] width 91 height 29
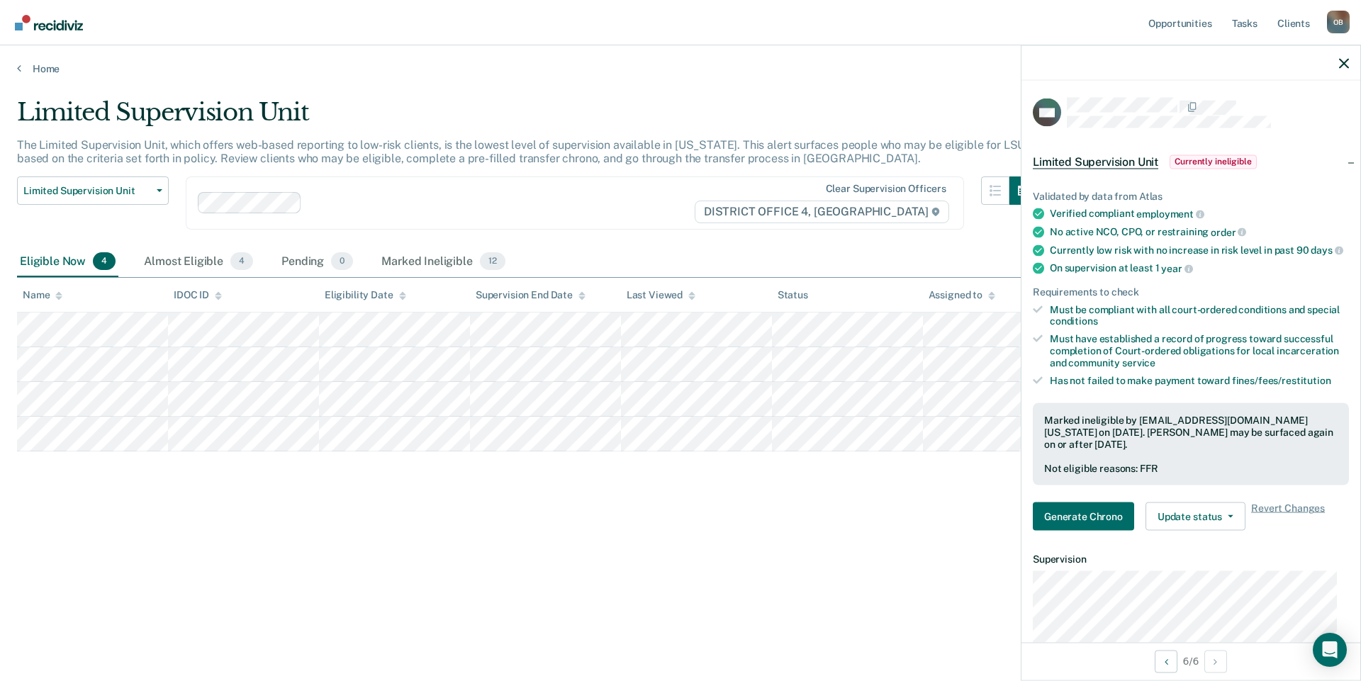
click at [322, 527] on div "Limited Supervision Unit The Limited Supervision Unit, which offers web-based r…" at bounding box center [680, 336] width 1327 height 477
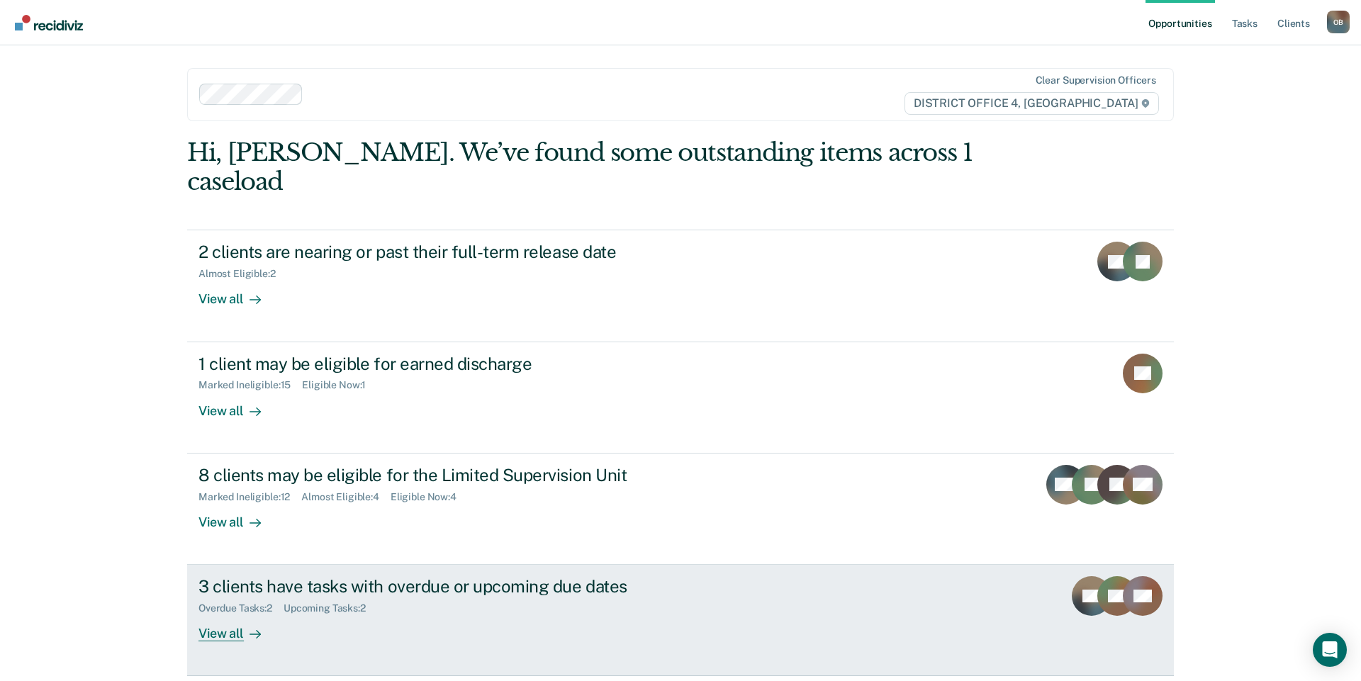
click at [231, 614] on div "View all" at bounding box center [237, 628] width 79 height 28
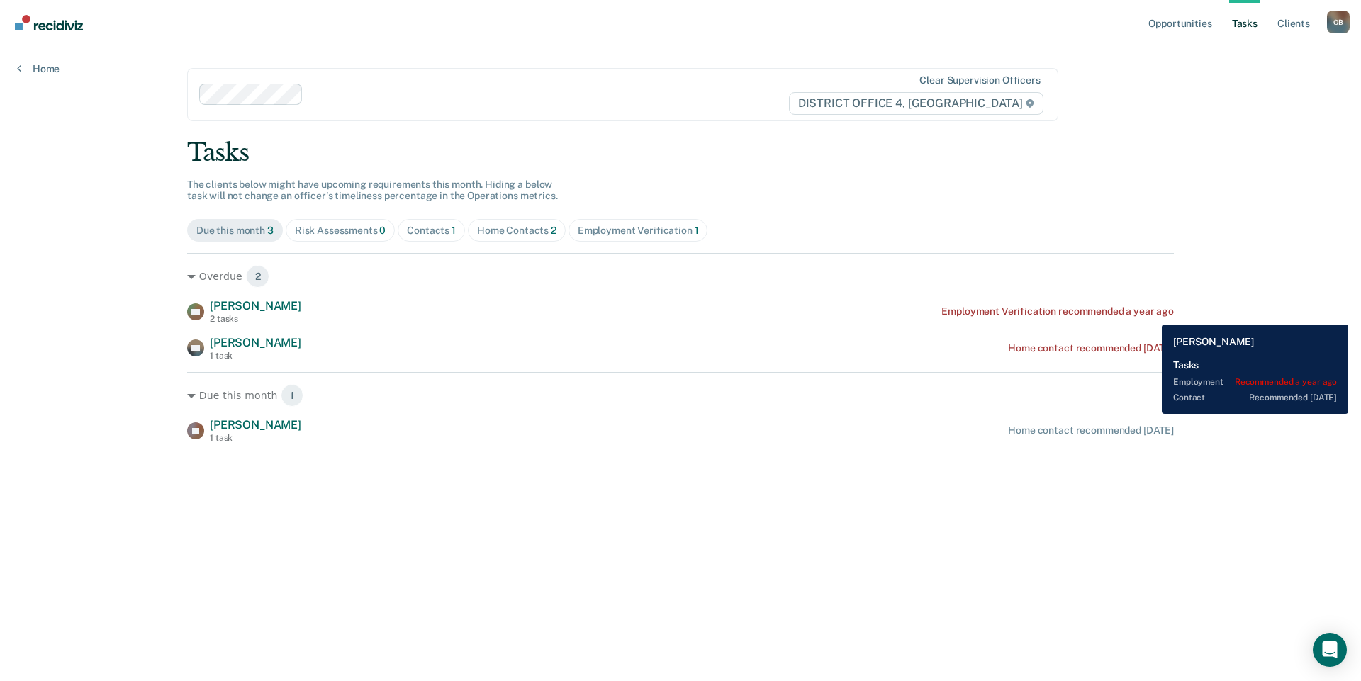
click at [1151, 314] on div "Employment Verification recommended a year ago" at bounding box center [1057, 311] width 232 height 12
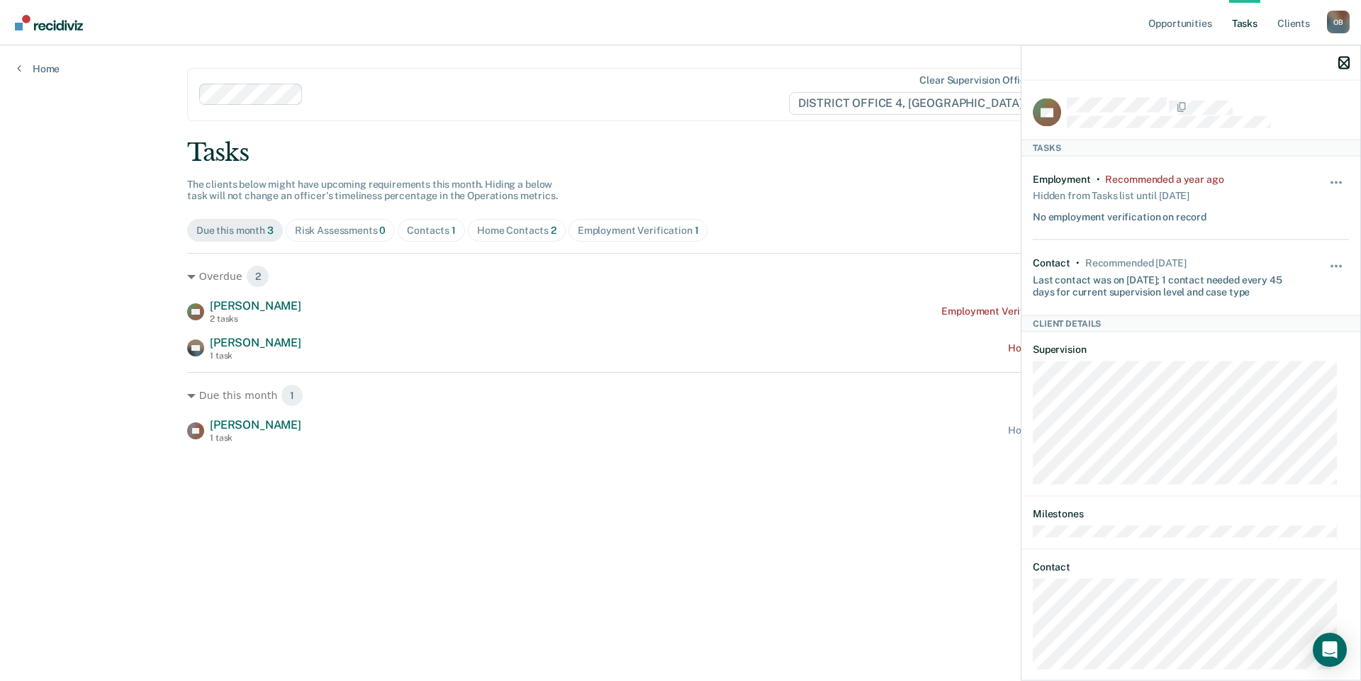
click at [1342, 64] on icon "button" at bounding box center [1344, 63] width 10 height 10
